Goal: Information Seeking & Learning: Learn about a topic

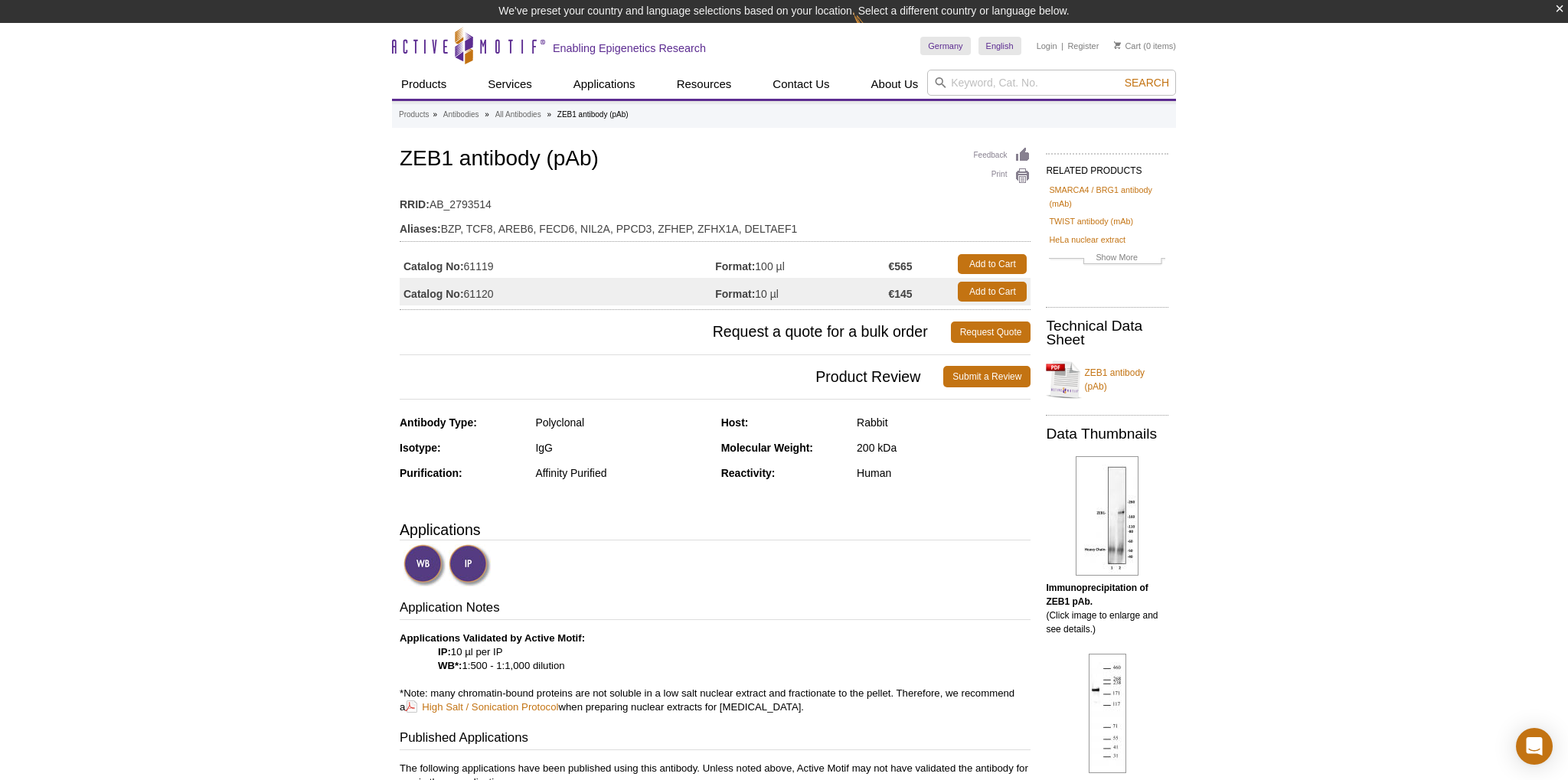
click at [466, 303] on td "Catalog No: 61120" at bounding box center [557, 291] width 316 height 27
drag, startPoint x: 466, startPoint y: 303, endPoint x: 792, endPoint y: 303, distance: 326.0
click at [792, 303] on tr "Catalog No: 61120 Format: 10 µl €145 Add to Cart" at bounding box center [716, 291] width 631 height 27
click at [792, 303] on td "Format: 10 µl" at bounding box center [801, 291] width 173 height 27
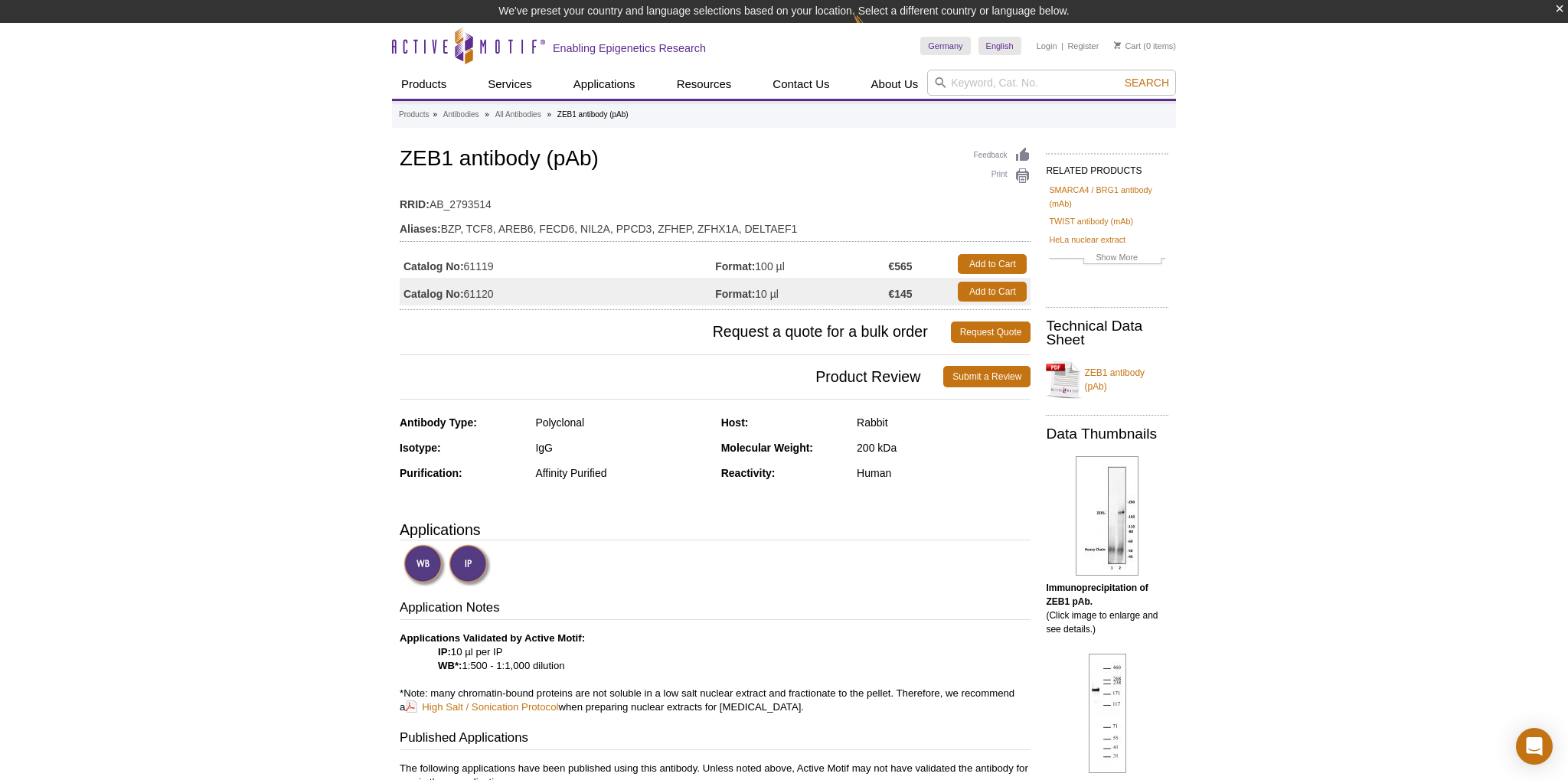
click at [792, 303] on td "Format: 10 µl" at bounding box center [801, 291] width 173 height 27
drag, startPoint x: 792, startPoint y: 303, endPoint x: 565, endPoint y: 288, distance: 227.5
click at [565, 288] on tr "Catalog No: 61120 Format: 10 µl €145 Add to Cart" at bounding box center [716, 291] width 631 height 27
click at [565, 288] on td "Catalog No: 61120" at bounding box center [557, 291] width 316 height 27
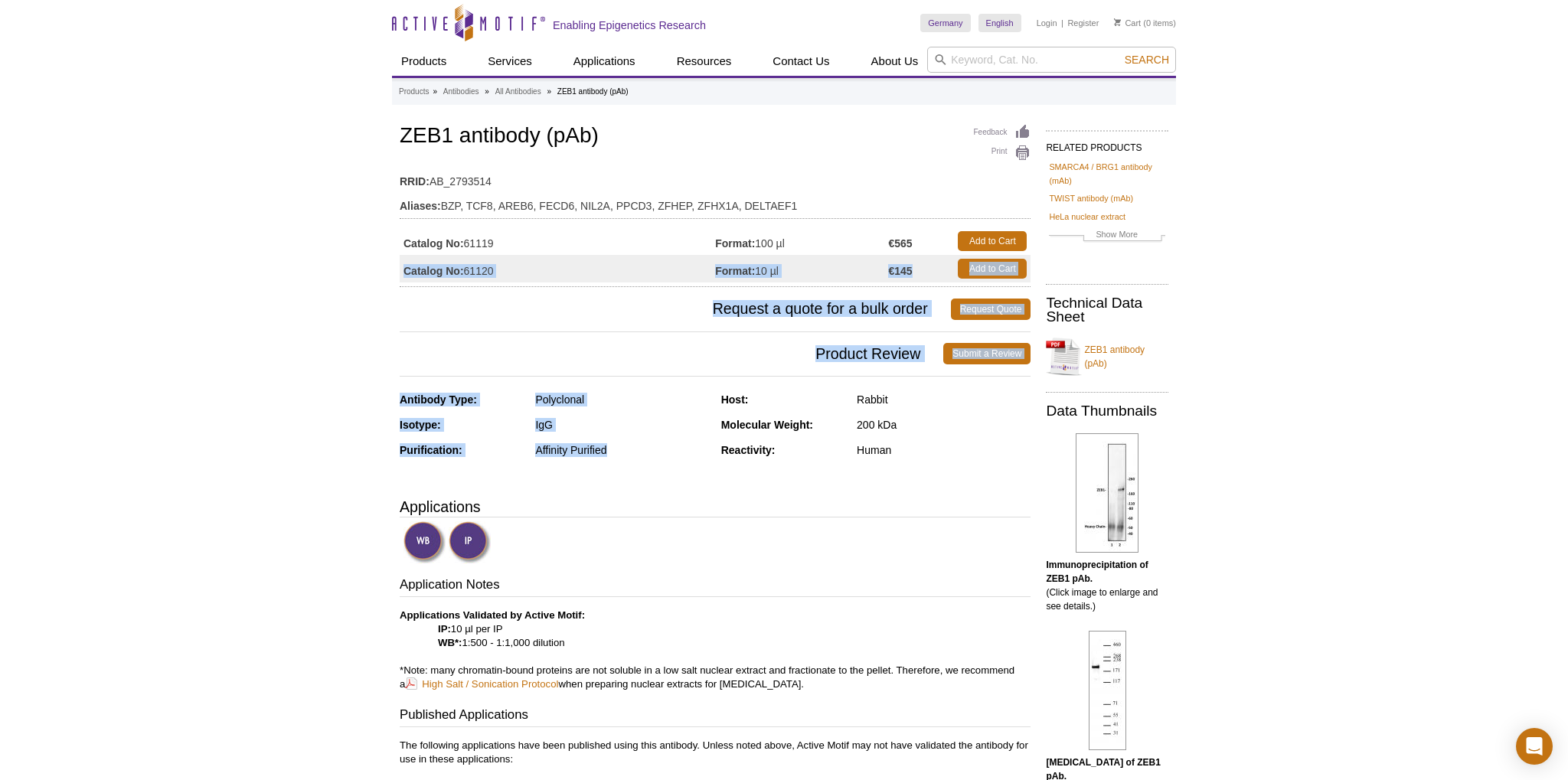
drag, startPoint x: 565, startPoint y: 288, endPoint x: 835, endPoint y: 391, distance: 289.0
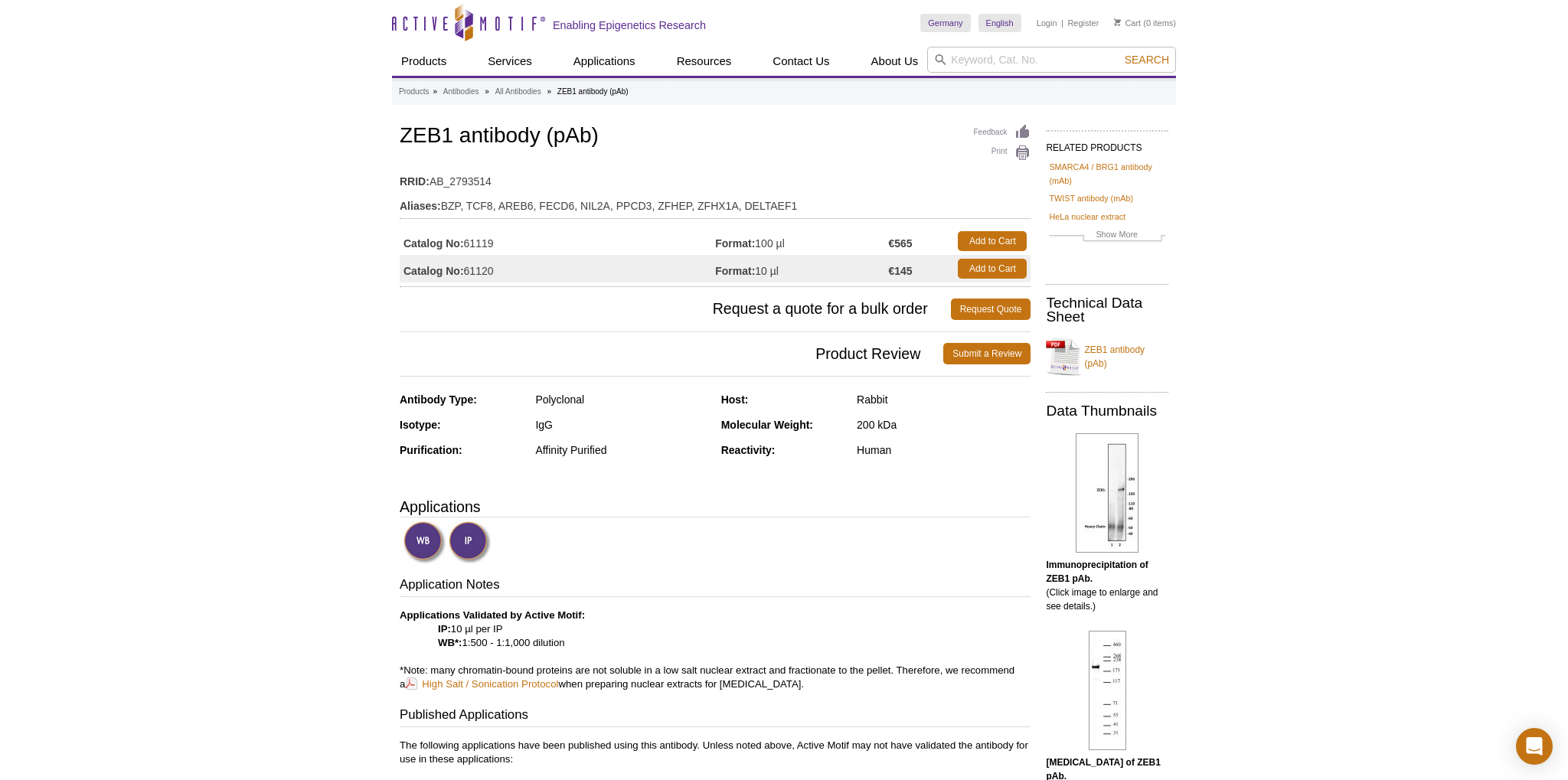
scroll to position [242, 0]
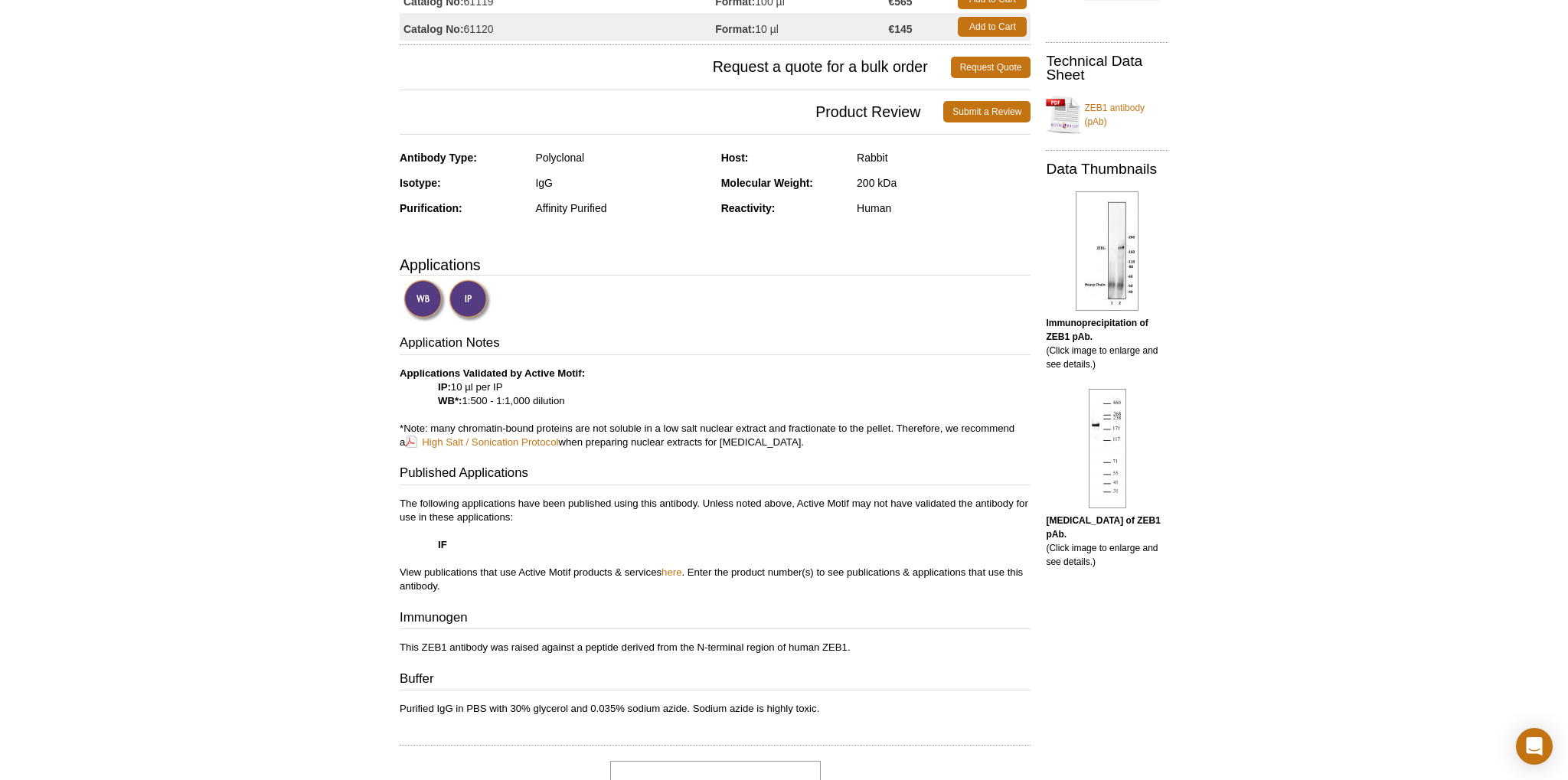
click at [615, 398] on p "Applications Validated by Active Motif: IP: 10 µl per IP WB*: 1:500 - 1:1,000 d…" at bounding box center [716, 408] width 631 height 83
drag, startPoint x: 615, startPoint y: 398, endPoint x: 615, endPoint y: 376, distance: 22.0
click at [615, 376] on p "Applications Validated by Active Motif: IP: 10 µl per IP WB*: 1:500 - 1:1,000 d…" at bounding box center [716, 408] width 631 height 83
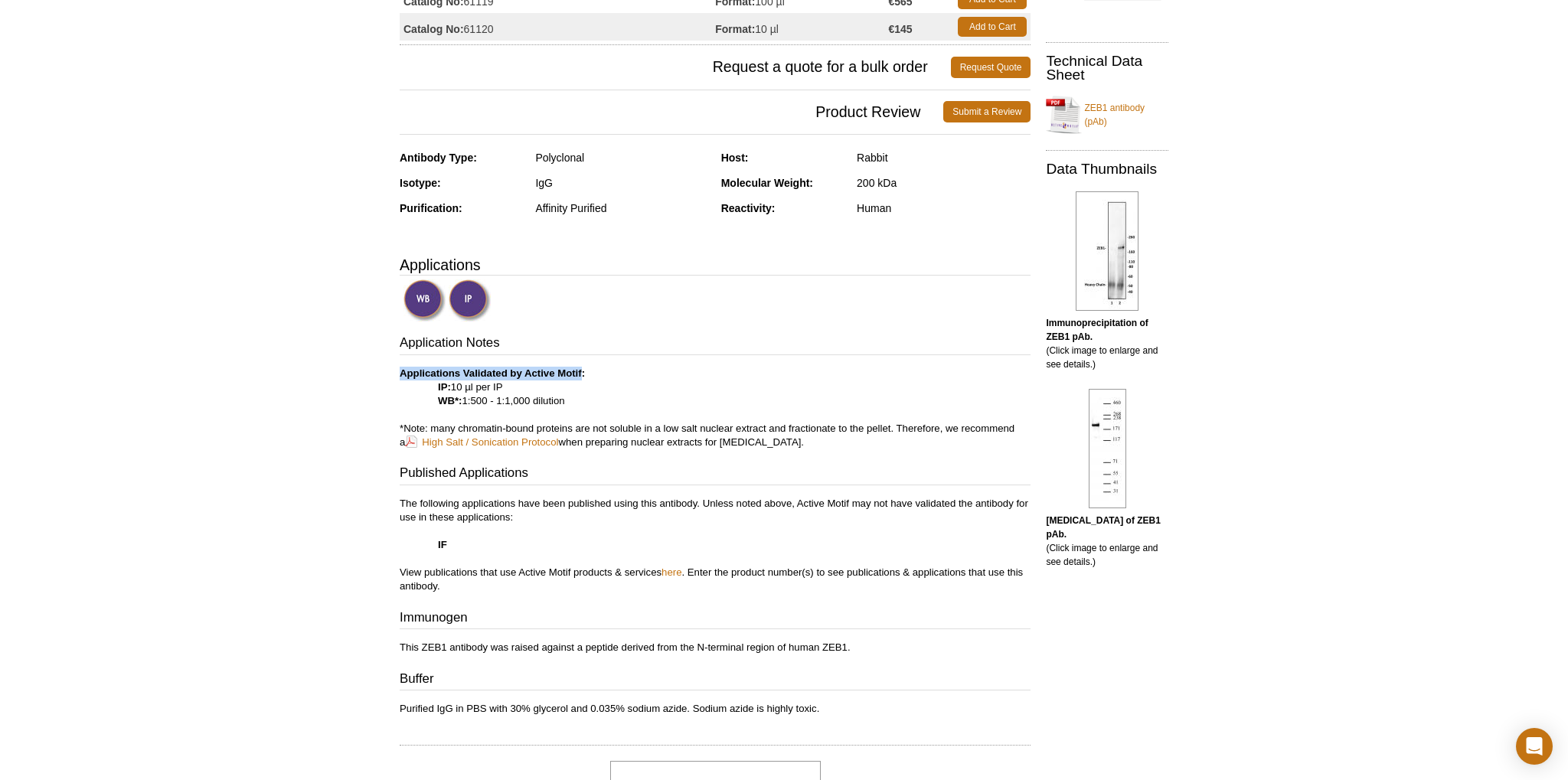
click at [615, 376] on p "Applications Validated by Active Motif: IP: 10 µl per IP WB*: 1:500 - 1:1,000 d…" at bounding box center [716, 408] width 631 height 83
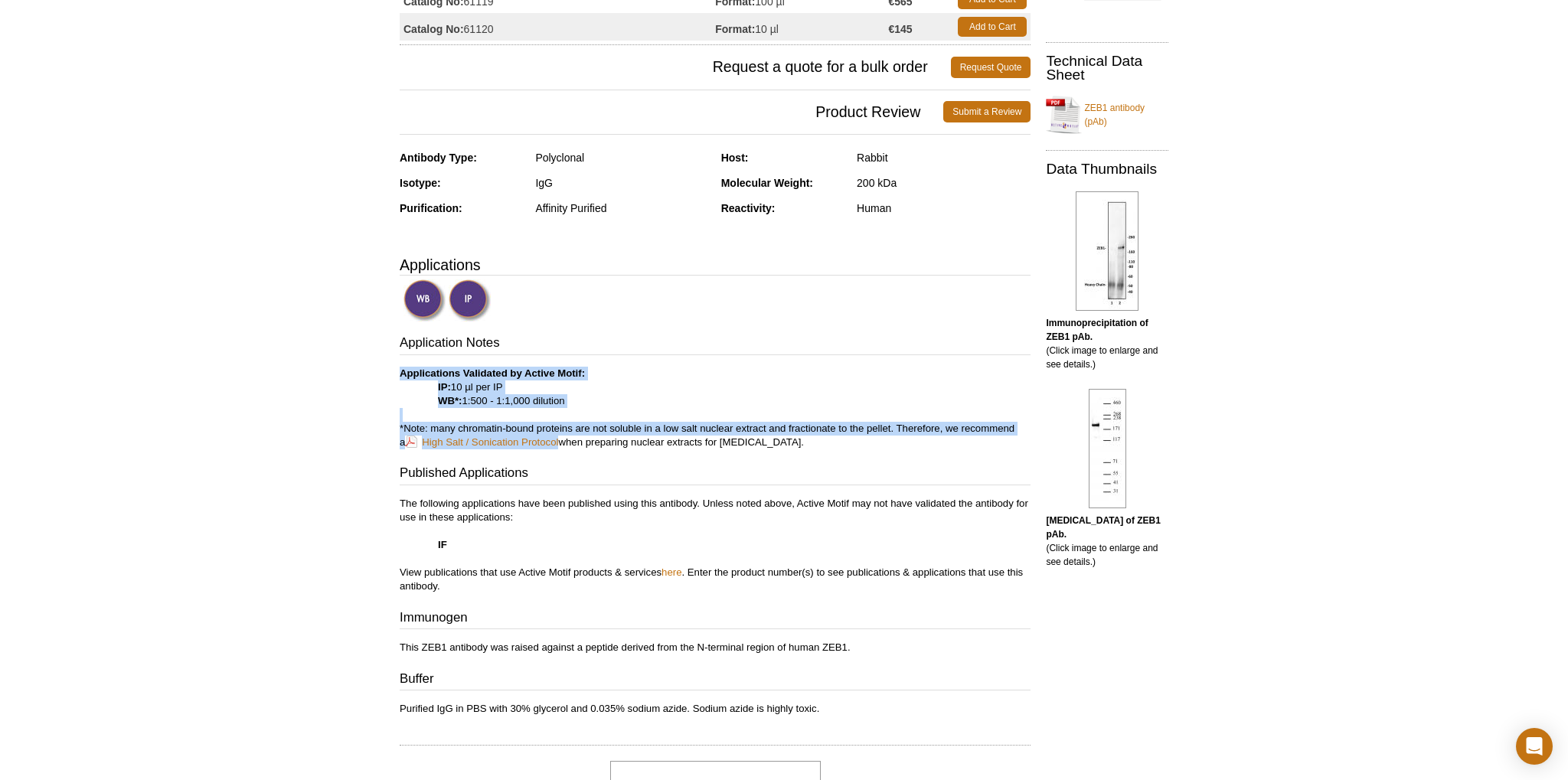
drag, startPoint x: 615, startPoint y: 376, endPoint x: 601, endPoint y: 415, distance: 41.4
click at [601, 415] on p "Applications Validated by Active Motif: IP: 10 µl per IP WB*: 1:500 - 1:1,000 d…" at bounding box center [716, 408] width 631 height 83
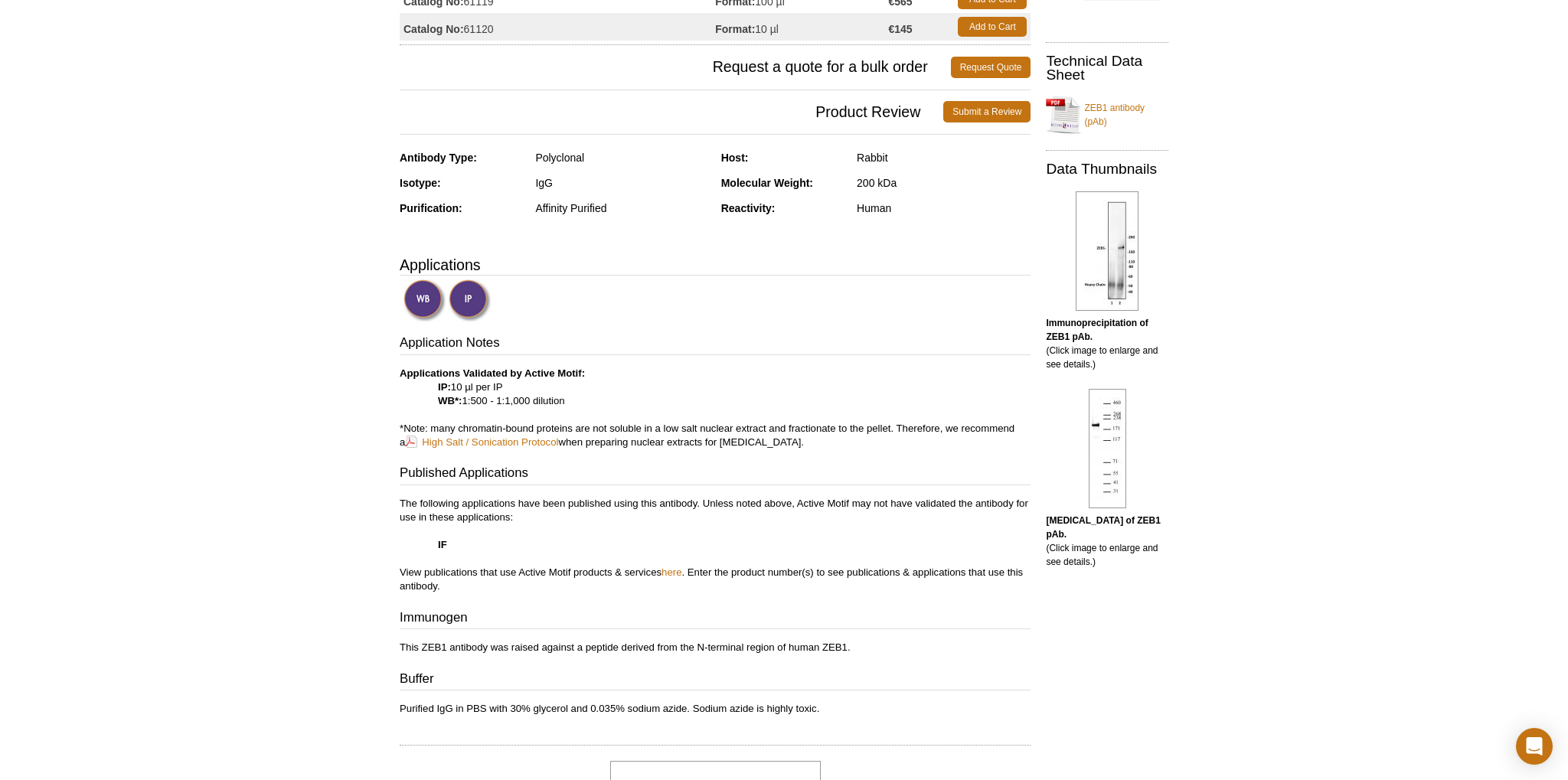
click at [451, 387] on strong "IP:" at bounding box center [445, 387] width 13 height 12
drag, startPoint x: 451, startPoint y: 387, endPoint x: 510, endPoint y: 383, distance: 59.1
click at [510, 383] on p "Applications Validated by Active Motif: IP: 10 µl per IP WB*: 1:500 - 1:1,000 d…" at bounding box center [716, 408] width 631 height 83
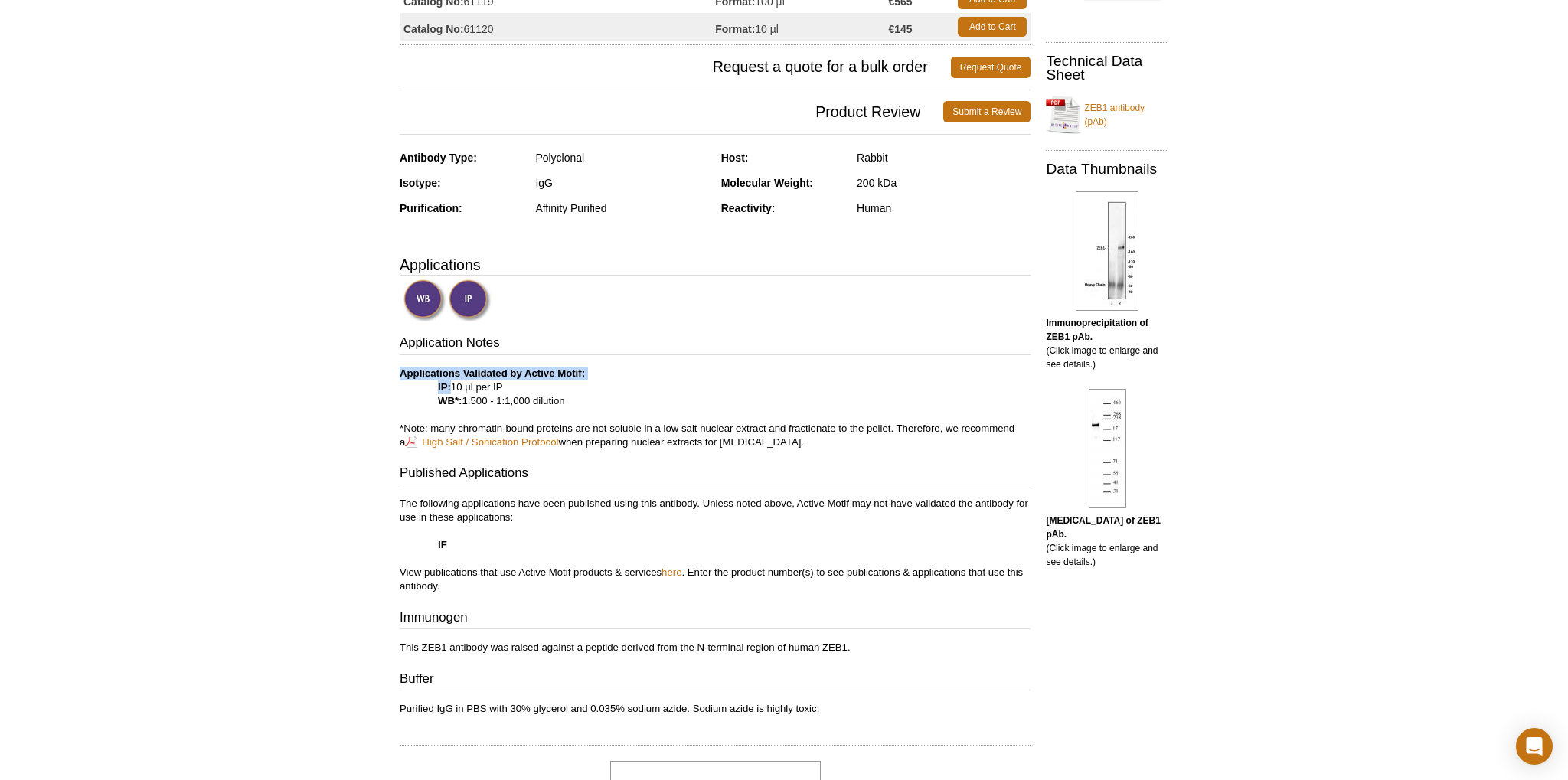
drag, startPoint x: 510, startPoint y: 383, endPoint x: 528, endPoint y: 364, distance: 26.2
click at [528, 364] on div "Application Notes Applications Validated by Active Motif: IP: 10 µl per IP WB*:…" at bounding box center [716, 524] width 631 height 382
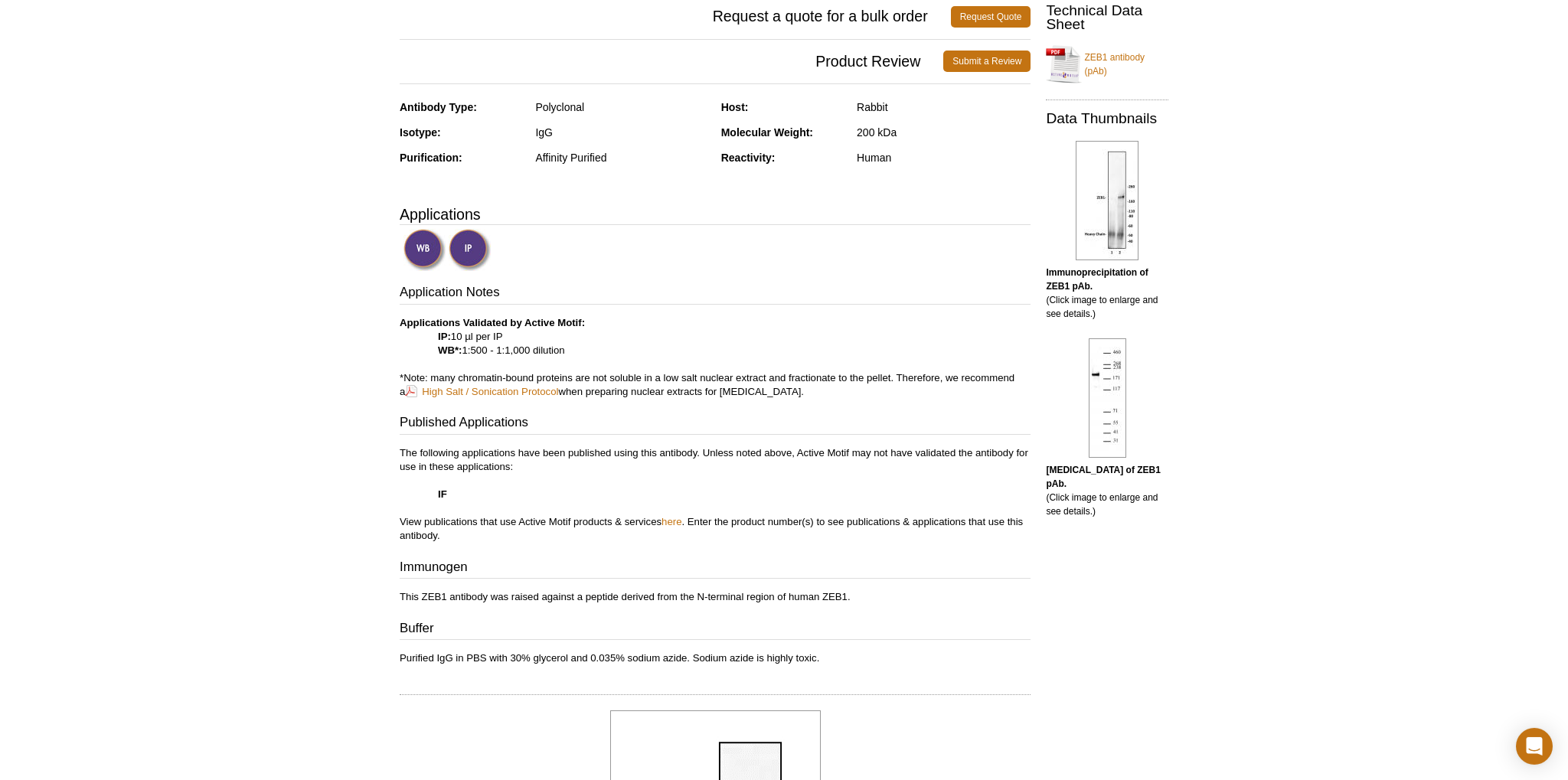
scroll to position [323, 0]
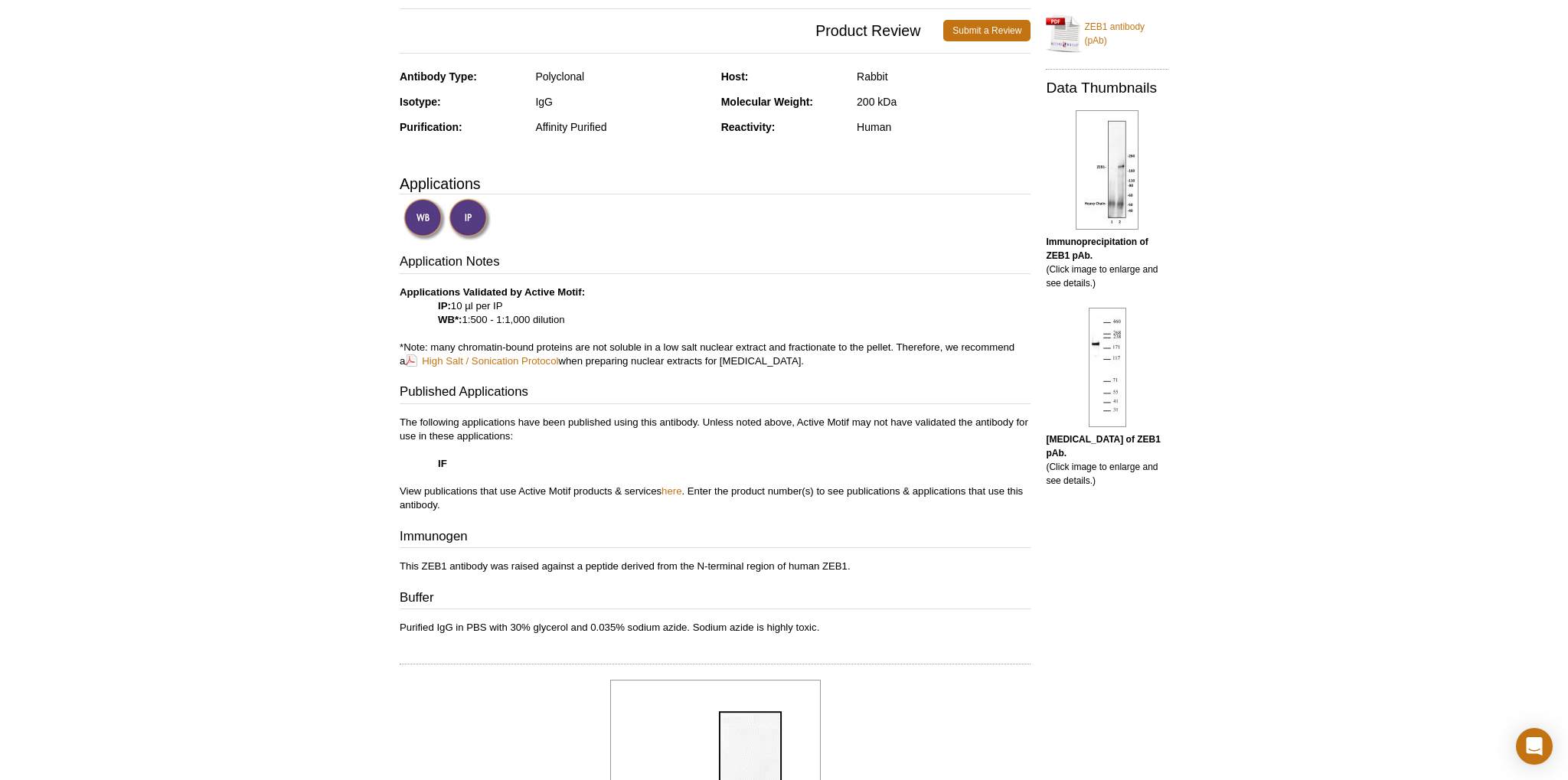
click at [933, 359] on p "Applications Validated by Active Motif: IP: 10 µl per IP WB*: 1:500 - 1:1,000 d…" at bounding box center [716, 327] width 631 height 83
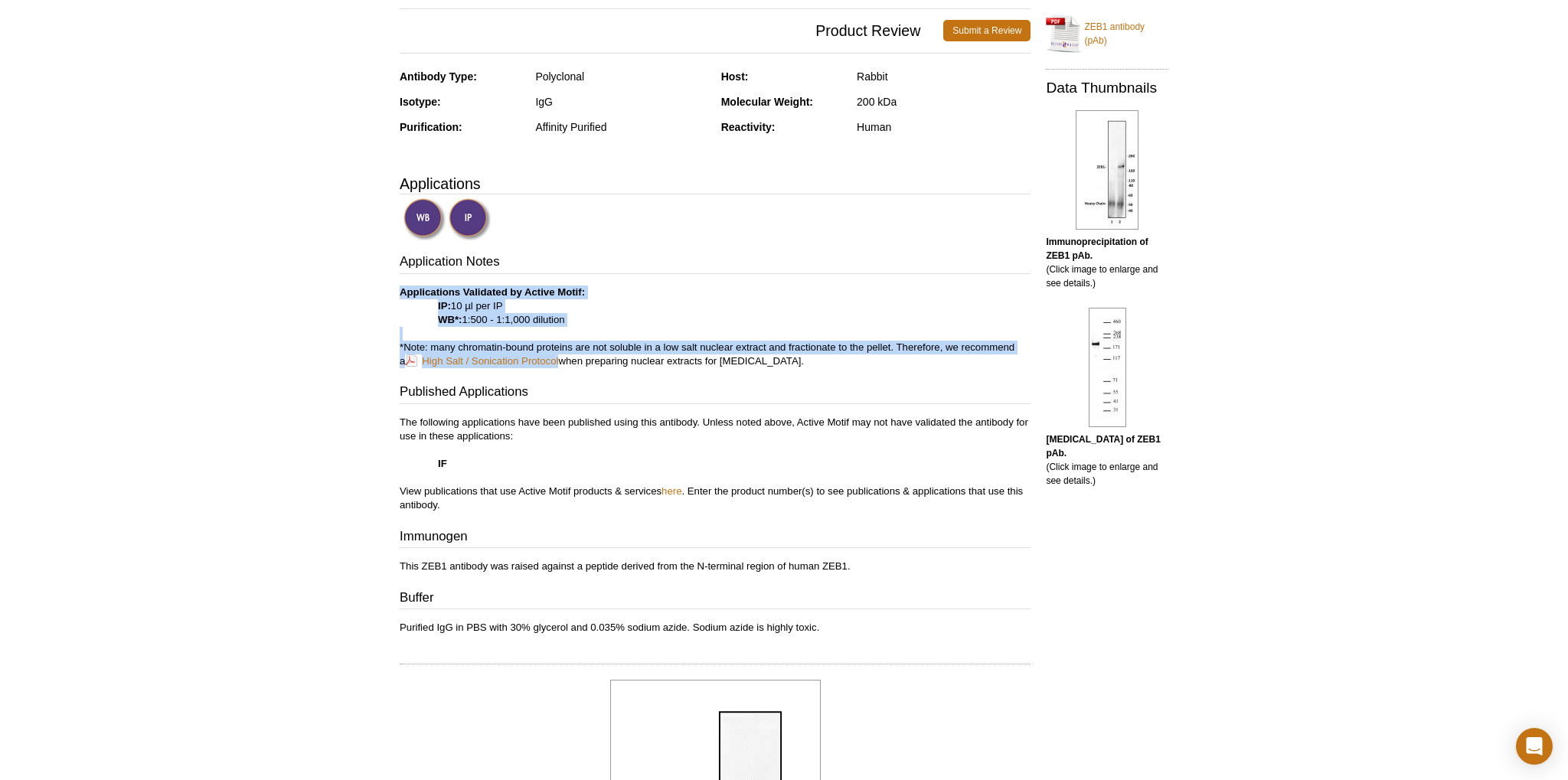
drag, startPoint x: 933, startPoint y: 359, endPoint x: 902, endPoint y: 286, distance: 79.3
click at [902, 287] on p "Applications Validated by Active Motif: IP: 10 µl per IP WB*: 1:500 - 1:1,000 d…" at bounding box center [716, 327] width 631 height 83
click at [902, 286] on p "Applications Validated by Active Motif: IP: 10 µl per IP WB*: 1:500 - 1:1,000 d…" at bounding box center [716, 327] width 631 height 83
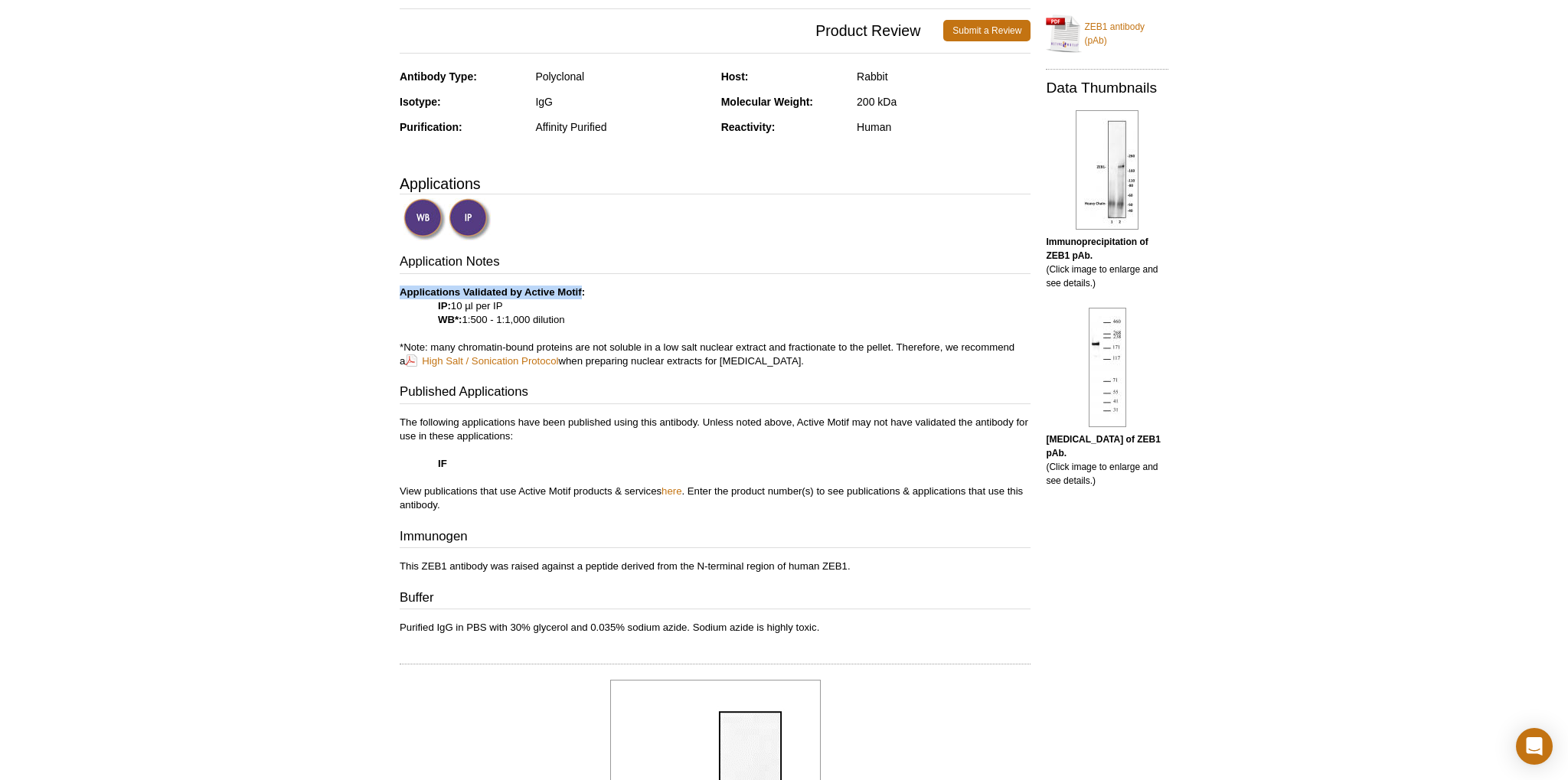
click at [902, 286] on p "Applications Validated by Active Motif: IP: 10 µl per IP WB*: 1:500 - 1:1,000 d…" at bounding box center [716, 327] width 631 height 83
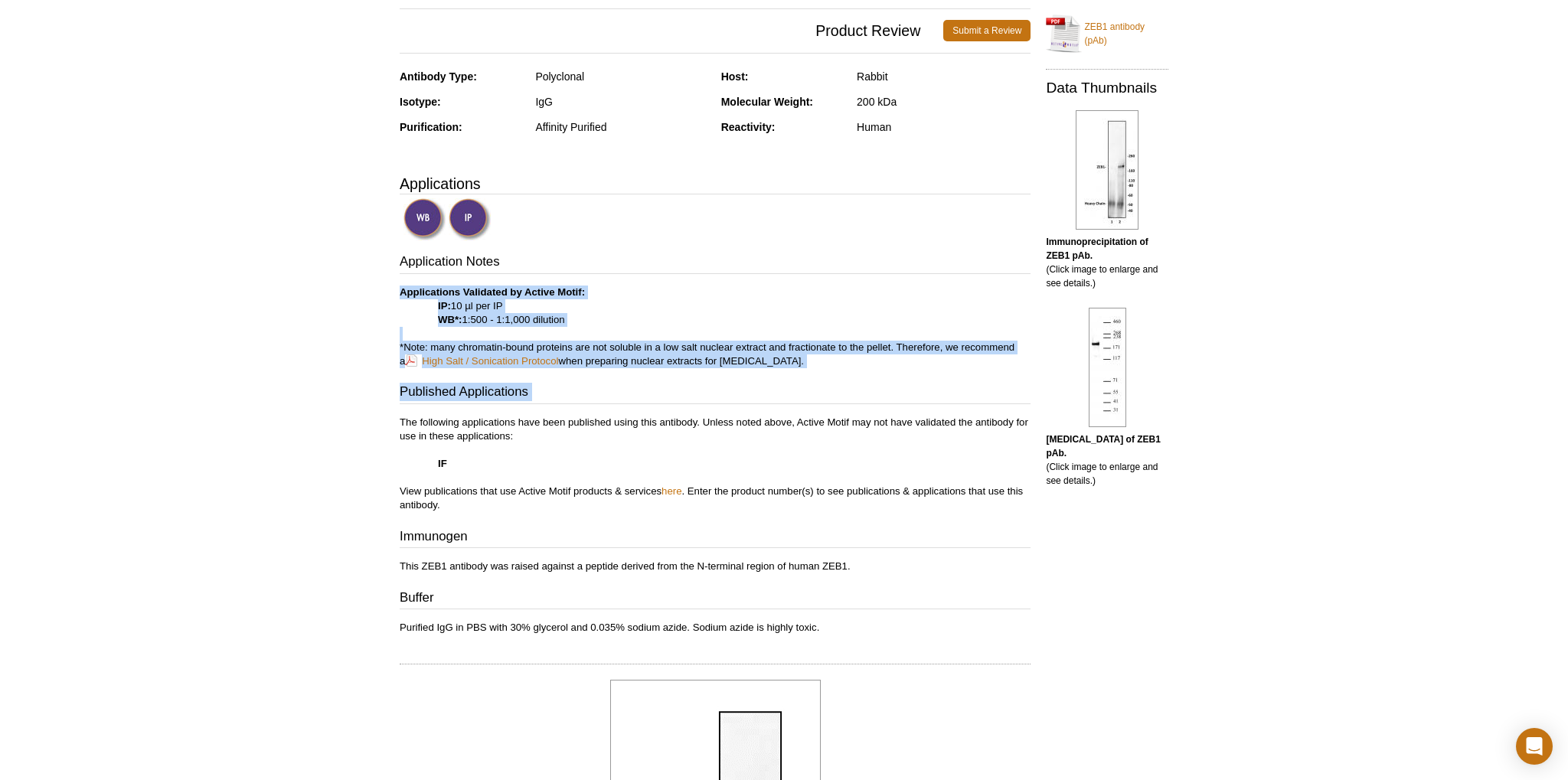
drag, startPoint x: 902, startPoint y: 286, endPoint x: 852, endPoint y: 423, distance: 145.8
click at [852, 423] on div "Application Notes Applications Validated by Active Motif: IP: 10 µl per IP WB*:…" at bounding box center [716, 443] width 631 height 382
click at [852, 423] on p "The following applications have been published using this antibody. Unless note…" at bounding box center [716, 464] width 631 height 96
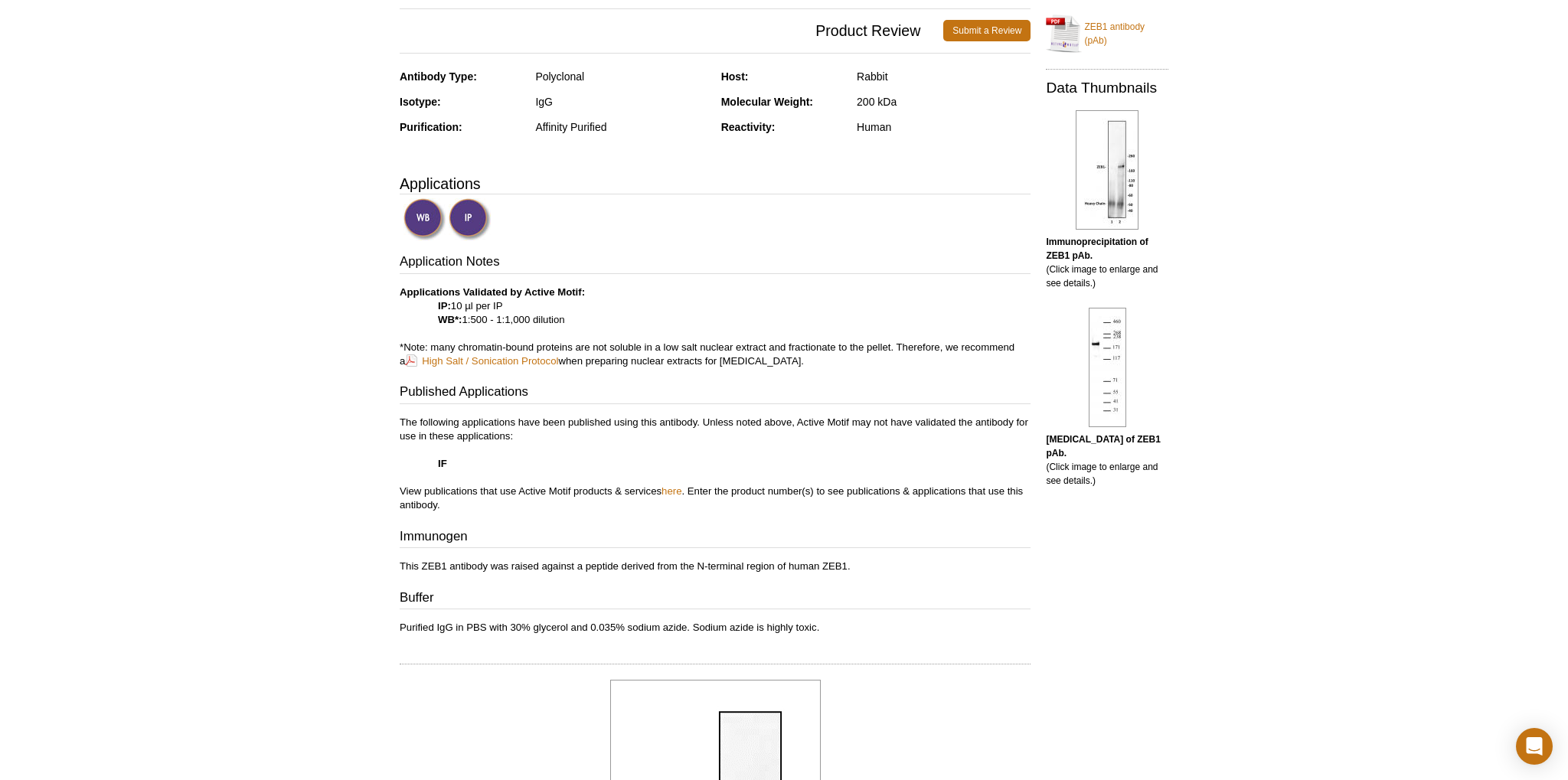
click at [596, 567] on p "This ZEB1 antibody was raised against a peptide derived from the N-terminal reg…" at bounding box center [716, 566] width 631 height 14
drag, startPoint x: 596, startPoint y: 567, endPoint x: 847, endPoint y: 573, distance: 251.1
click at [847, 573] on div "Application Notes Applications Validated by Active Motif: IP: 10 µl per IP WB*:…" at bounding box center [716, 443] width 631 height 382
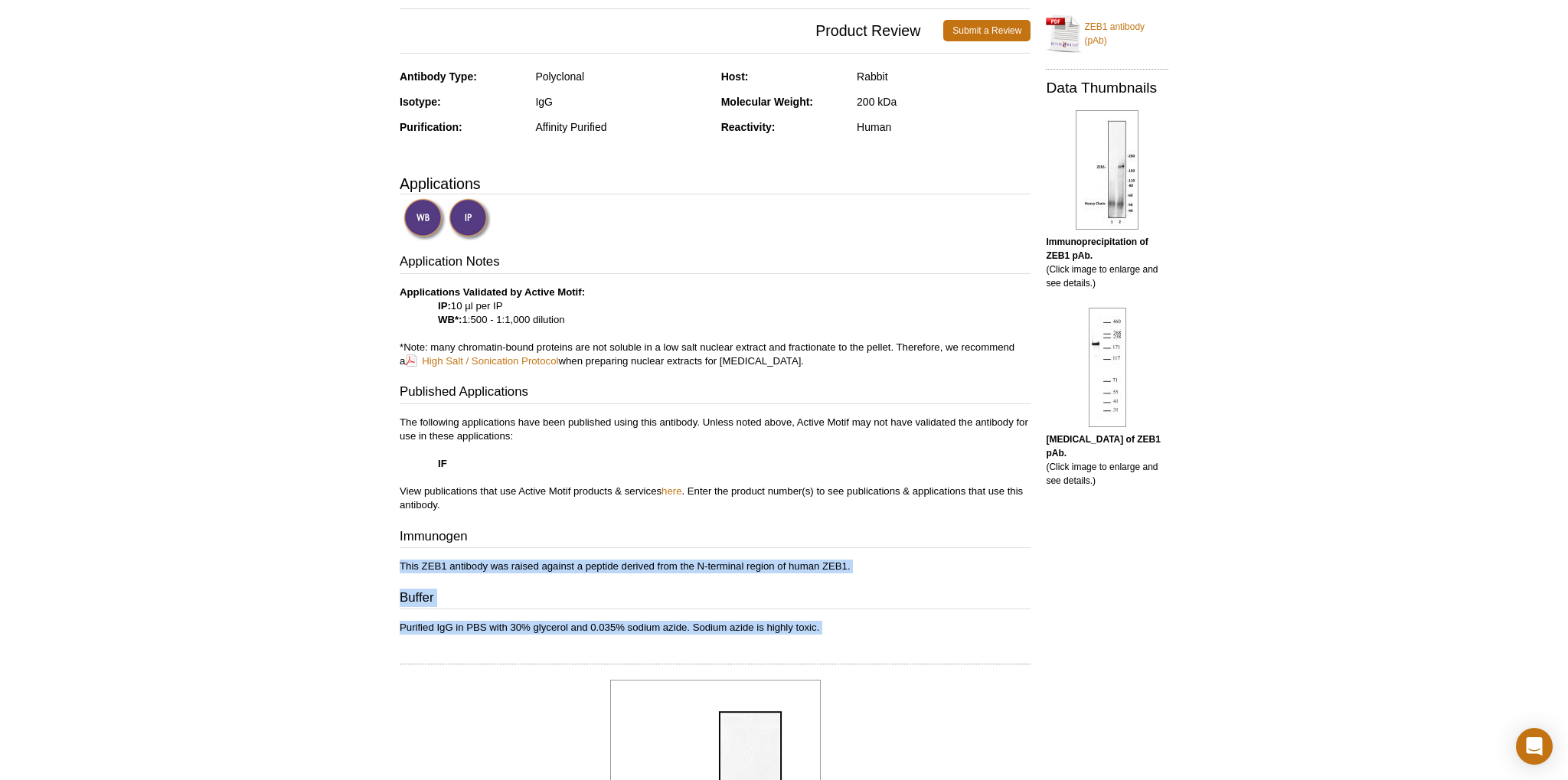
drag, startPoint x: 847, startPoint y: 573, endPoint x: 844, endPoint y: 666, distance: 93.0
click at [844, 666] on div "Feedback Print ZEB1 antibody (pAb) RRID: AB_2793514 Aliases: BZP, TCF8, AREB6, …" at bounding box center [711, 716] width 639 height 1837
click at [847, 652] on div at bounding box center [716, 657] width 631 height 15
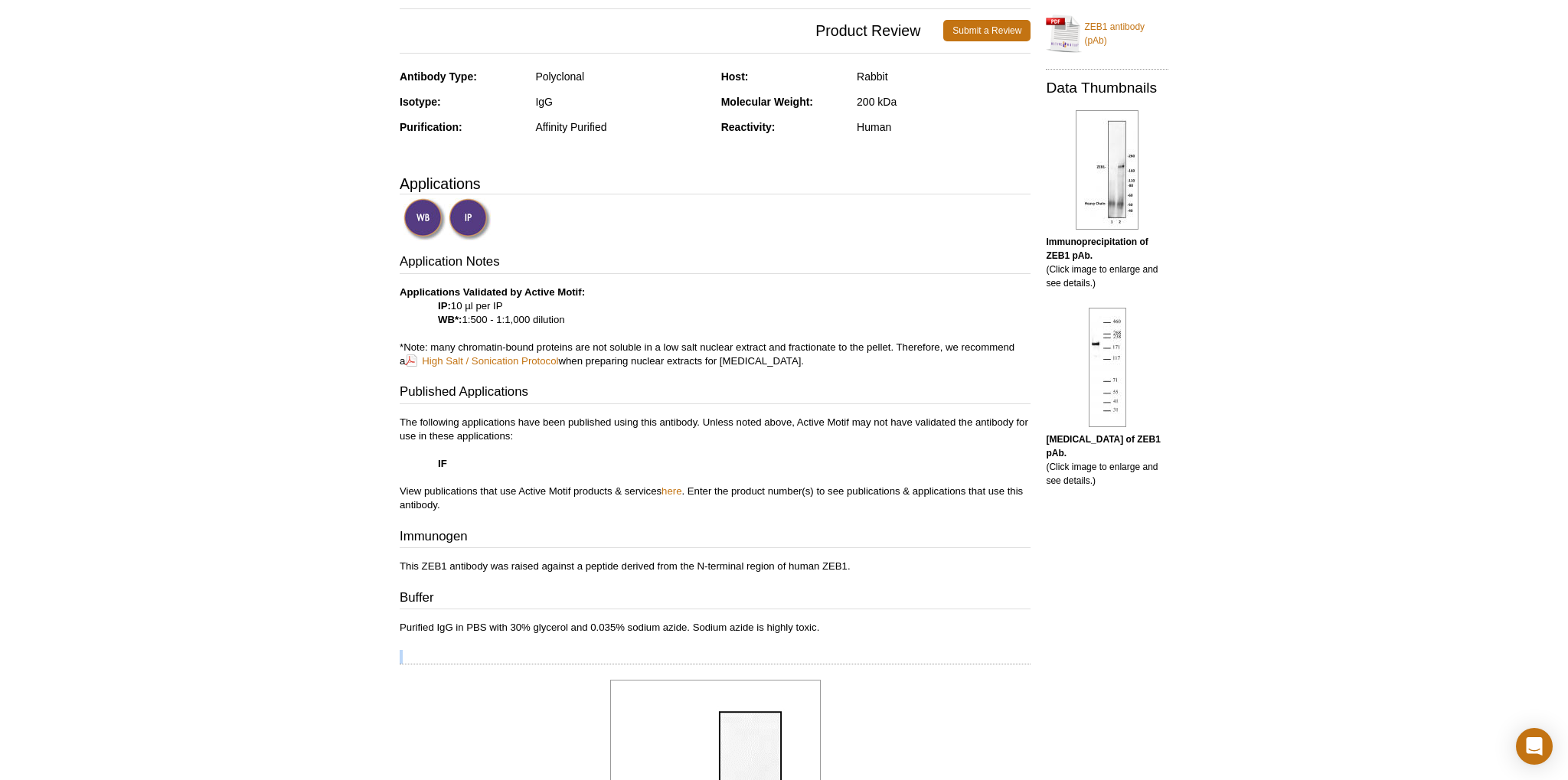
click at [847, 652] on div at bounding box center [716, 657] width 631 height 15
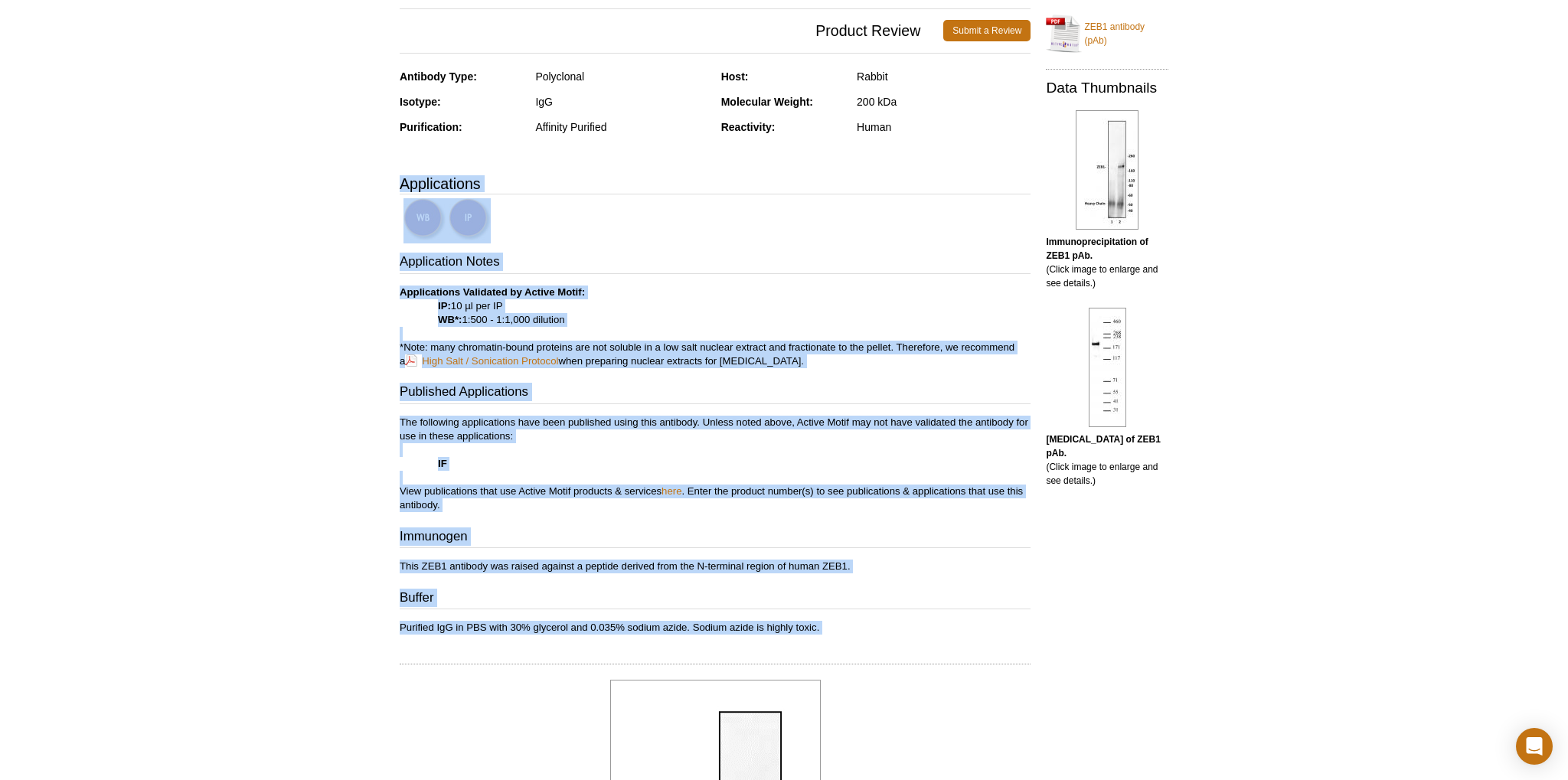
drag, startPoint x: 847, startPoint y: 652, endPoint x: 741, endPoint y: 193, distance: 471.1
click at [741, 193] on div "Feedback Print ZEB1 antibody (pAb) RRID: AB_2793514 Aliases: BZP, TCF8, AREB6, …" at bounding box center [711, 716] width 639 height 1837
click at [741, 193] on h3 "Applications" at bounding box center [716, 184] width 631 height 23
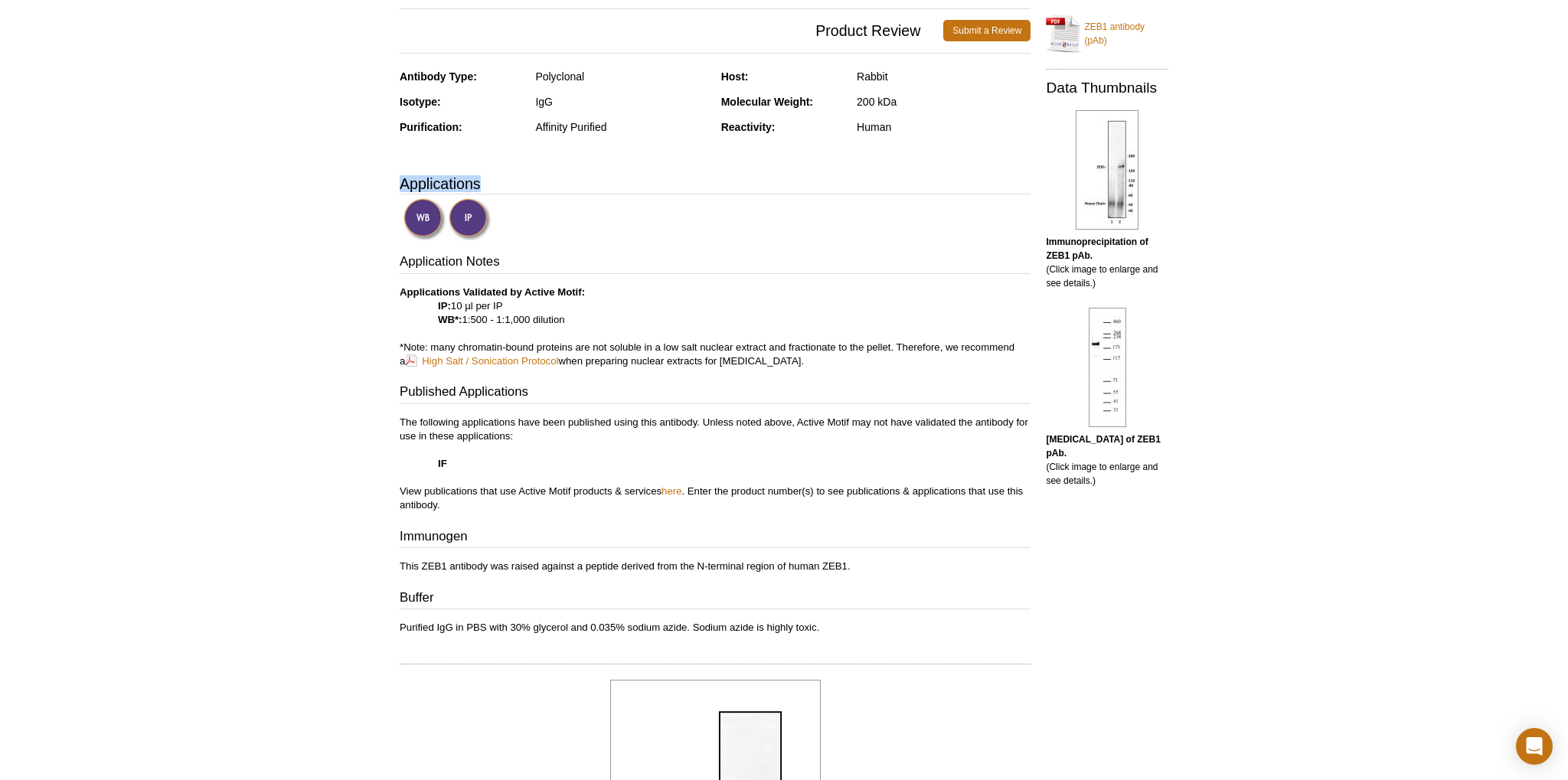
click at [741, 193] on h3 "Applications" at bounding box center [716, 184] width 631 height 23
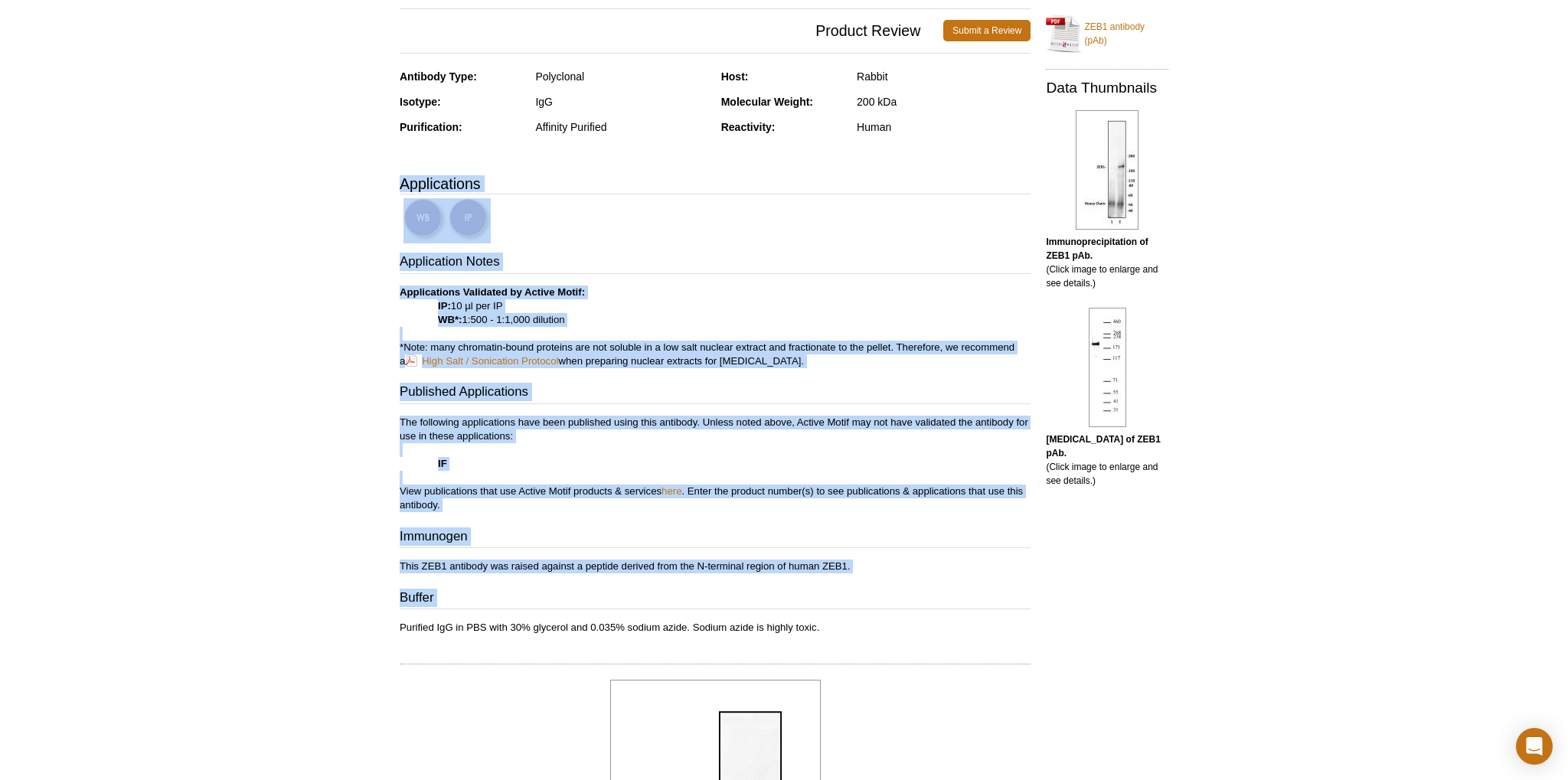
drag, startPoint x: 741, startPoint y: 193, endPoint x: 902, endPoint y: 621, distance: 457.3
click at [902, 621] on div "Feedback Print ZEB1 antibody (pAb) RRID: AB_2793514 Aliases: BZP, TCF8, AREB6, …" at bounding box center [711, 716] width 639 height 1837
click at [902, 621] on p "Purified IgG in PBS with 30% glycerol and 0.035% sodium azide. Sodium azide is …" at bounding box center [716, 628] width 631 height 14
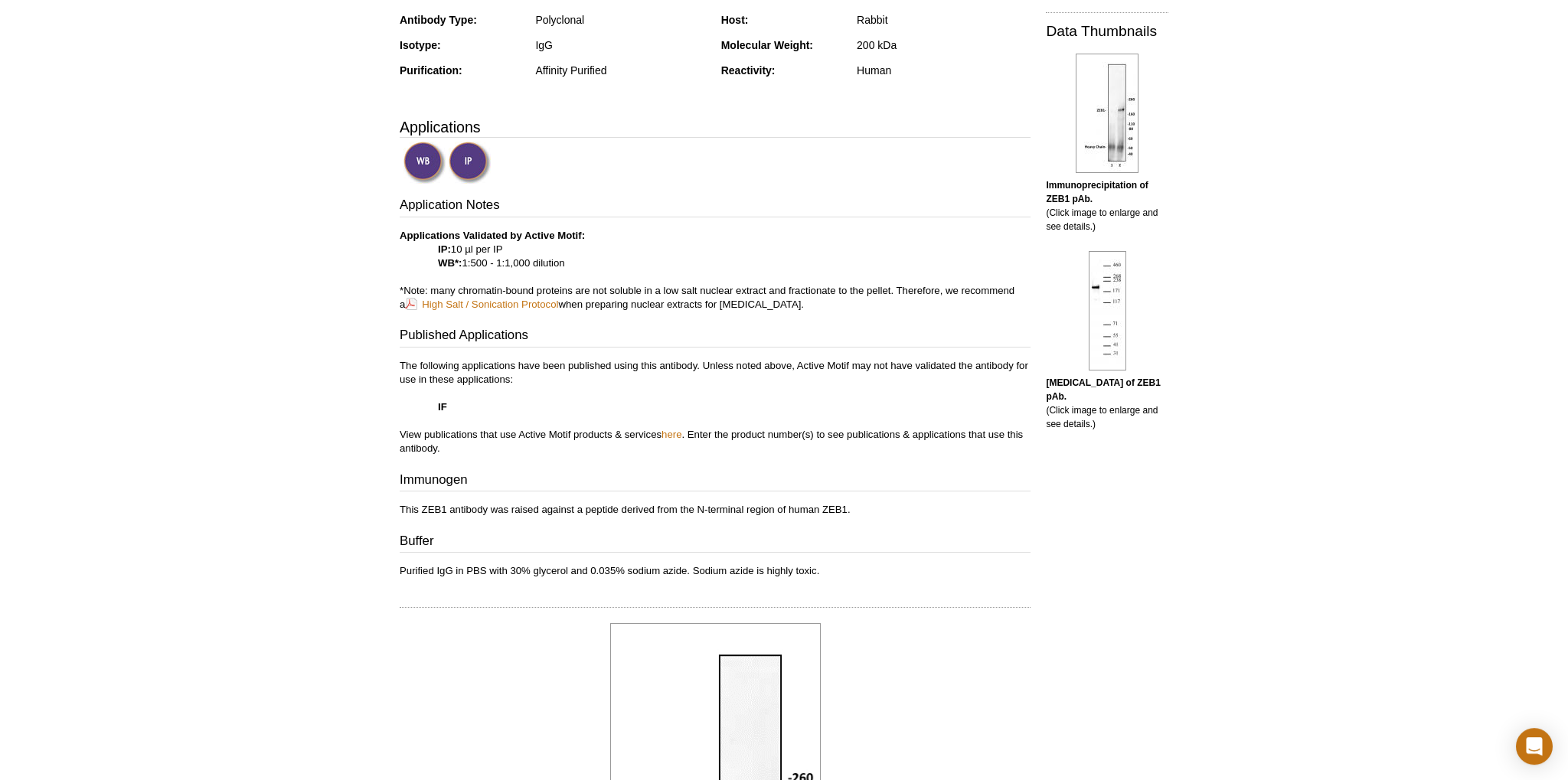
scroll to position [404, 0]
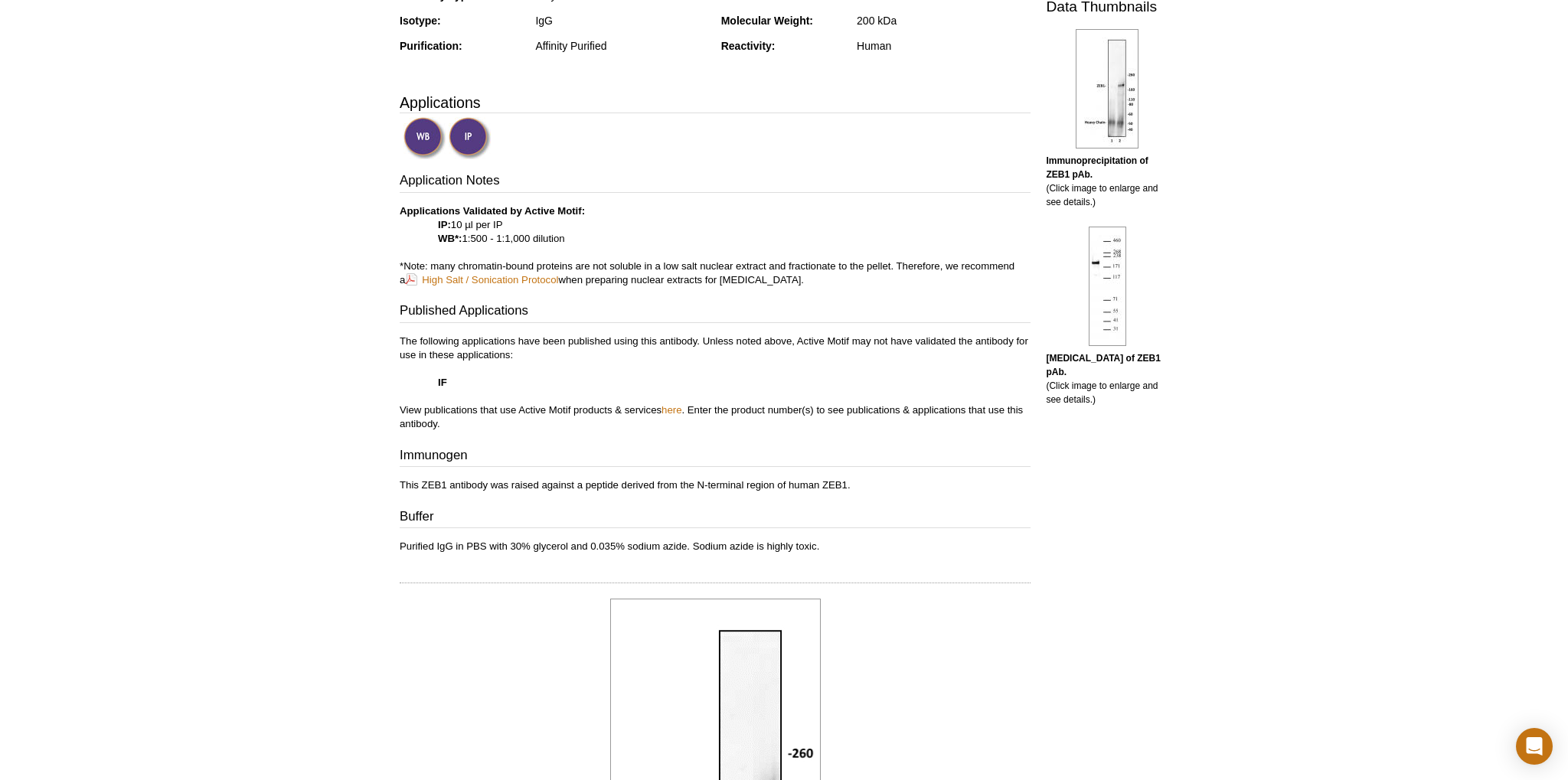
click at [885, 268] on p "Applications Validated by Active Motif: IP: 10 µl per IP WB*: 1:500 - 1:1,000 d…" at bounding box center [716, 246] width 631 height 83
drag, startPoint x: 885, startPoint y: 268, endPoint x: 441, endPoint y: 262, distance: 444.0
click at [441, 262] on p "Applications Validated by Active Motif: IP: 10 µl per IP WB*: 1:500 - 1:1,000 d…" at bounding box center [716, 246] width 631 height 83
drag, startPoint x: 441, startPoint y: 262, endPoint x: 867, endPoint y: 268, distance: 426.0
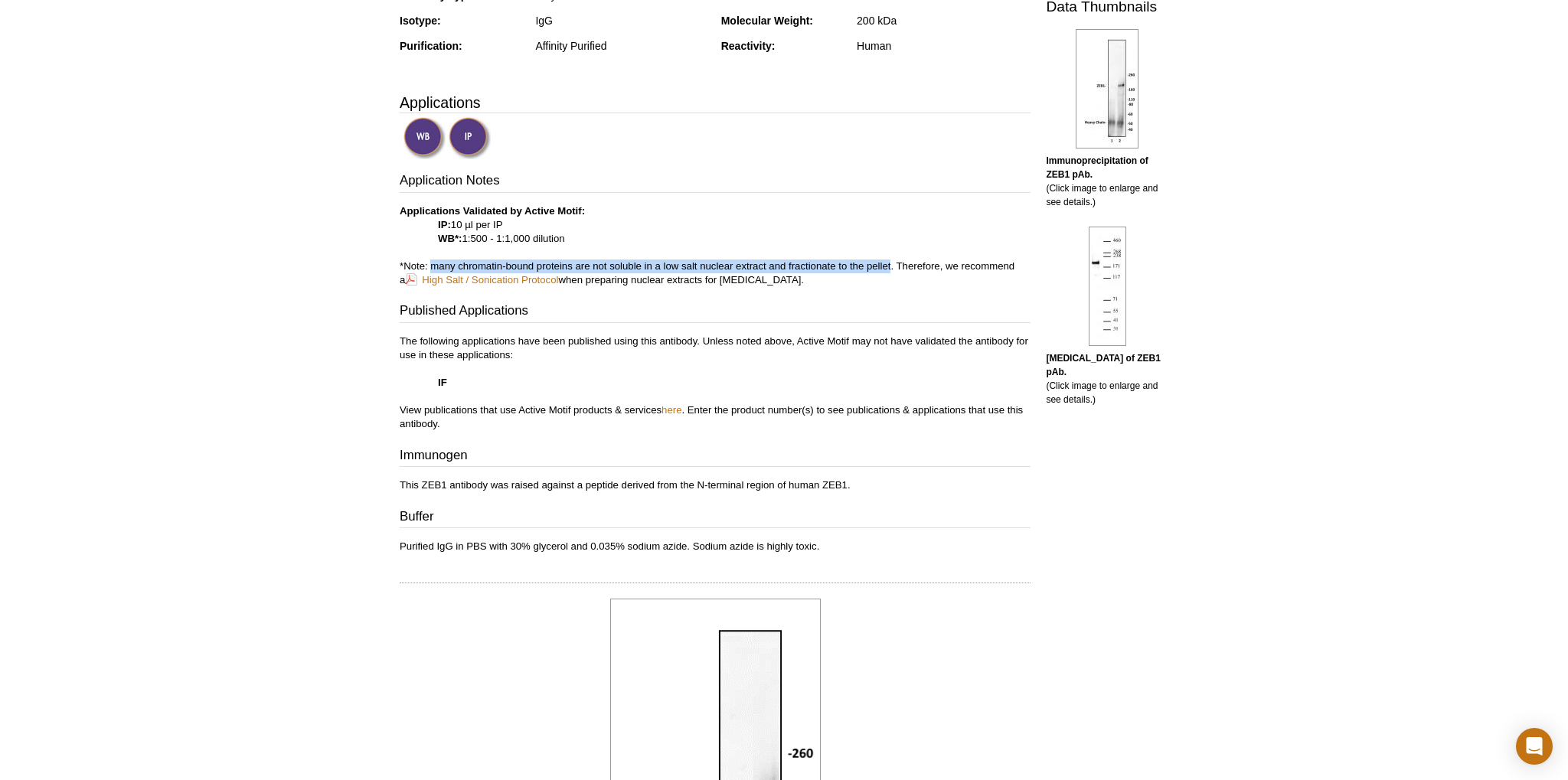
click at [867, 268] on p "Applications Validated by Active Motif: IP: 10 µl per IP WB*: 1:500 - 1:1,000 d…" at bounding box center [716, 246] width 631 height 83
click at [896, 267] on p "Applications Validated by Active Motif: IP: 10 µl per IP WB*: 1:500 - 1:1,000 d…" at bounding box center [716, 246] width 631 height 83
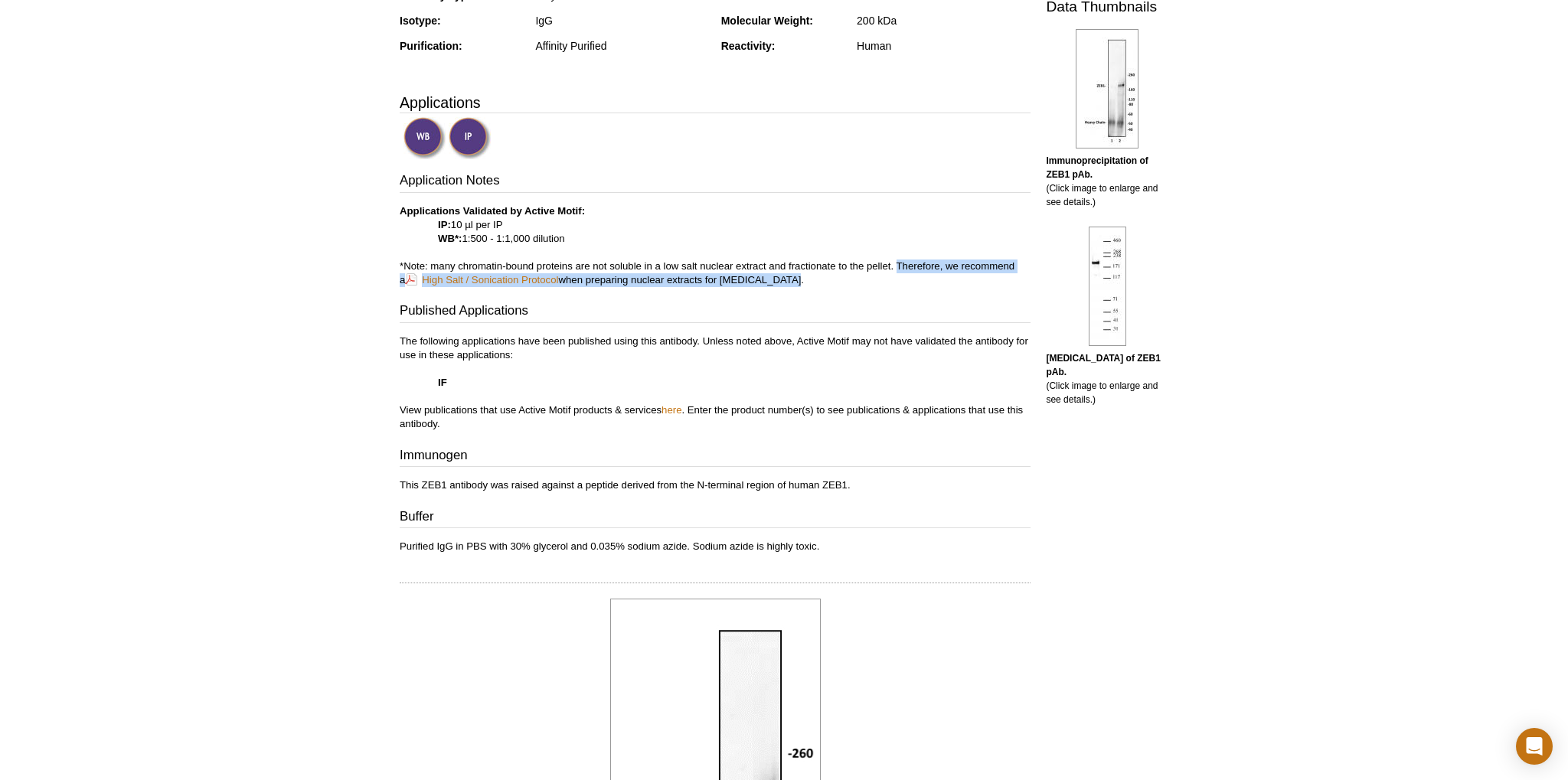
drag, startPoint x: 896, startPoint y: 267, endPoint x: 896, endPoint y: 279, distance: 12.0
click at [896, 279] on p "Applications Validated by Active Motif: IP: 10 µl per IP WB*: 1:500 - 1:1,000 d…" at bounding box center [716, 246] width 631 height 83
click at [582, 278] on p "Applications Validated by Active Motif: IP: 10 µl per IP WB*: 1:500 - 1:1,000 d…" at bounding box center [716, 246] width 631 height 83
click at [577, 281] on p "Applications Validated by Active Motif: IP: 10 µl per IP WB*: 1:500 - 1:1,000 d…" at bounding box center [716, 246] width 631 height 83
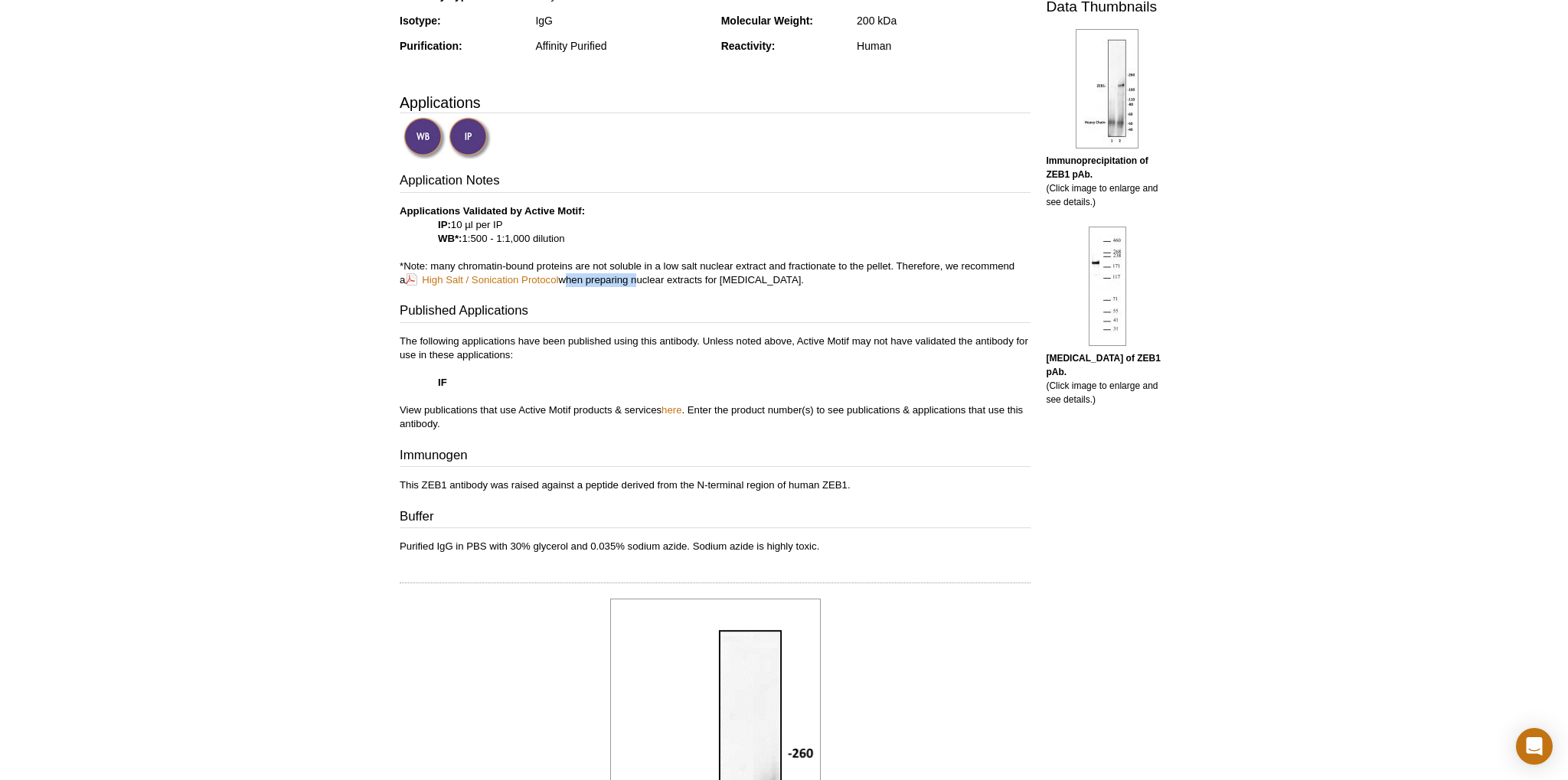
click at [577, 281] on p "Applications Validated by Active Motif: IP: 10 µl per IP WB*: 1:500 - 1:1,000 d…" at bounding box center [716, 246] width 631 height 83
drag, startPoint x: 577, startPoint y: 281, endPoint x: 789, endPoint y: 287, distance: 212.1
click at [789, 287] on div "Application Notes Applications Validated by Active Motif: IP: 10 µl per IP WB*:…" at bounding box center [716, 362] width 631 height 382
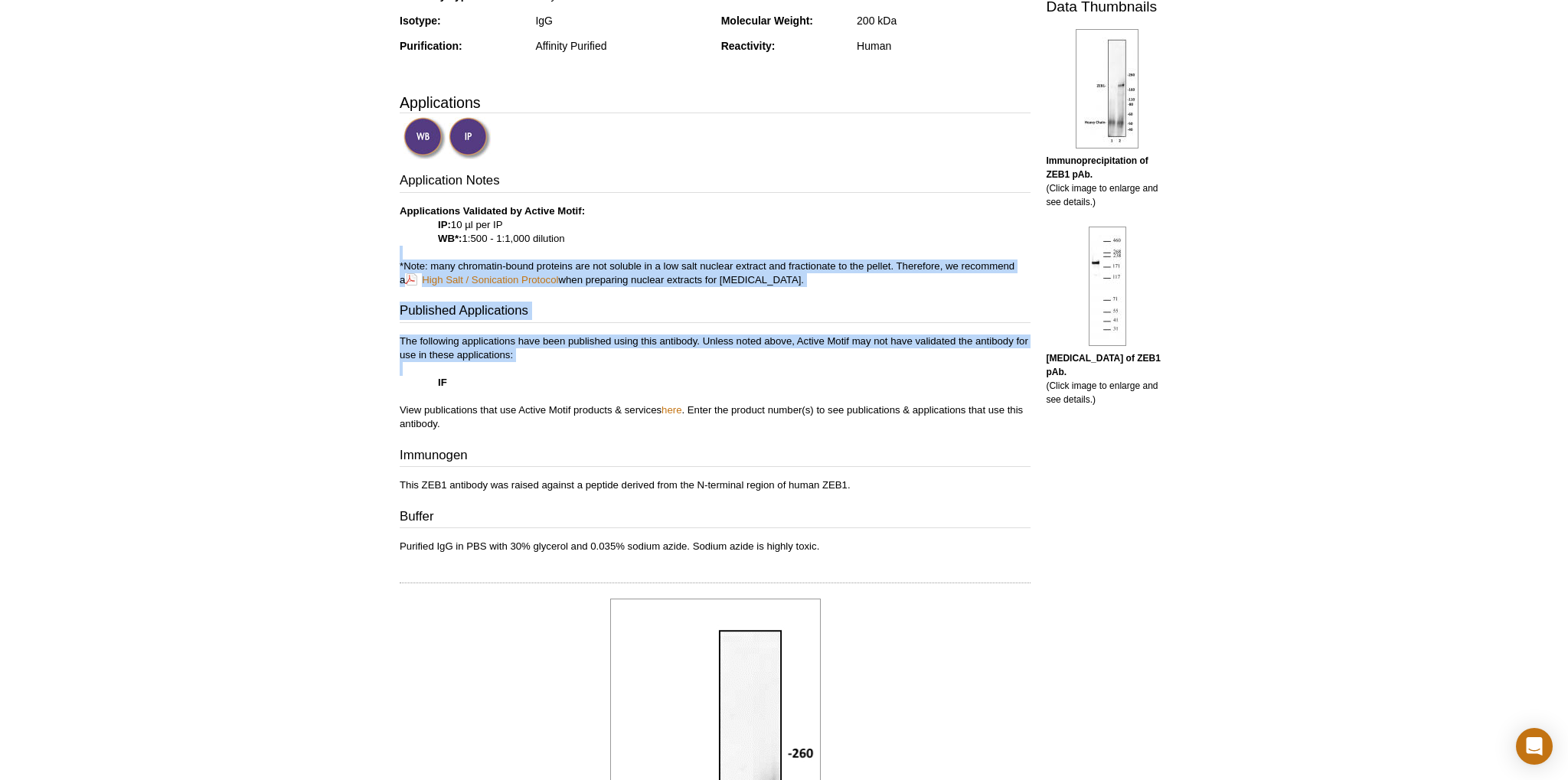
drag, startPoint x: 789, startPoint y: 287, endPoint x: 782, endPoint y: 388, distance: 101.2
click at [783, 386] on div "Application Notes Applications Validated by Active Motif: IP: 10 µl per IP WB*:…" at bounding box center [716, 362] width 631 height 382
click at [782, 388] on p "The following applications have been published using this antibody. Unless note…" at bounding box center [716, 383] width 631 height 96
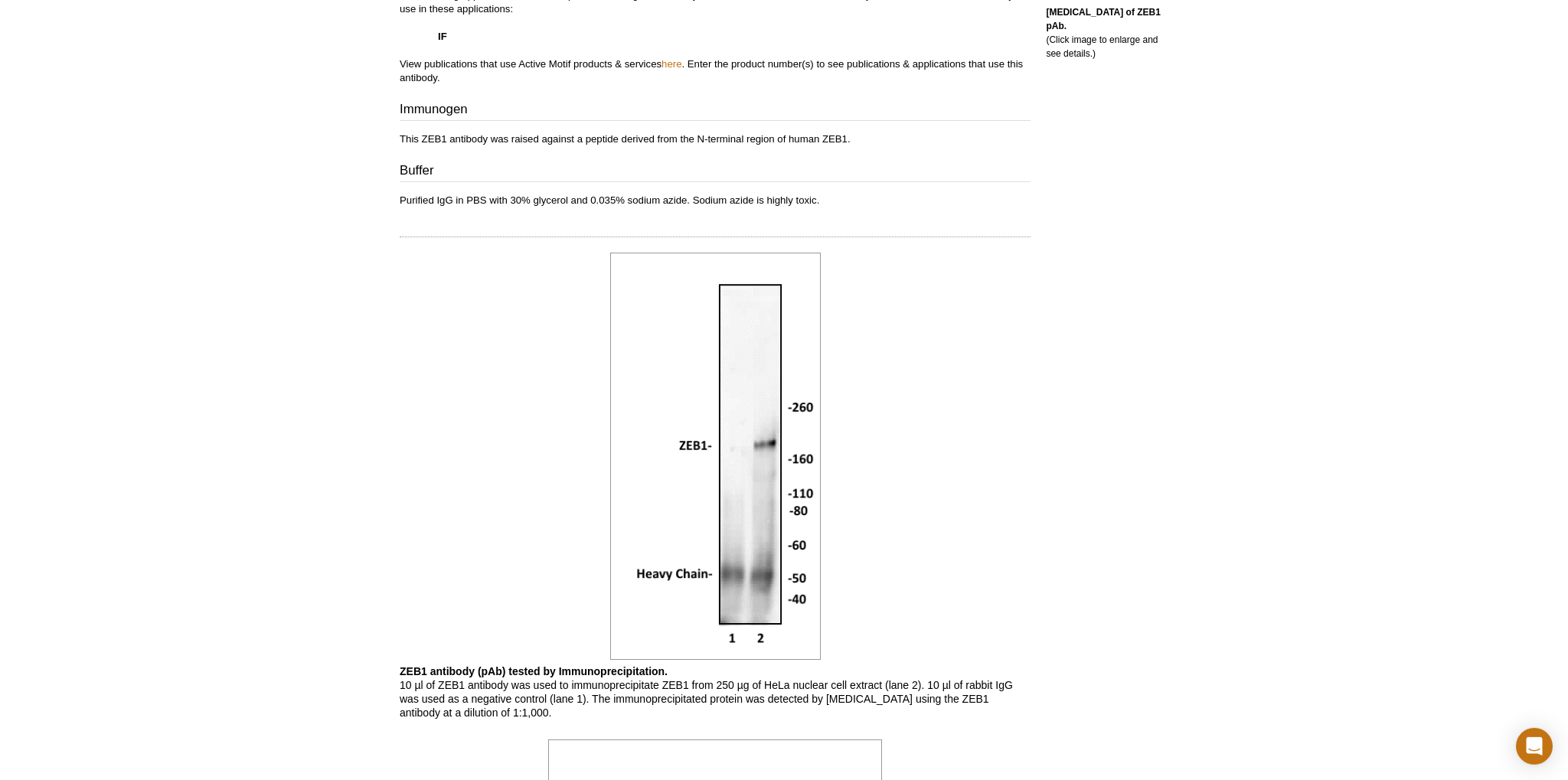
scroll to position [808, 0]
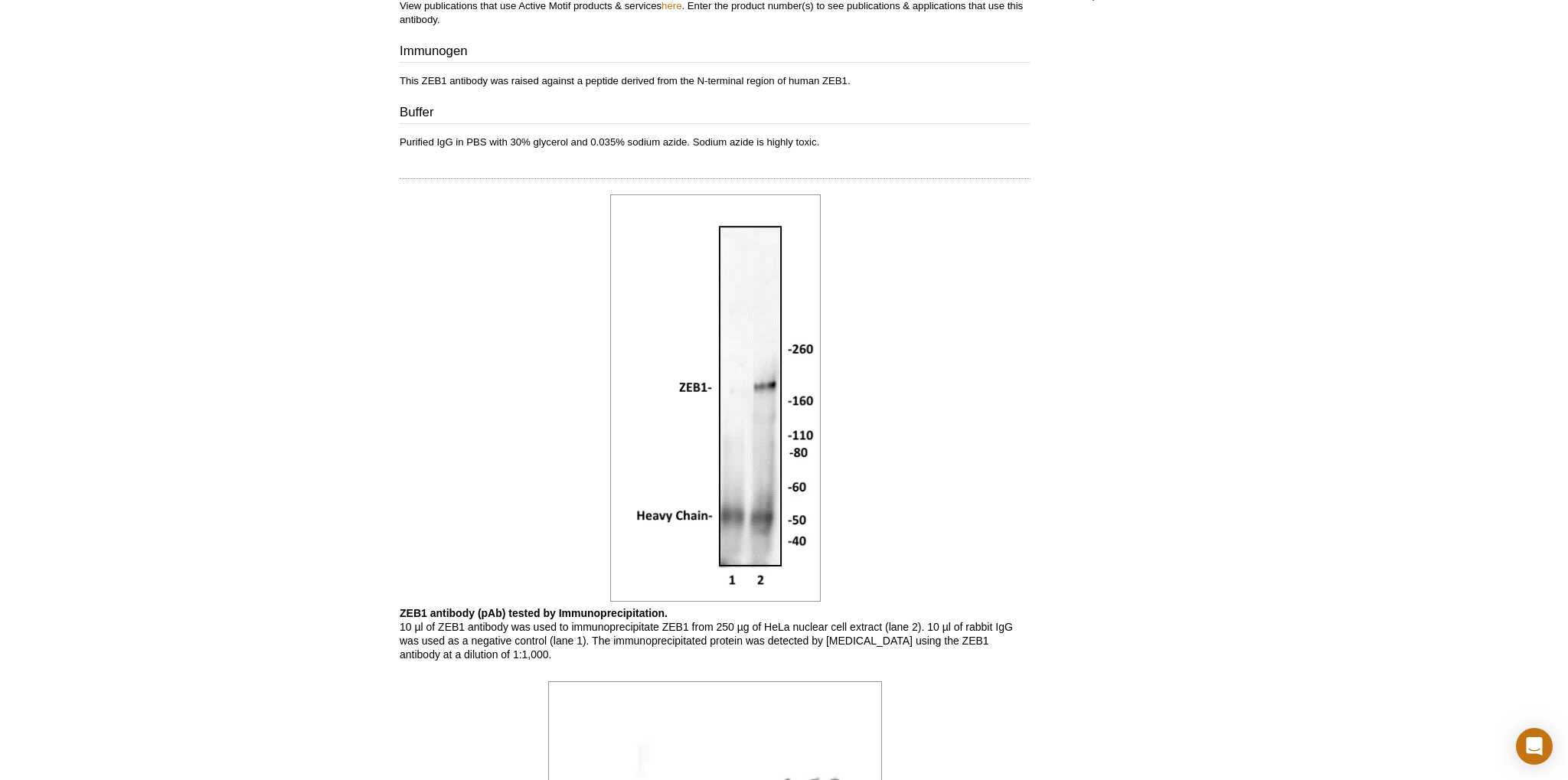
click at [895, 571] on div at bounding box center [716, 397] width 631 height 415
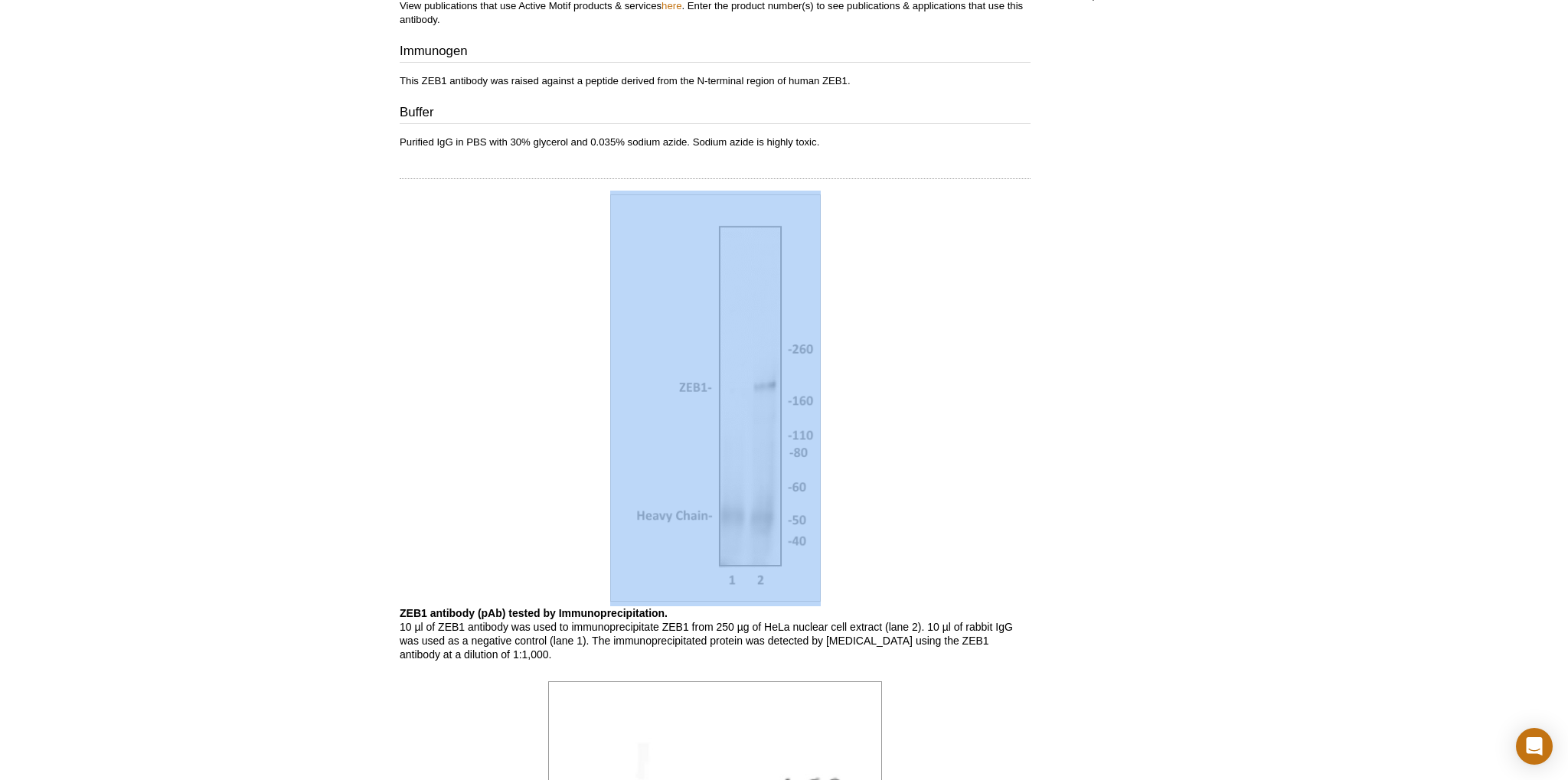
click at [895, 571] on div at bounding box center [716, 397] width 631 height 415
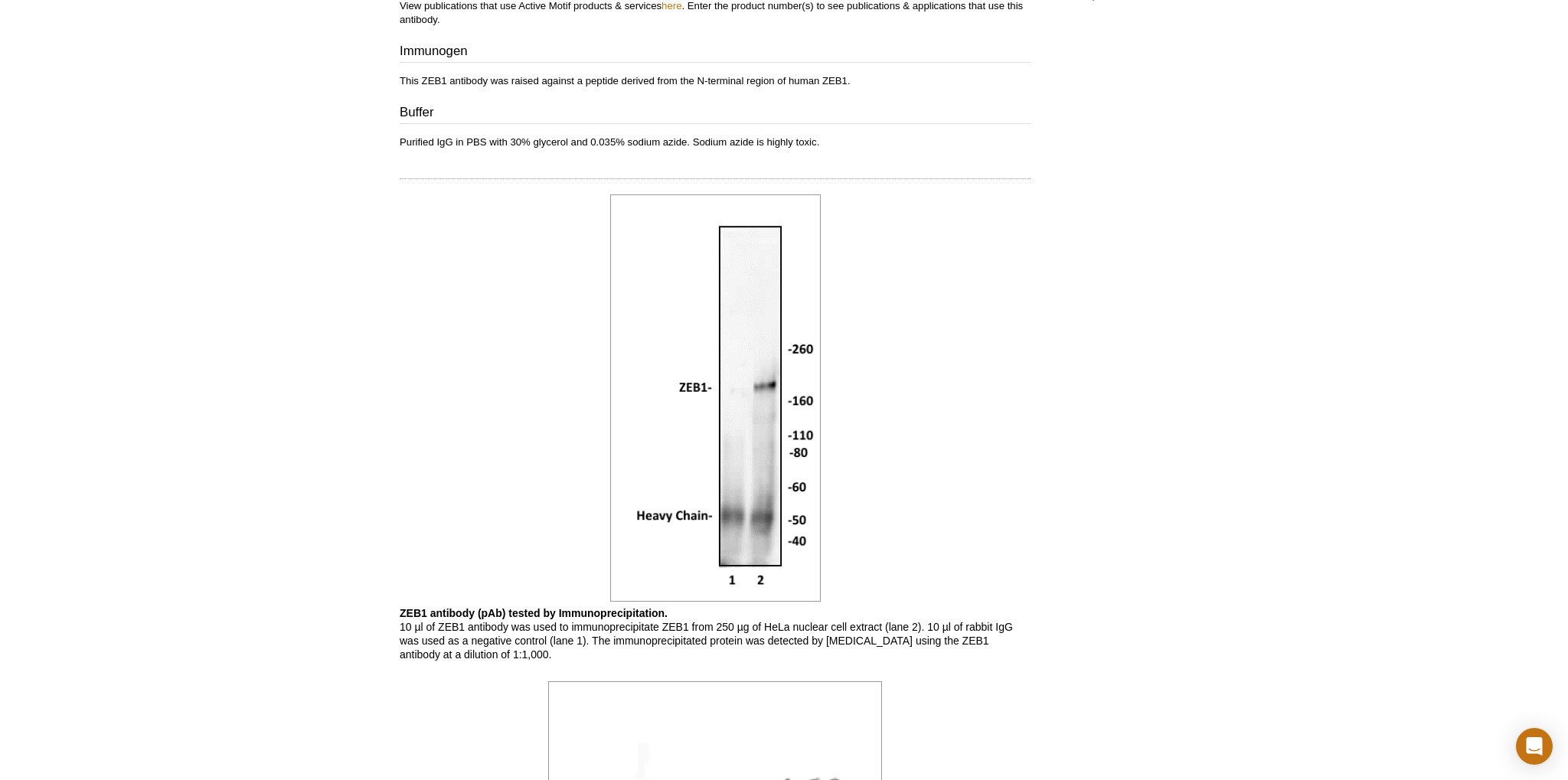
click at [895, 566] on div at bounding box center [716, 397] width 631 height 415
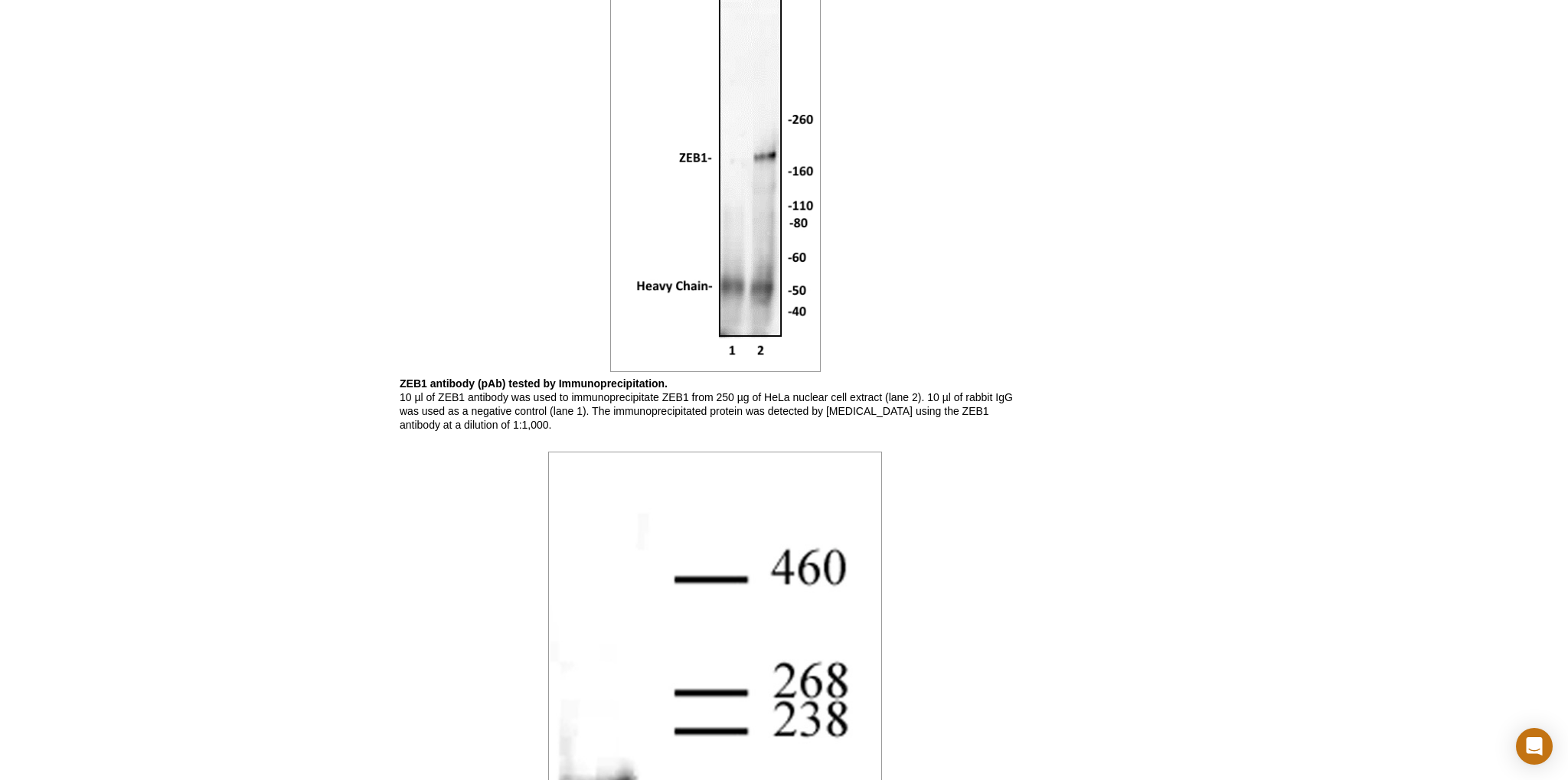
scroll to position [1050, 0]
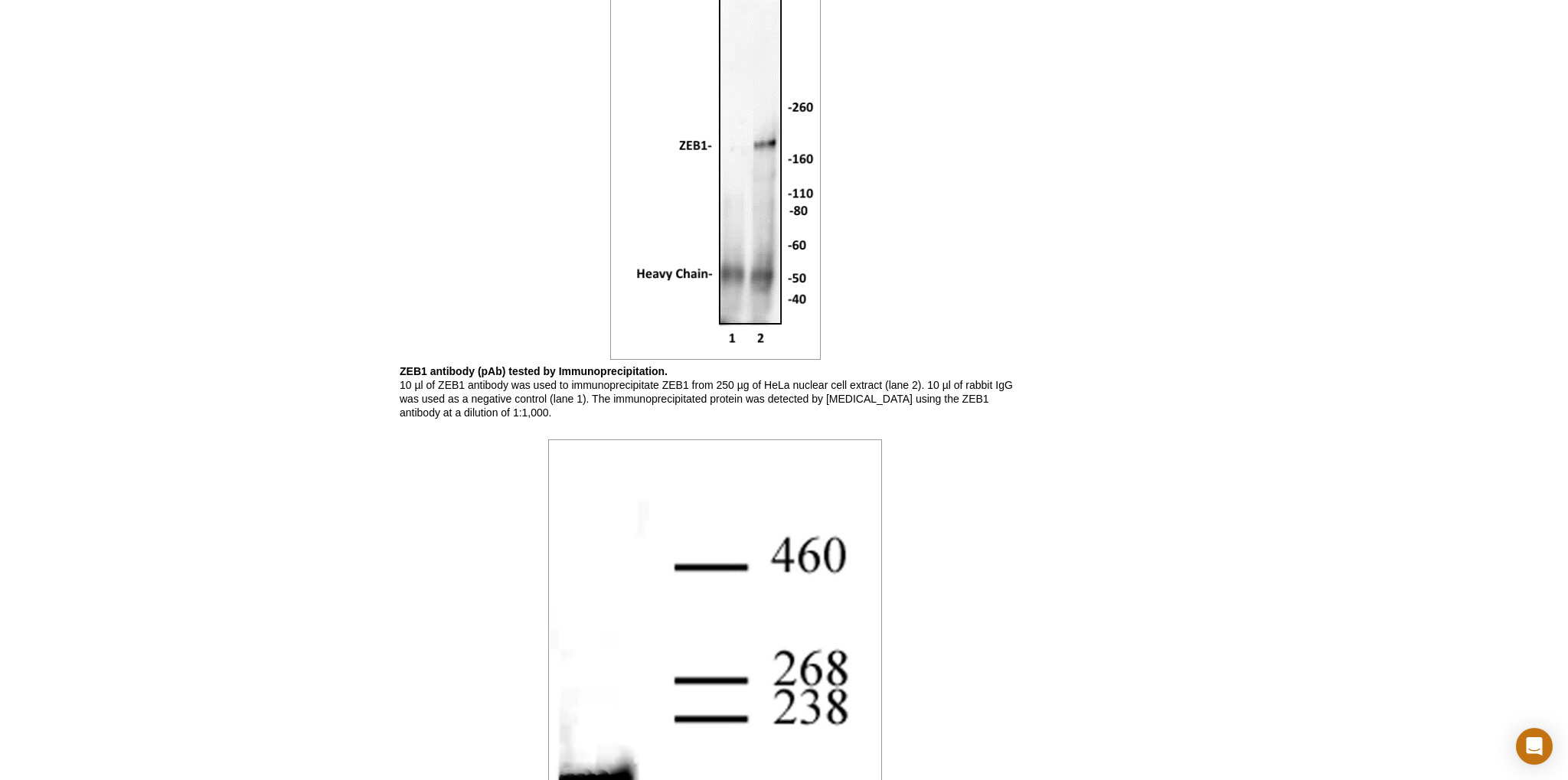
click at [620, 373] on b "ZEB1 antibody (pAb) tested by Immunoprecipitation." at bounding box center [534, 371] width 268 height 12
drag, startPoint x: 620, startPoint y: 373, endPoint x: 617, endPoint y: 410, distance: 37.1
click at [617, 410] on p "ZEB1 antibody (pAb) tested by Immunoprecipitation. 10 µl of ZEB1 antibody was u…" at bounding box center [716, 392] width 631 height 55
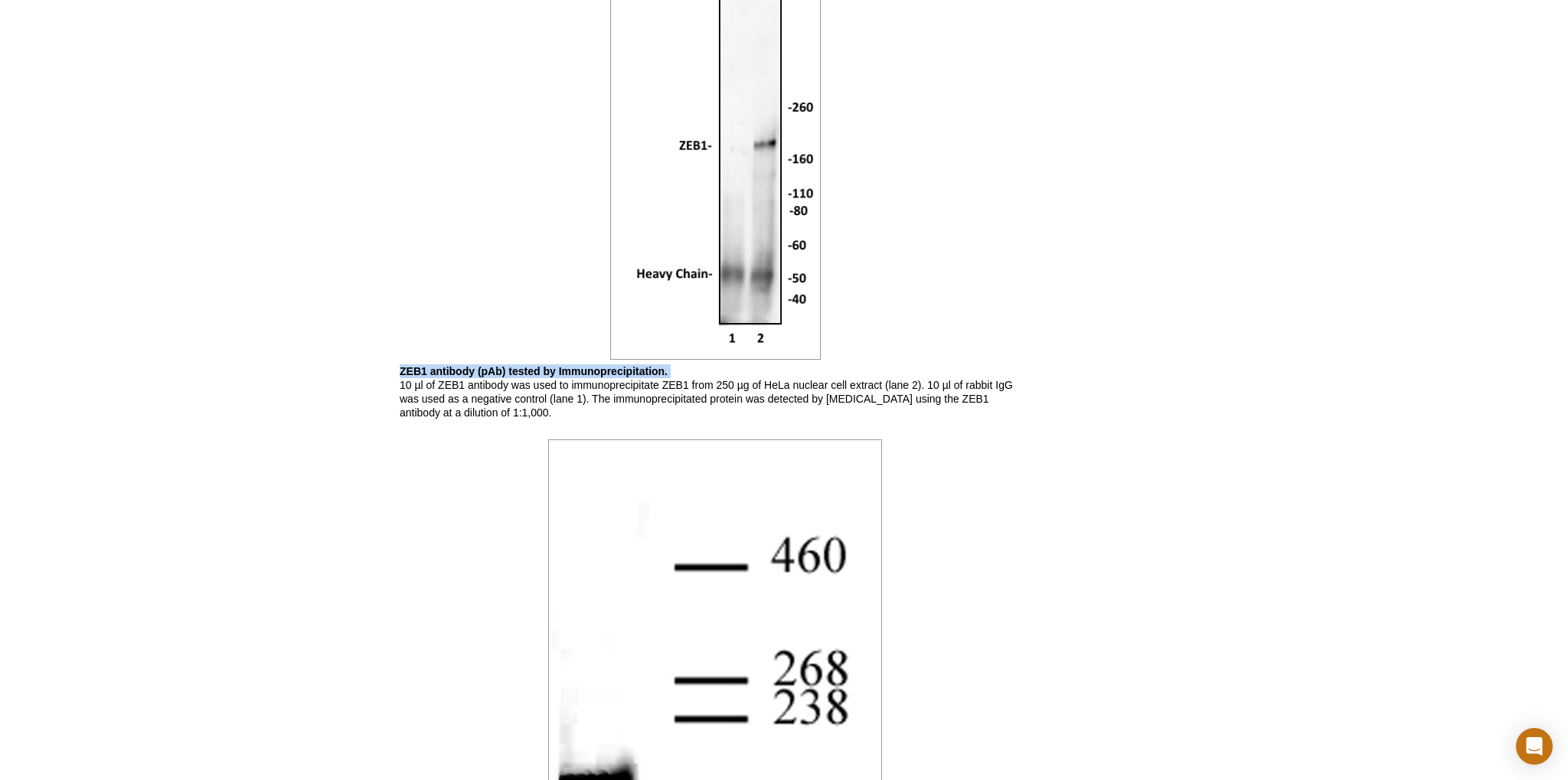
click at [617, 410] on p "ZEB1 antibody (pAb) tested by Immunoprecipitation. 10 µl of ZEB1 antibody was u…" at bounding box center [716, 392] width 631 height 55
drag, startPoint x: 617, startPoint y: 410, endPoint x: 620, endPoint y: 368, distance: 42.1
click at [620, 368] on p "ZEB1 antibody (pAb) tested by Immunoprecipitation. 10 µl of ZEB1 antibody was u…" at bounding box center [716, 392] width 631 height 55
click at [620, 368] on b "ZEB1 antibody (pAb) tested by Immunoprecipitation." at bounding box center [534, 371] width 268 height 12
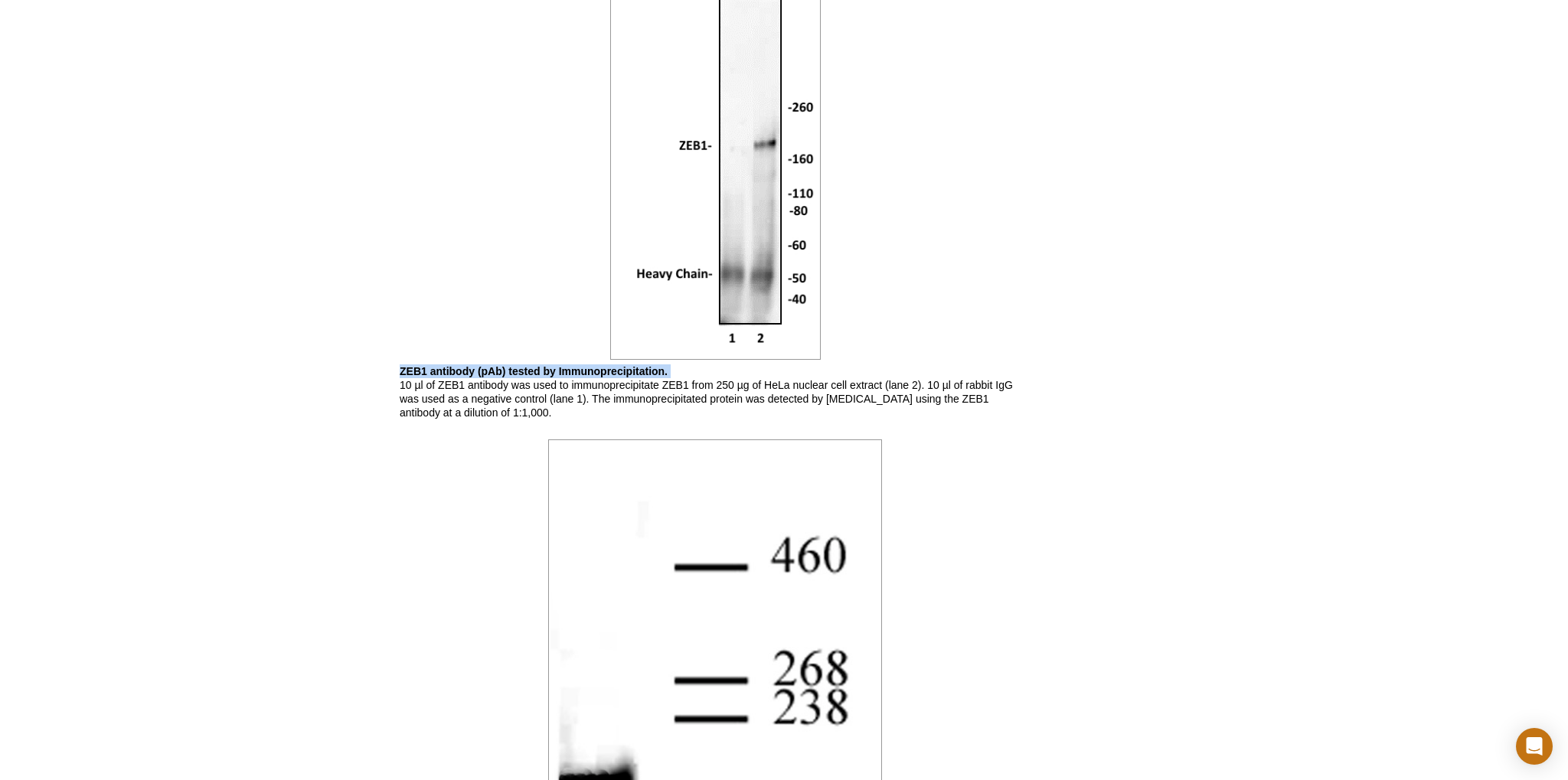
drag, startPoint x: 620, startPoint y: 368, endPoint x: 620, endPoint y: 400, distance: 32.0
click at [620, 399] on p "ZEB1 antibody (pAb) tested by Immunoprecipitation. 10 µl of ZEB1 antibody was u…" at bounding box center [716, 392] width 631 height 55
click at [620, 400] on p "ZEB1 antibody (pAb) tested by Immunoprecipitation. 10 µl of ZEB1 antibody was u…" at bounding box center [716, 392] width 631 height 55
click at [784, 378] on p "ZEB1 antibody (pAb) tested by Immunoprecipitation. 10 µl of ZEB1 antibody was u…" at bounding box center [716, 392] width 631 height 55
drag, startPoint x: 784, startPoint y: 378, endPoint x: 849, endPoint y: 386, distance: 65.5
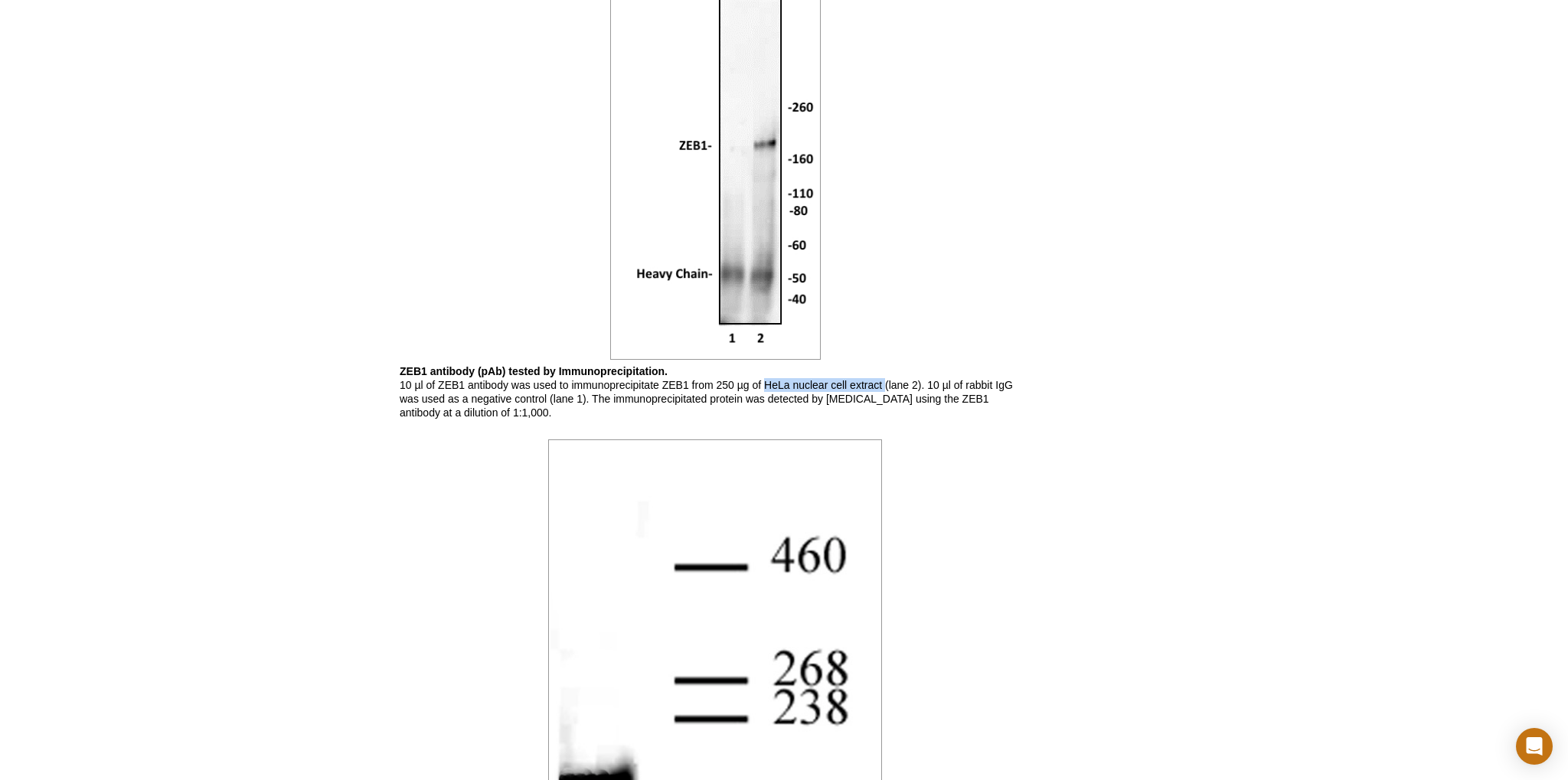
click at [849, 386] on p "ZEB1 antibody (pAb) tested by Immunoprecipitation. 10 µl of ZEB1 antibody was u…" at bounding box center [716, 392] width 631 height 55
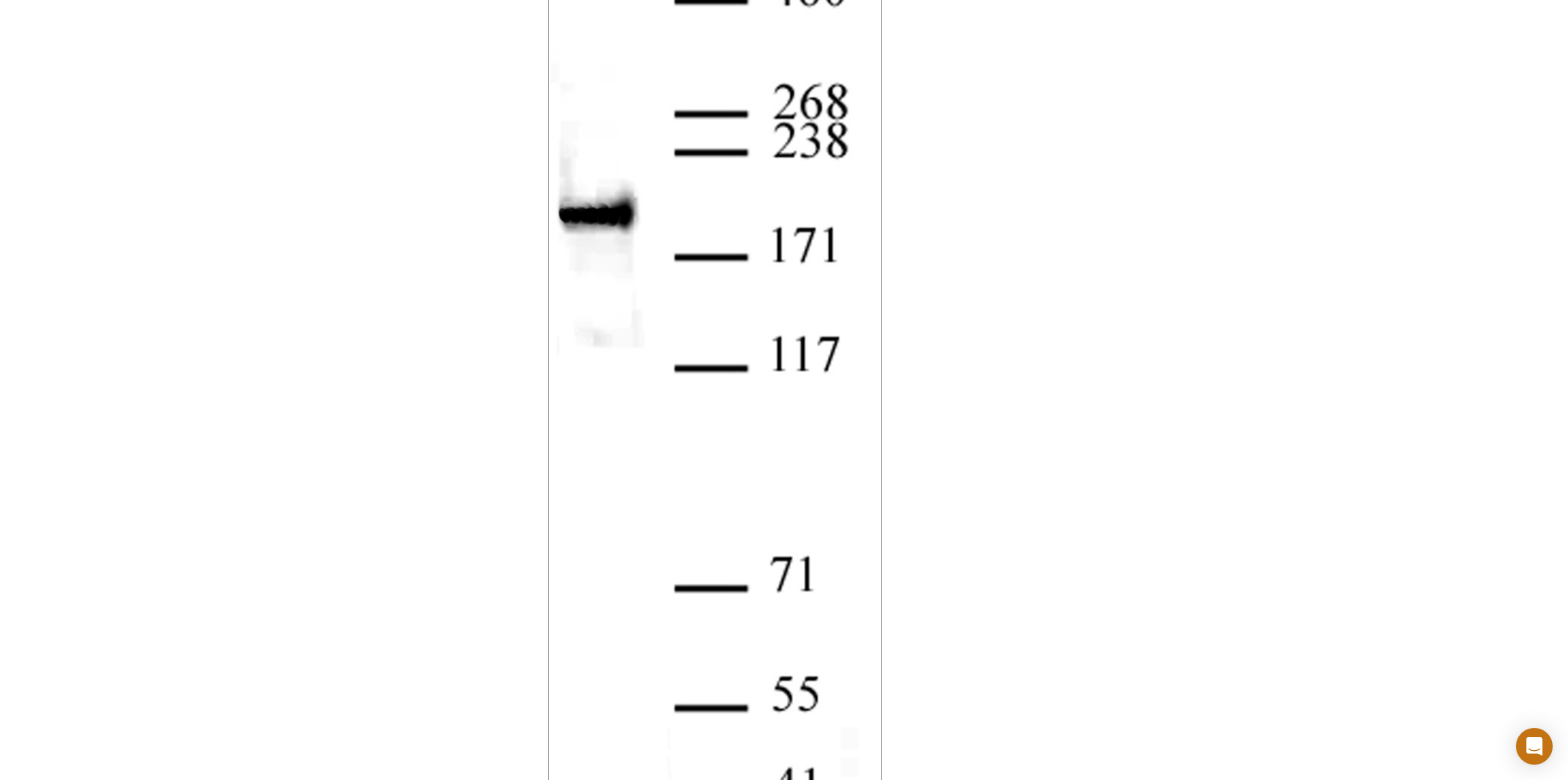
scroll to position [1939, 0]
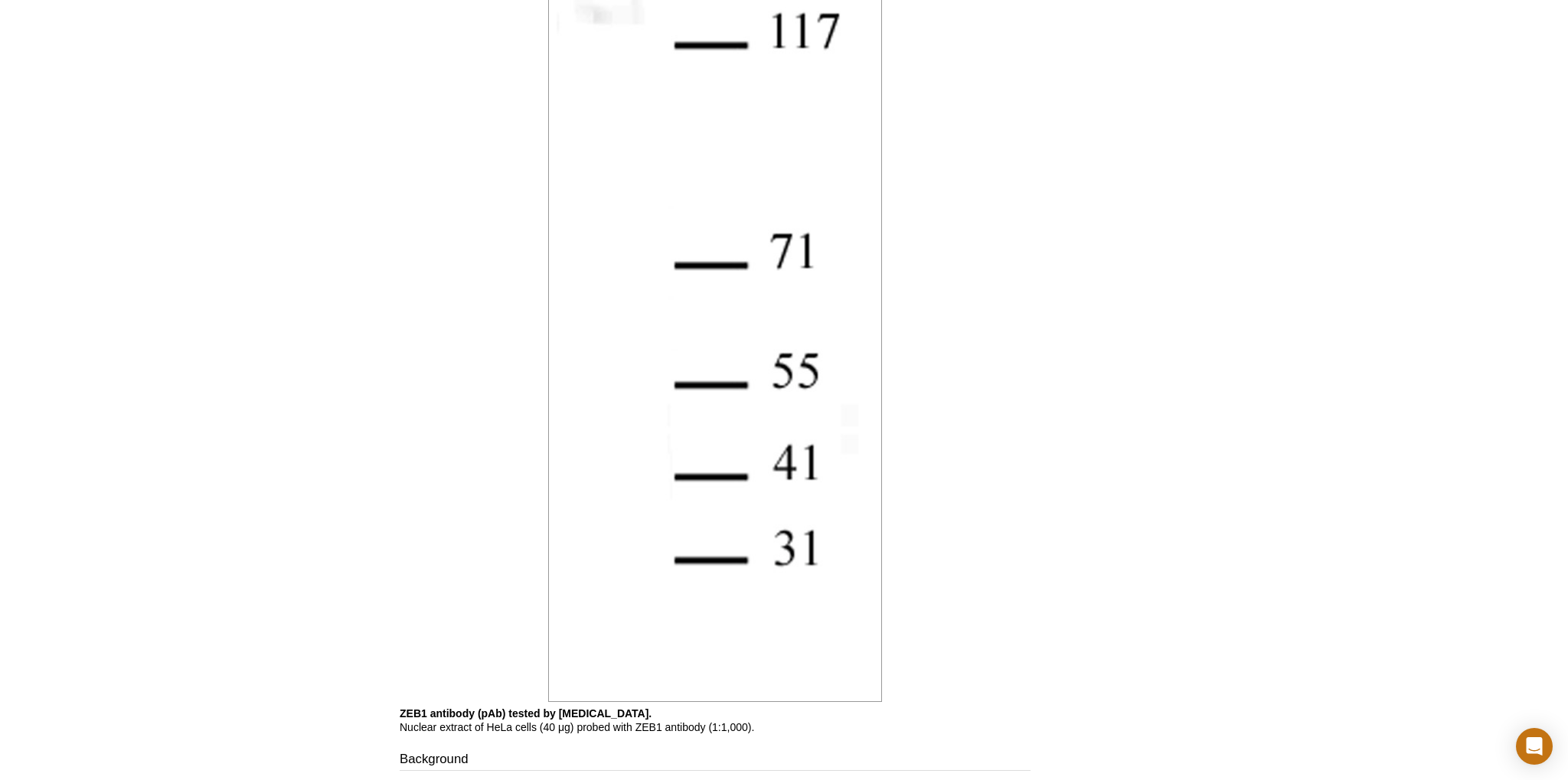
click at [678, 712] on p "ZEB1 antibody (pAb) tested by [MEDICAL_DATA]. Nuclear extract of HeLa cells (40…" at bounding box center [716, 720] width 631 height 27
drag, startPoint x: 678, startPoint y: 712, endPoint x: 673, endPoint y: 729, distance: 17.7
click at [673, 729] on p "ZEB1 antibody (pAb) tested by [MEDICAL_DATA]. Nuclear extract of HeLa cells (40…" at bounding box center [716, 720] width 631 height 27
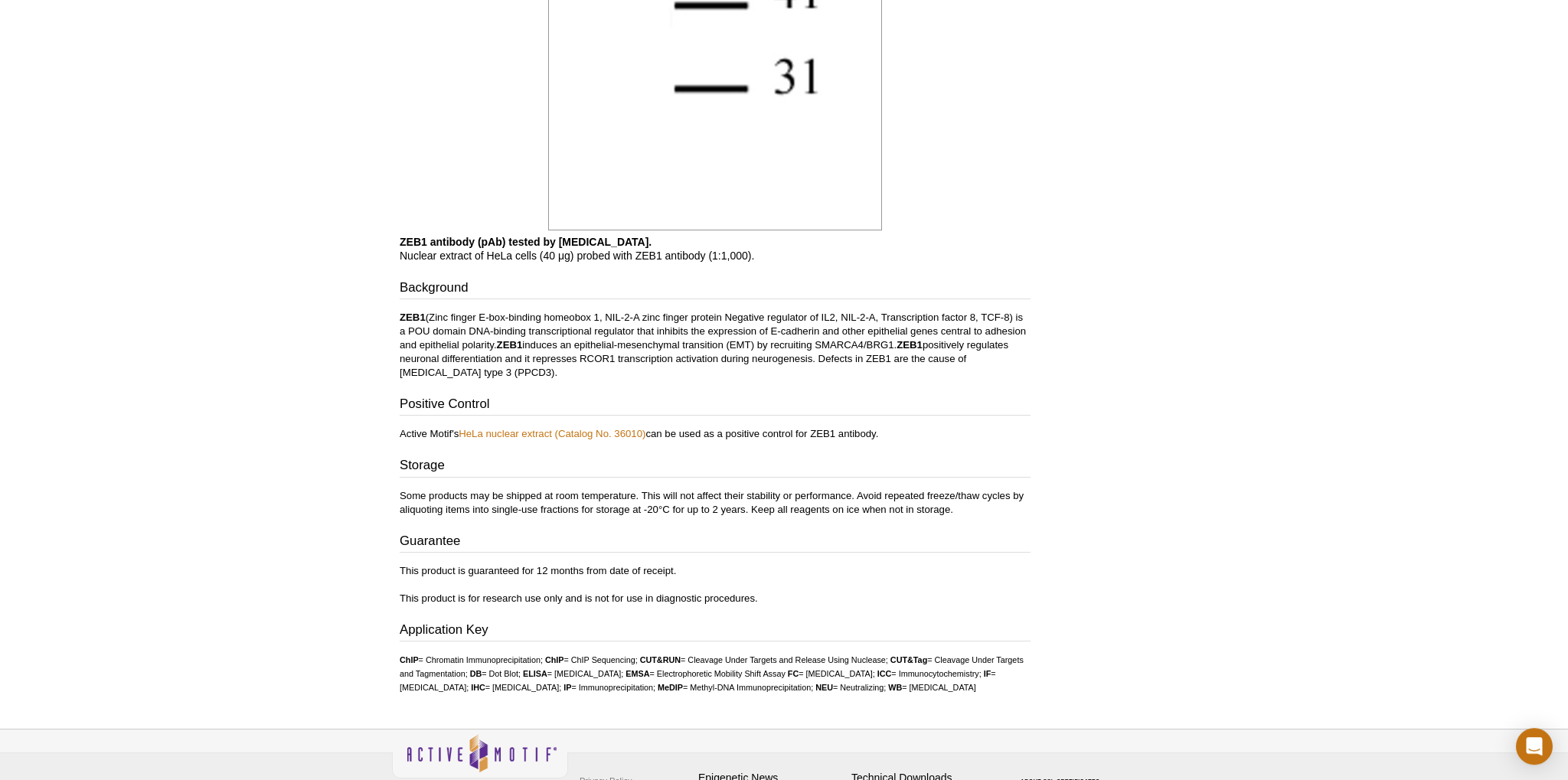
scroll to position [2424, 0]
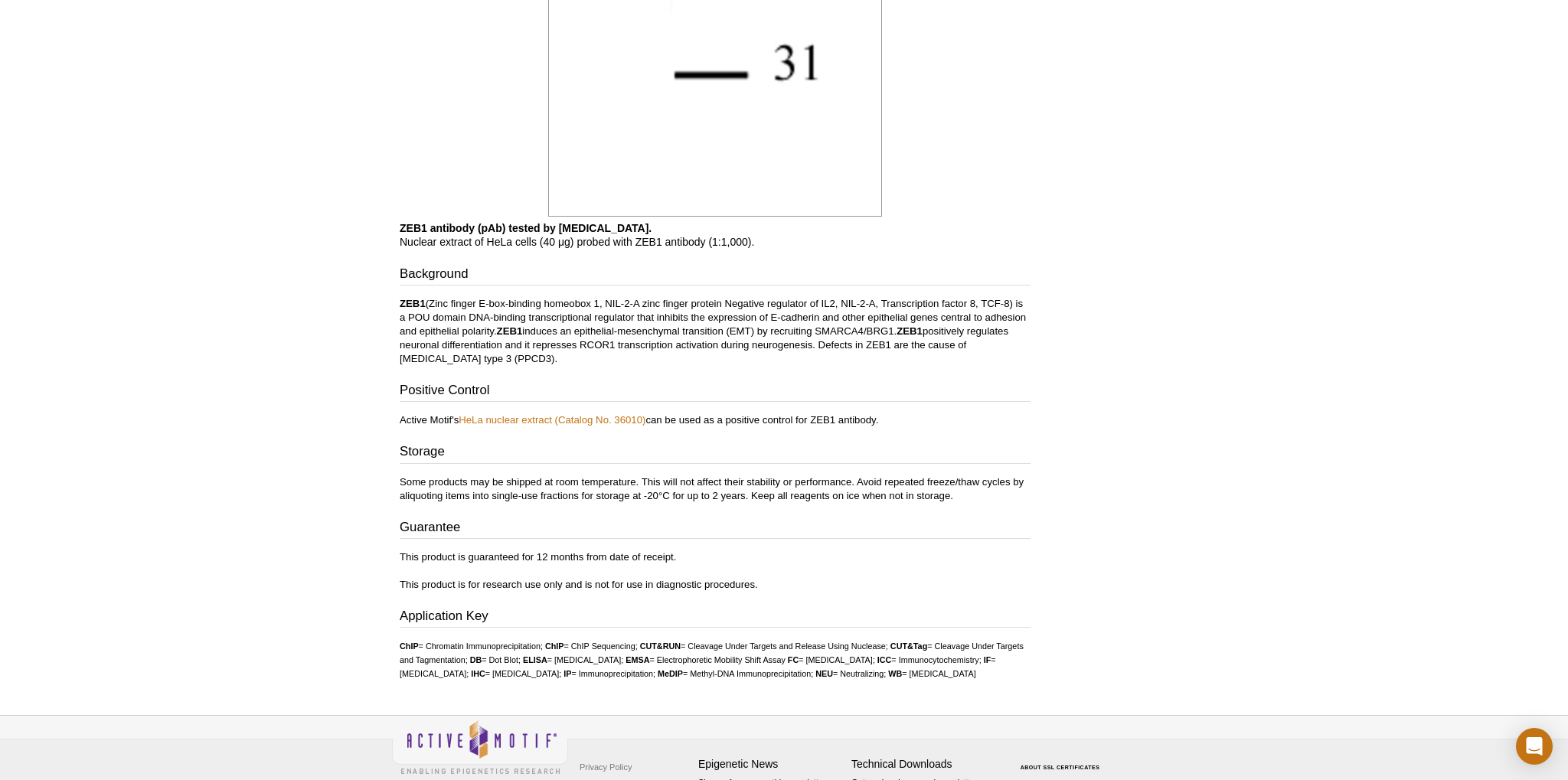
click at [411, 238] on p "ZEB1 antibody (pAb) tested by [MEDICAL_DATA]. Nuclear extract of HeLa cells (40…" at bounding box center [716, 234] width 631 height 27
drag, startPoint x: 411, startPoint y: 238, endPoint x: 565, endPoint y: 245, distance: 154.2
click at [534, 245] on p "ZEB1 antibody (pAb) tested by [MEDICAL_DATA]. Nuclear extract of HeLa cells (40…" at bounding box center [716, 234] width 631 height 27
click at [614, 245] on p "ZEB1 antibody (pAb) tested by [MEDICAL_DATA]. Nuclear extract of HeLa cells (40…" at bounding box center [716, 234] width 631 height 27
drag, startPoint x: 614, startPoint y: 245, endPoint x: 765, endPoint y: 249, distance: 151.1
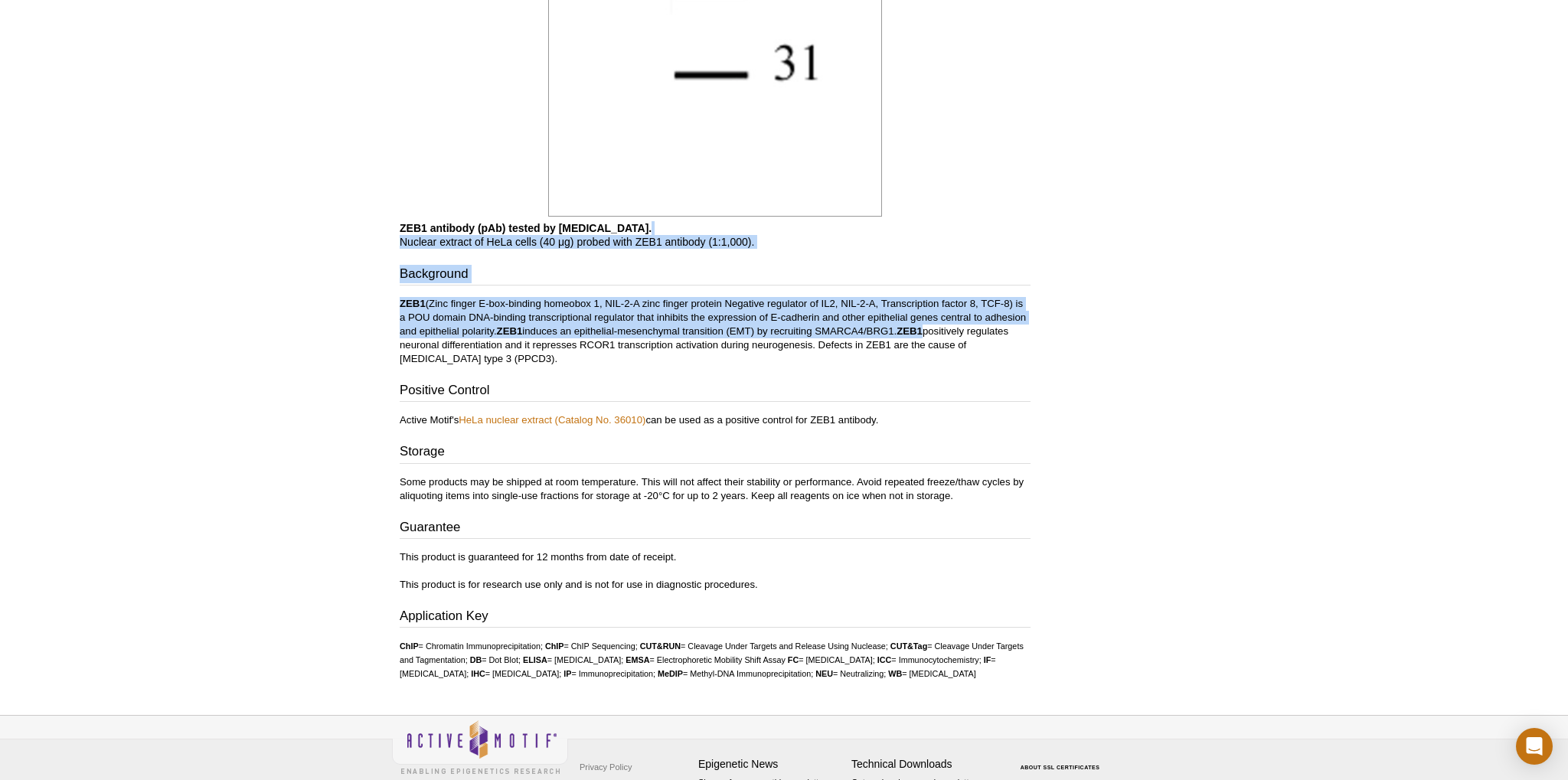
drag, startPoint x: 765, startPoint y: 249, endPoint x: 746, endPoint y: 348, distance: 100.8
click at [746, 348] on p "ZEB1 (Zinc finger E-box-binding homeobox 1, NIL-2-A zinc finger protein Negativ…" at bounding box center [716, 331] width 631 height 69
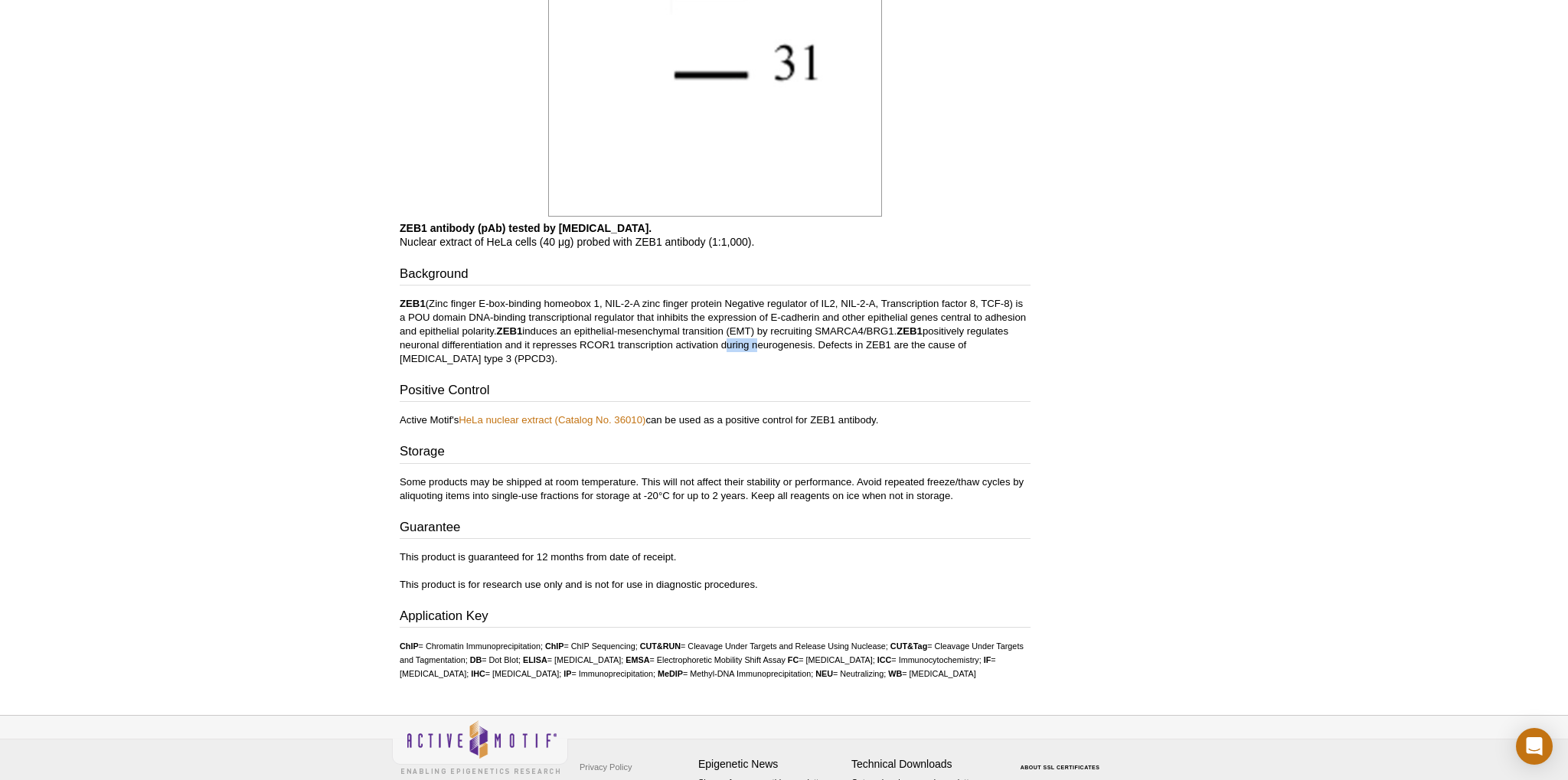
click at [746, 348] on p "ZEB1 (Zinc finger E-box-binding homeobox 1, NIL-2-A zinc finger protein Negativ…" at bounding box center [716, 331] width 631 height 69
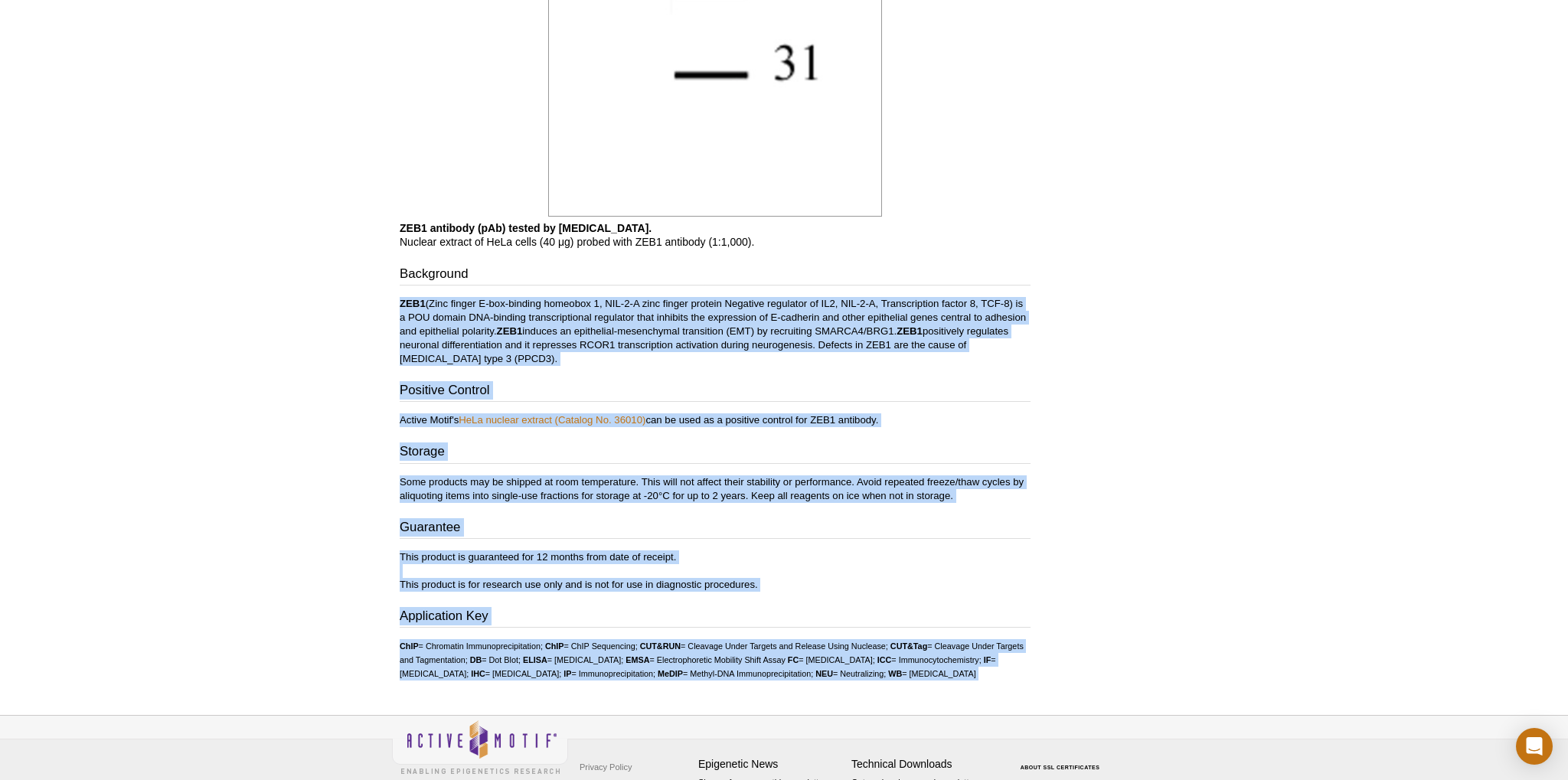
drag, startPoint x: 746, startPoint y: 348, endPoint x: 760, endPoint y: 662, distance: 314.3
click at [760, 662] on li "EMSA = Electrophoretic Mobility Shift Assay" at bounding box center [705, 659] width 160 height 9
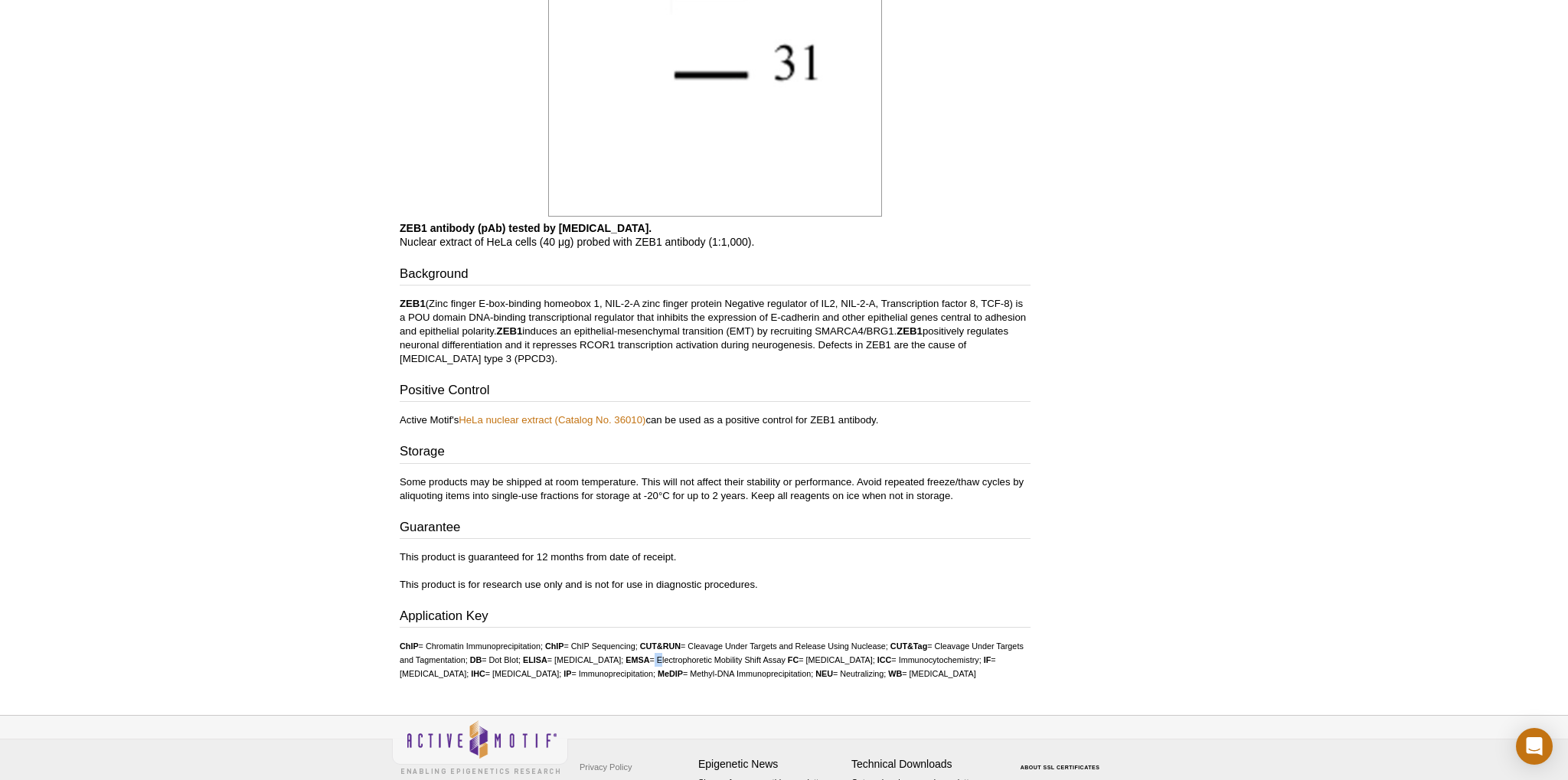
click at [760, 662] on li "EMSA = Electrophoretic Mobility Shift Assay" at bounding box center [705, 659] width 160 height 9
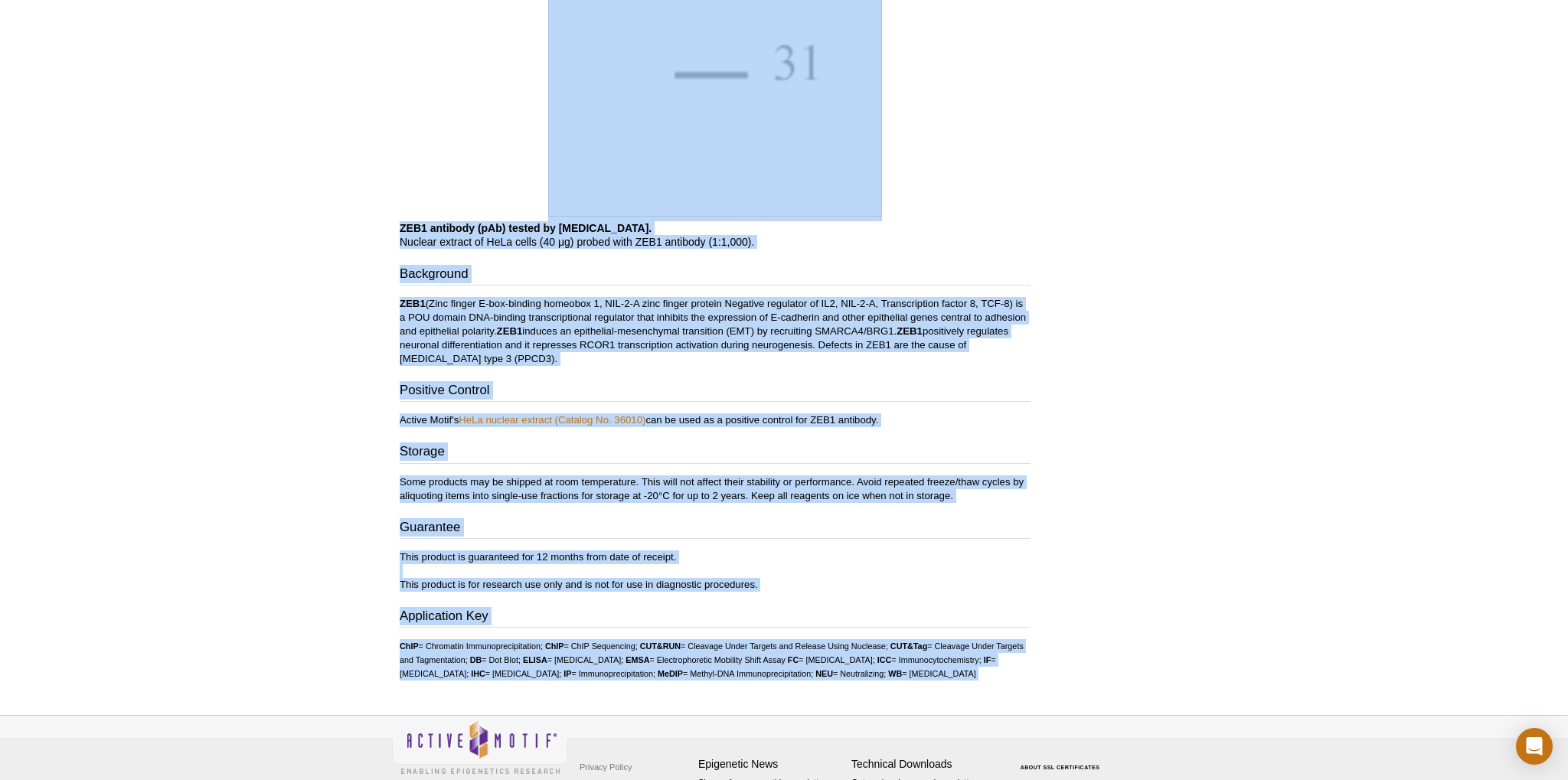
drag, startPoint x: 760, startPoint y: 662, endPoint x: 816, endPoint y: 197, distance: 468.4
click at [818, 272] on h3 "Background" at bounding box center [716, 276] width 631 height 22
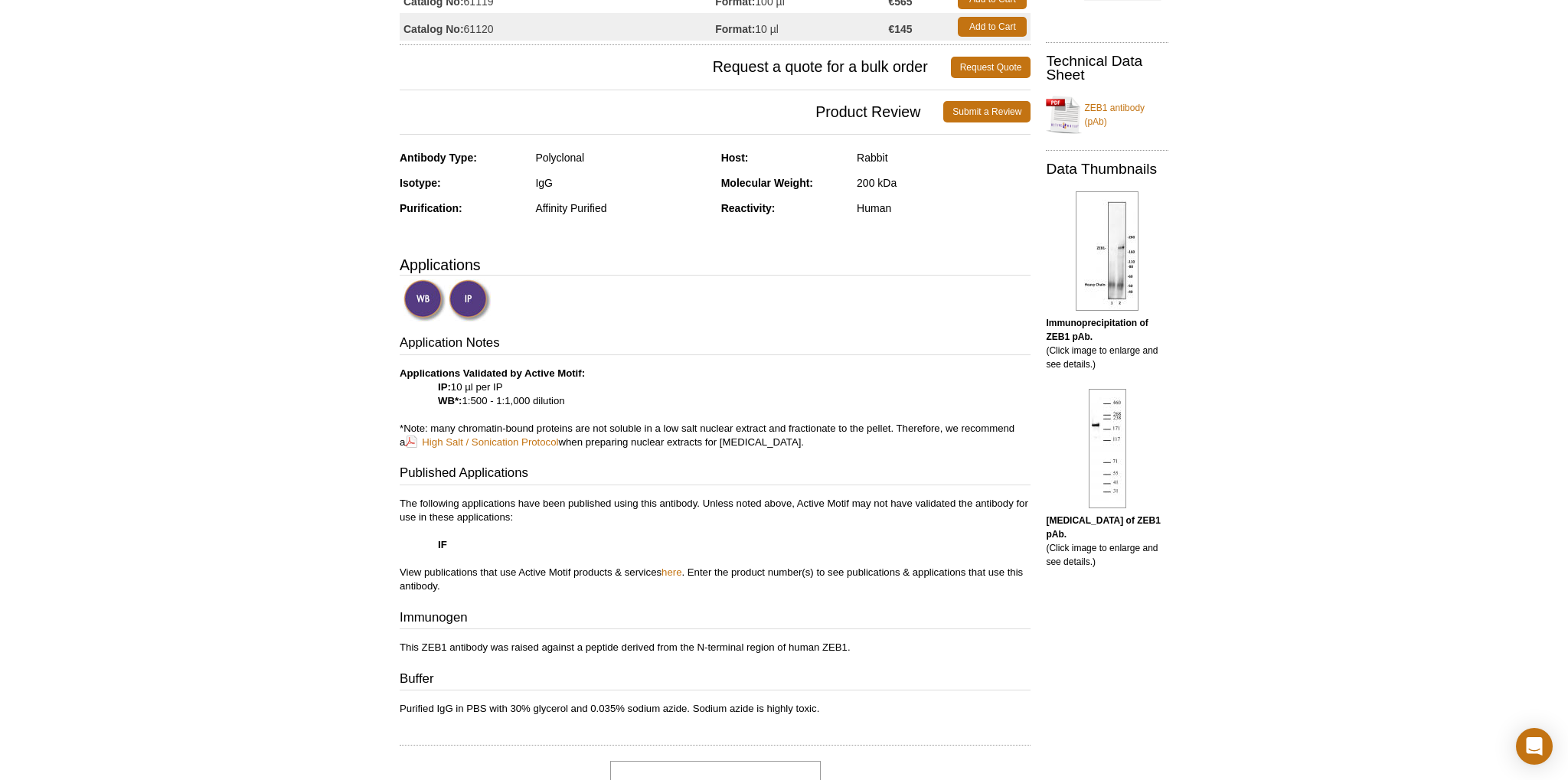
scroll to position [0, 0]
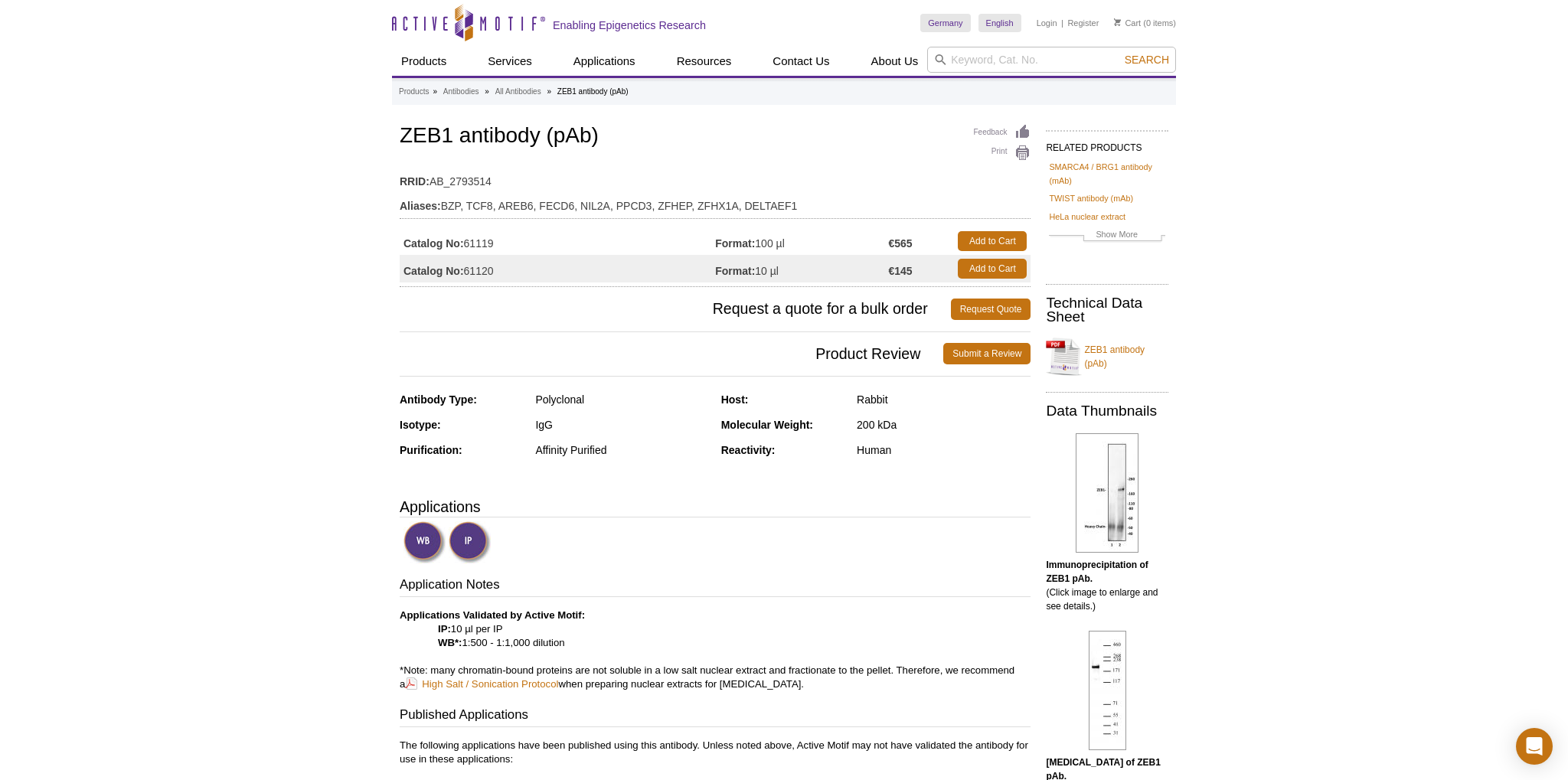
click at [866, 136] on h1 "ZEB1 antibody (pAb)" at bounding box center [716, 137] width 631 height 26
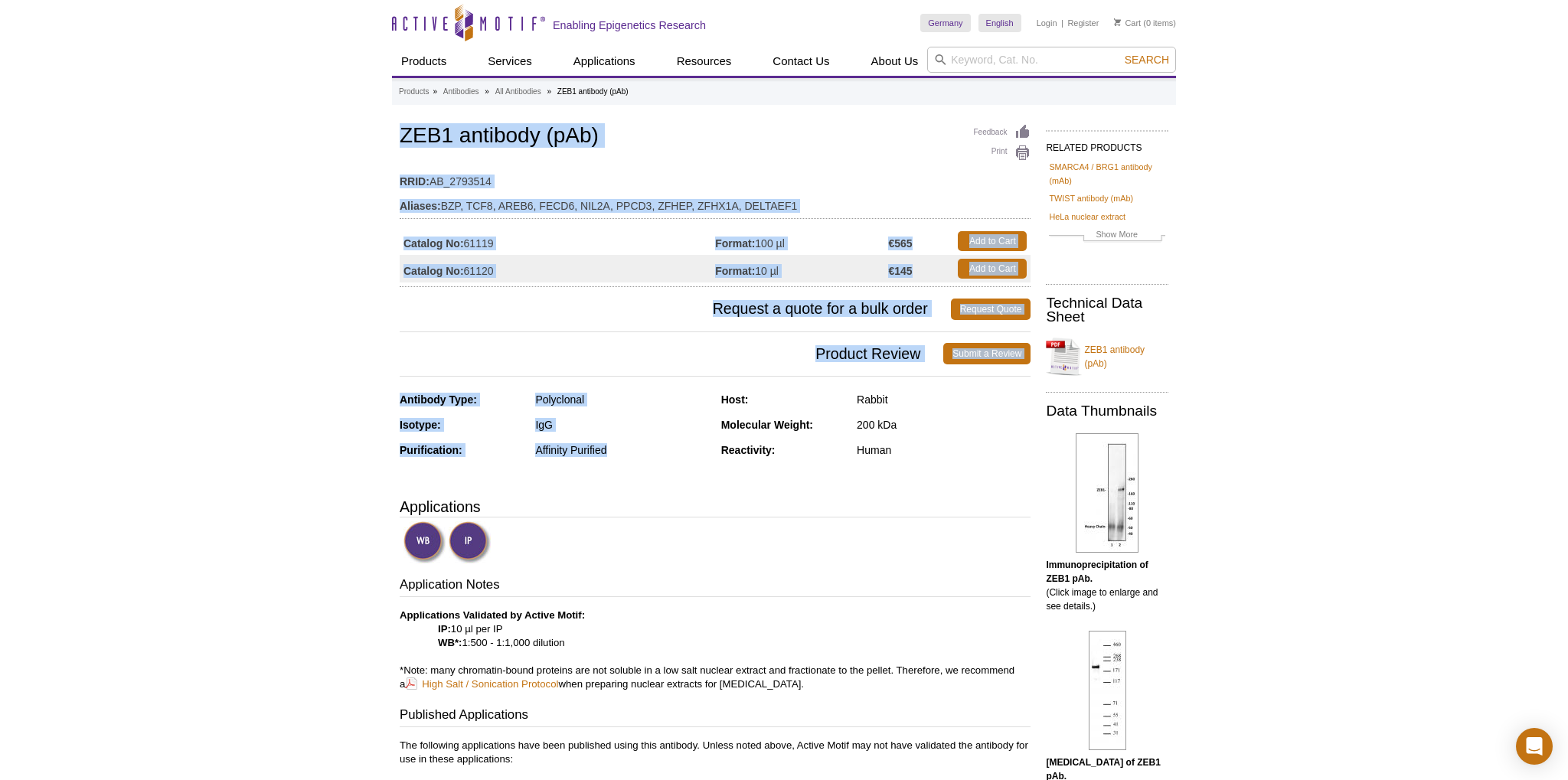
drag, startPoint x: 866, startPoint y: 136, endPoint x: 806, endPoint y: 416, distance: 286.4
click at [806, 416] on div "Host: Rabbit" at bounding box center [876, 405] width 310 height 26
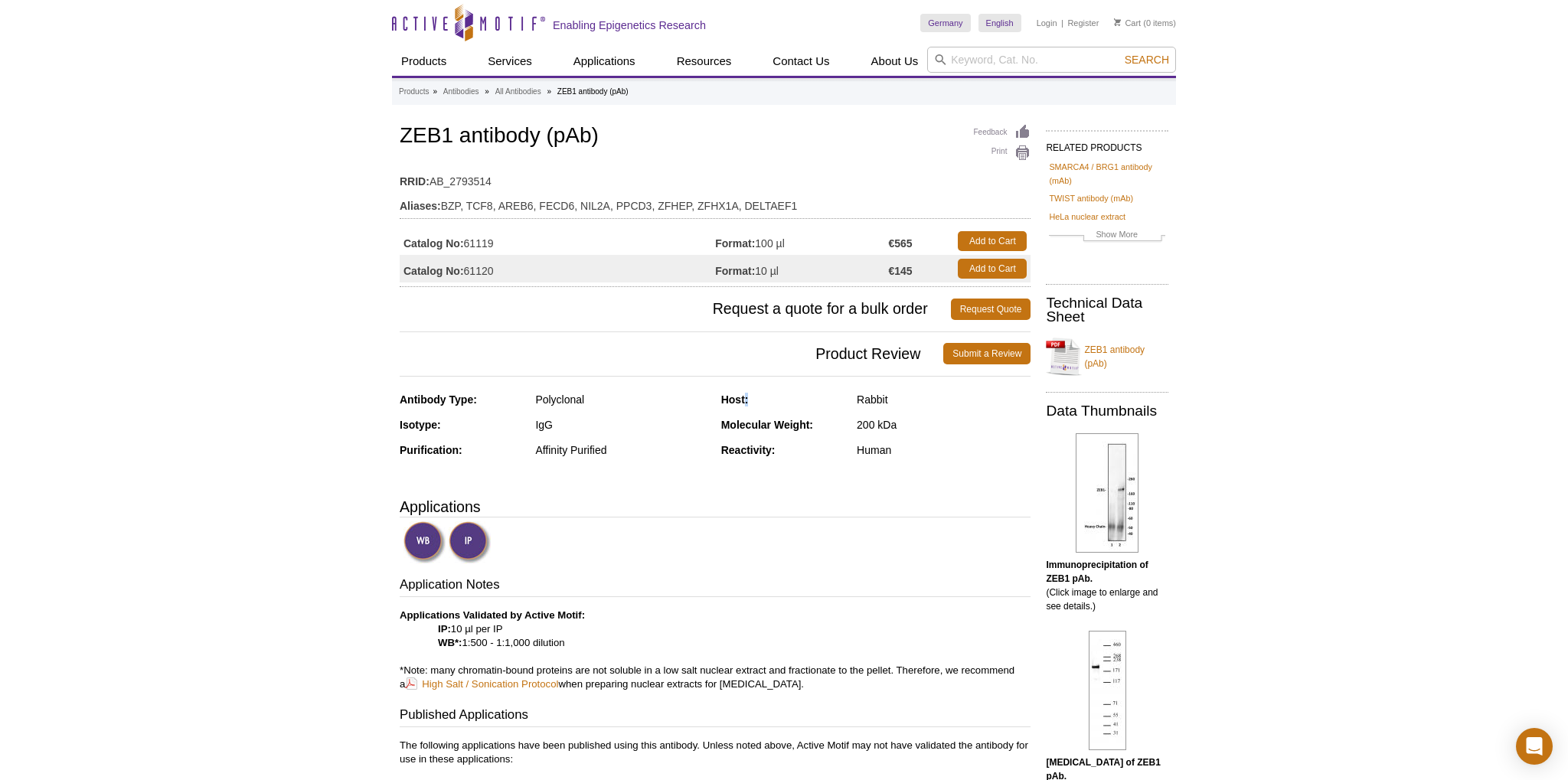
click at [806, 416] on div "Host: Rabbit" at bounding box center [876, 405] width 310 height 26
drag, startPoint x: 806, startPoint y: 416, endPoint x: 828, endPoint y: 478, distance: 65.8
click at [828, 478] on div "Antibody Type: Polyclonal Isotype: IgG Purification: Affinity Purified Host: Ra…" at bounding box center [716, 436] width 631 height 87
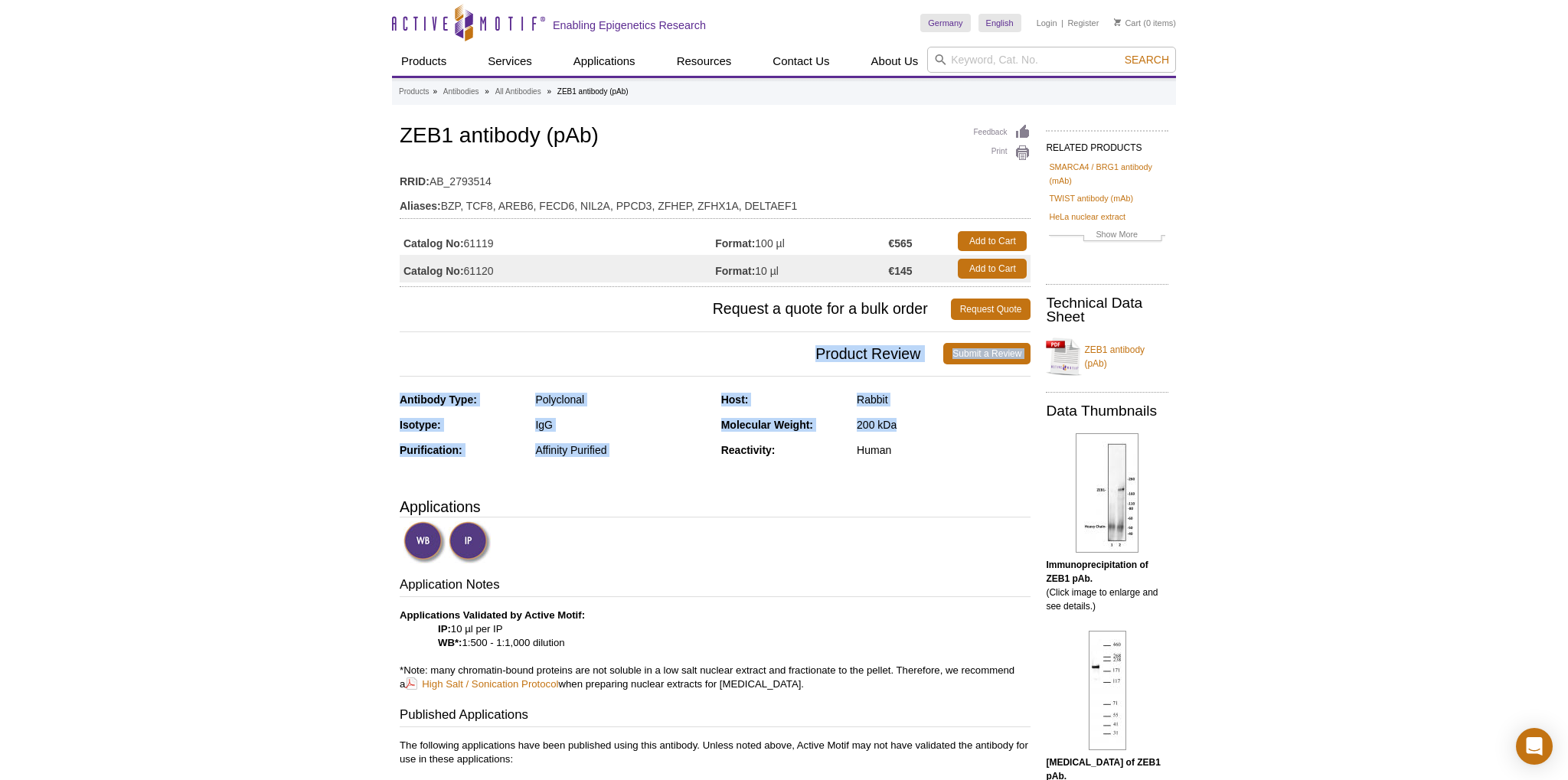
drag, startPoint x: 828, startPoint y: 478, endPoint x: 451, endPoint y: 344, distance: 400.1
click at [451, 344] on span "Product Review" at bounding box center [672, 354] width 543 height 22
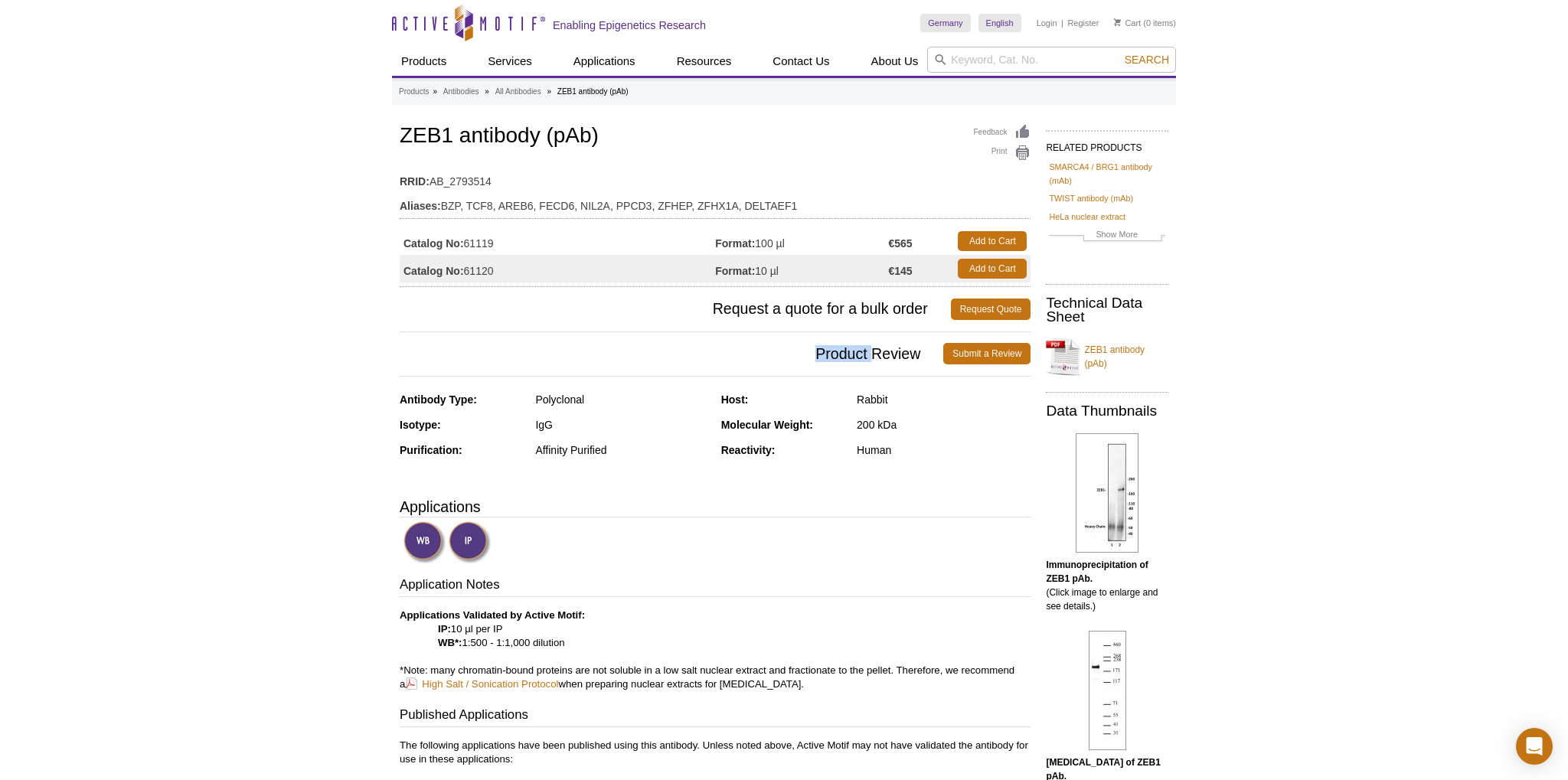
click at [451, 344] on span "Product Review" at bounding box center [672, 354] width 543 height 22
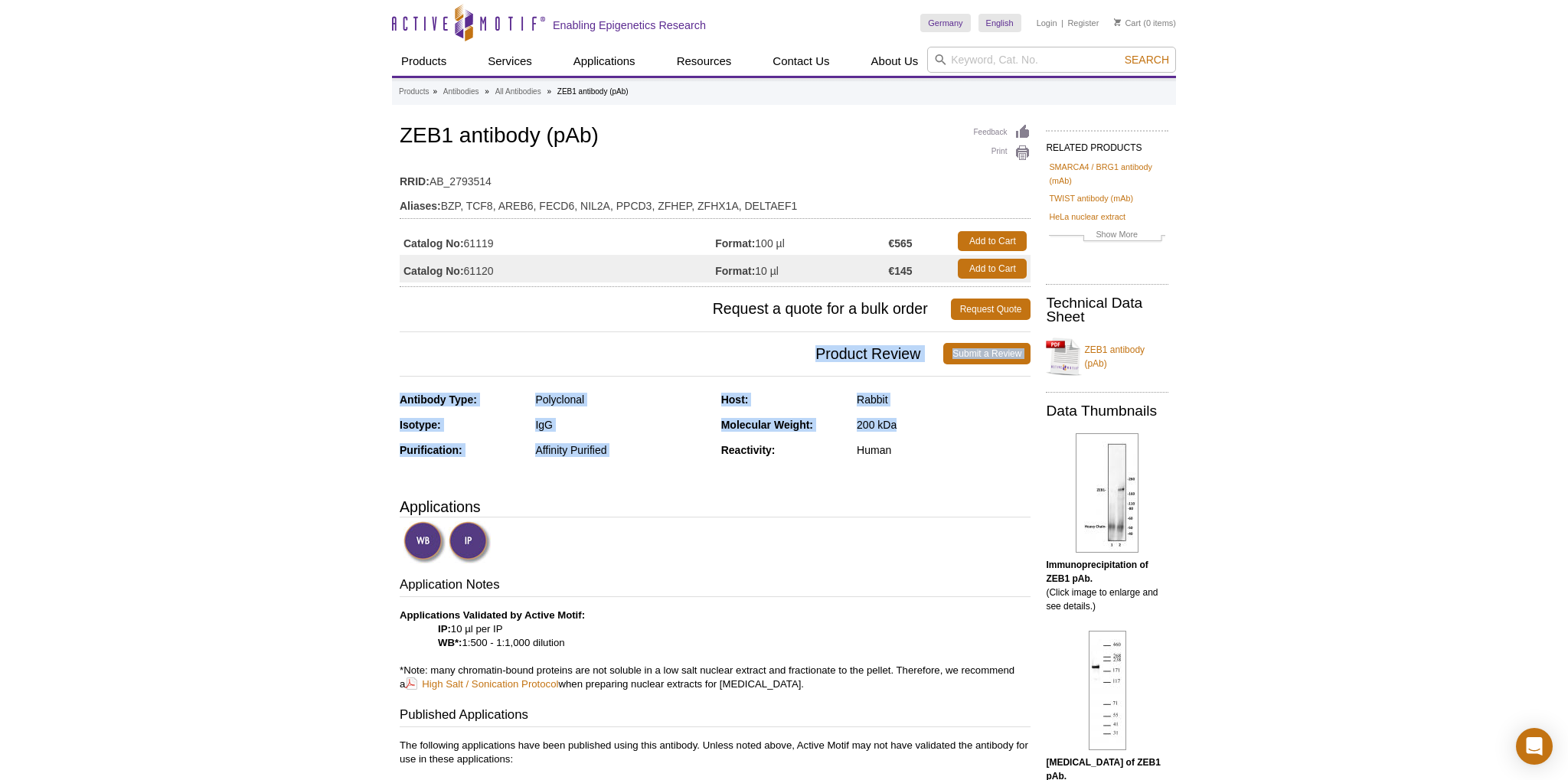
drag, startPoint x: 451, startPoint y: 344, endPoint x: 812, endPoint y: 476, distance: 384.4
click at [812, 476] on div "Antibody Type: Polyclonal Isotype: IgG Purification: Affinity Purified Host: Ra…" at bounding box center [716, 436] width 631 height 87
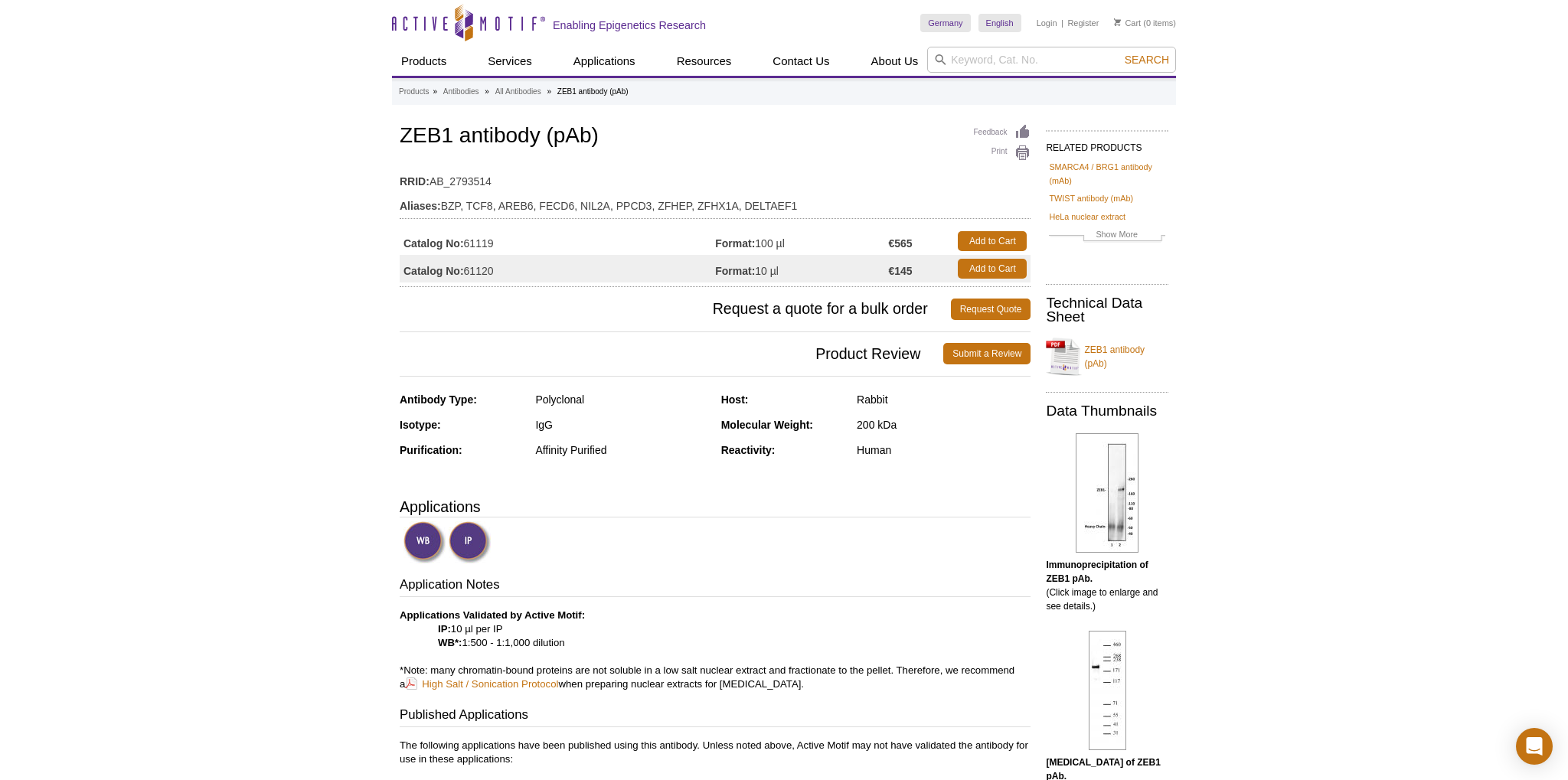
click at [777, 282] on table "Catalog No: 61119 Format: 100 µl €565 Add to Cart Catalog No: 61120 Format: 10 …" at bounding box center [716, 255] width 631 height 64
drag, startPoint x: 777, startPoint y: 282, endPoint x: 528, endPoint y: 260, distance: 250.0
click at [528, 260] on table "Catalog No: 61119 Format: 100 µl €565 Add to Cart Catalog No: 61120 Format: 10 …" at bounding box center [716, 255] width 631 height 64
click at [528, 260] on td "Catalog No: 61120" at bounding box center [557, 268] width 316 height 27
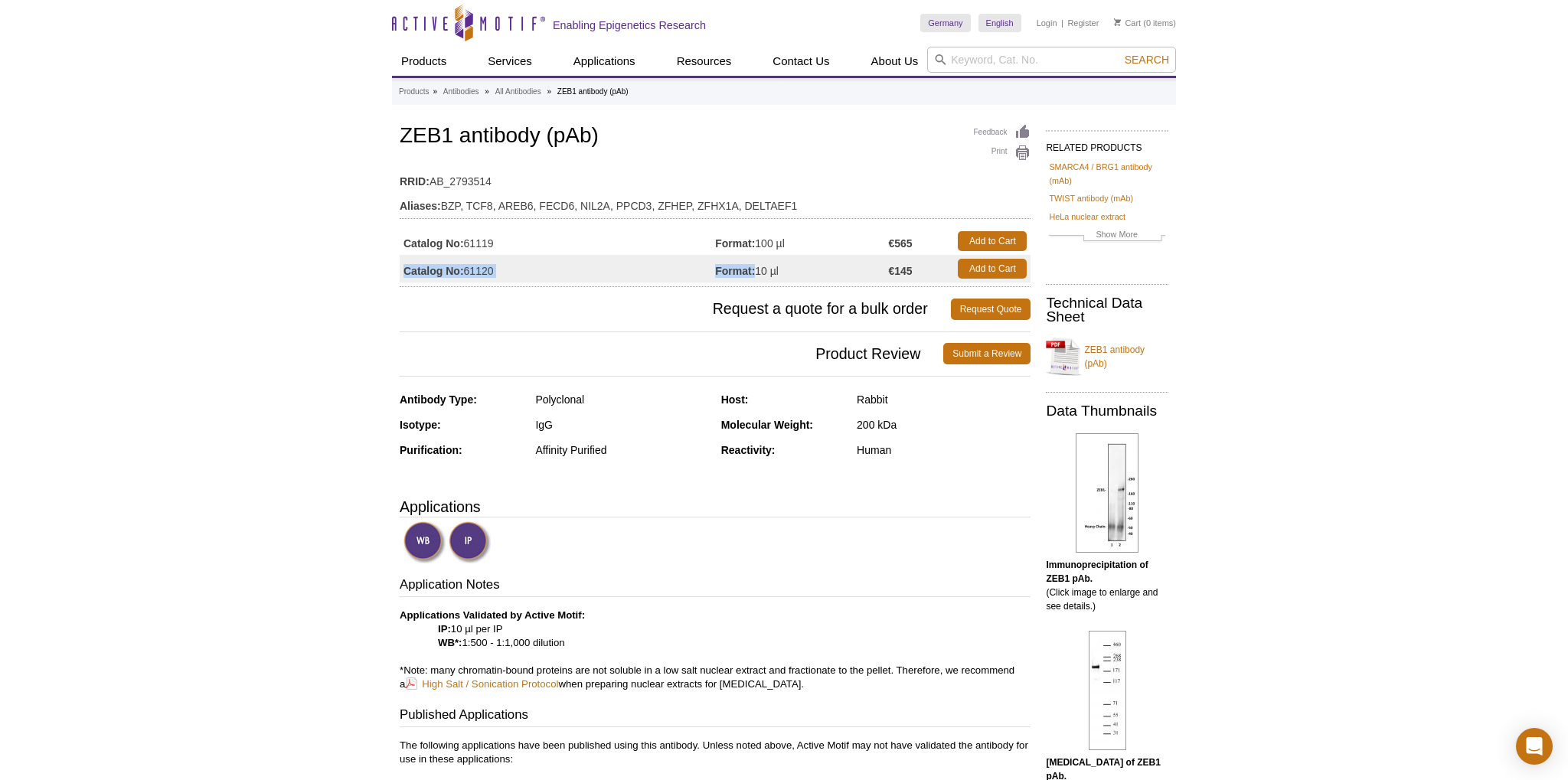
click at [528, 260] on td "Catalog No: 61120" at bounding box center [557, 268] width 316 height 27
drag, startPoint x: 528, startPoint y: 260, endPoint x: 798, endPoint y: 273, distance: 270.3
click at [798, 273] on tr "Catalog No: 61120 Format: 10 µl €145 Add to Cart" at bounding box center [716, 268] width 631 height 27
click at [798, 273] on td "Format: 10 µl" at bounding box center [801, 268] width 173 height 27
drag, startPoint x: 1106, startPoint y: 110, endPoint x: 1242, endPoint y: 417, distance: 335.8
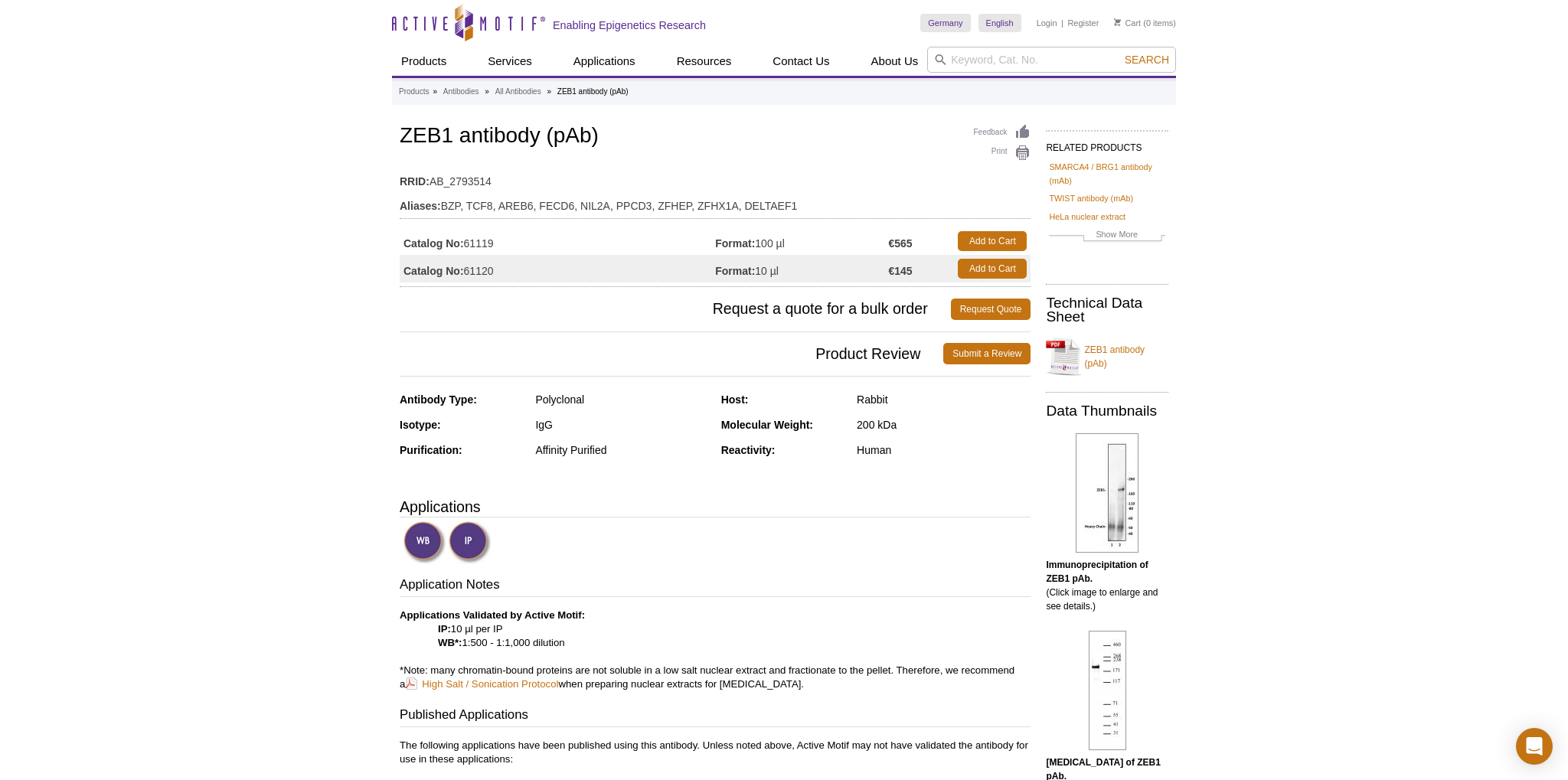
click at [1102, 350] on link "ZEB1 antibody (pAb)" at bounding box center [1107, 356] width 123 height 46
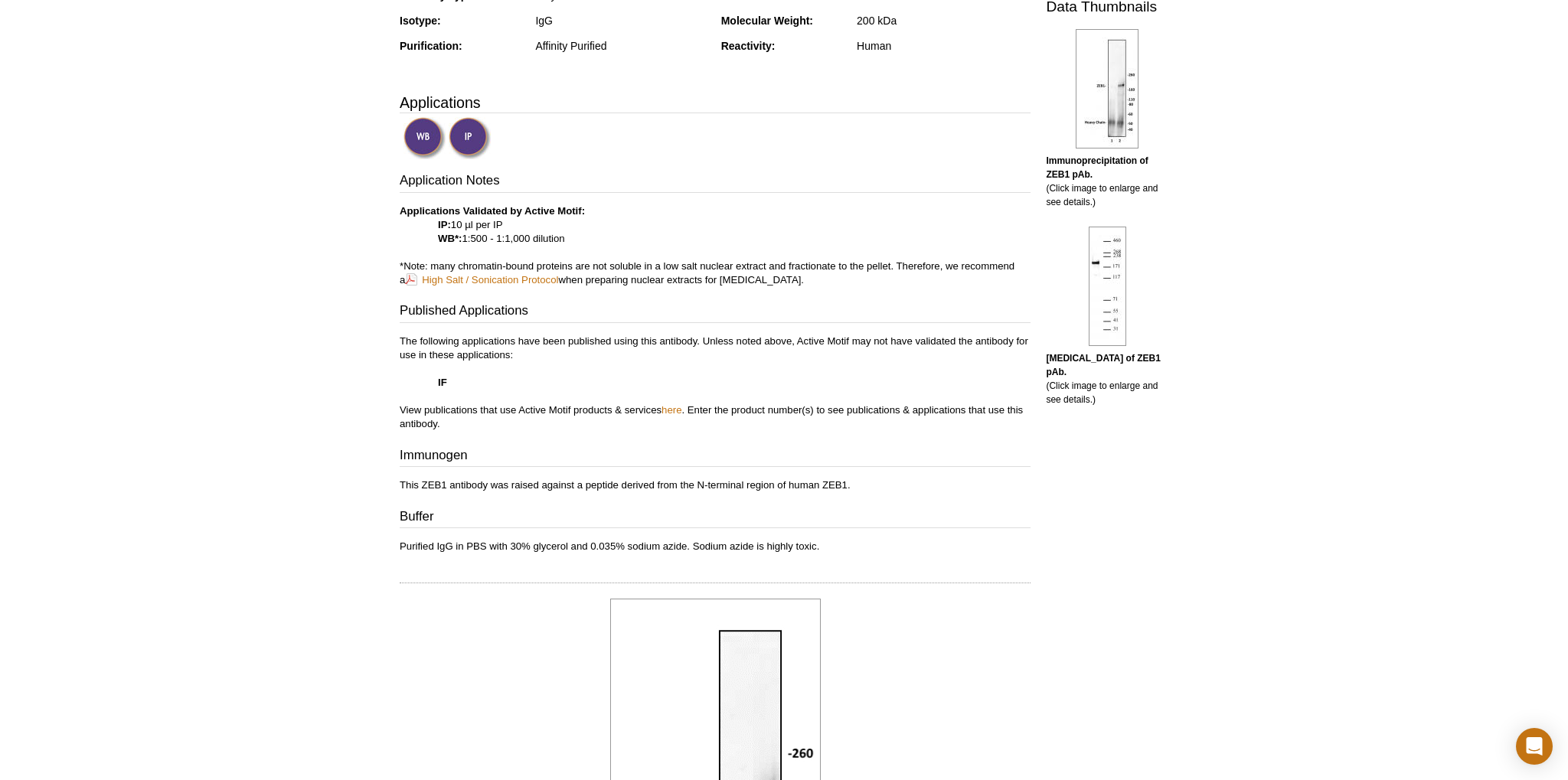
scroll to position [808, 0]
